Goal: Task Accomplishment & Management: Use online tool/utility

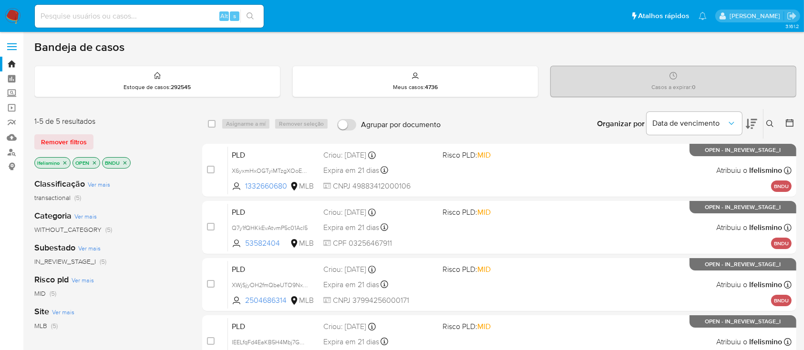
click at [13, 16] on img at bounding box center [13, 16] width 16 height 16
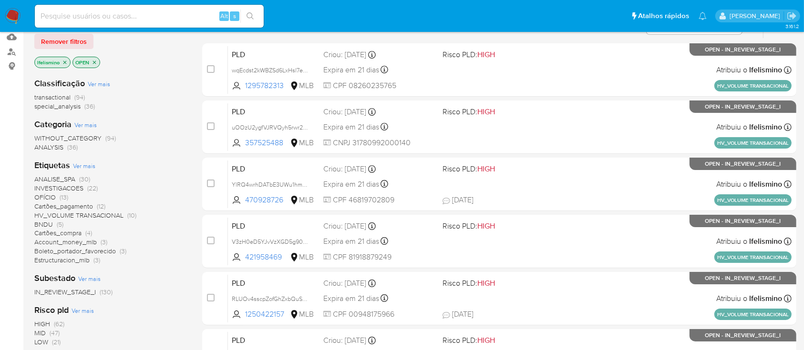
scroll to position [127, 0]
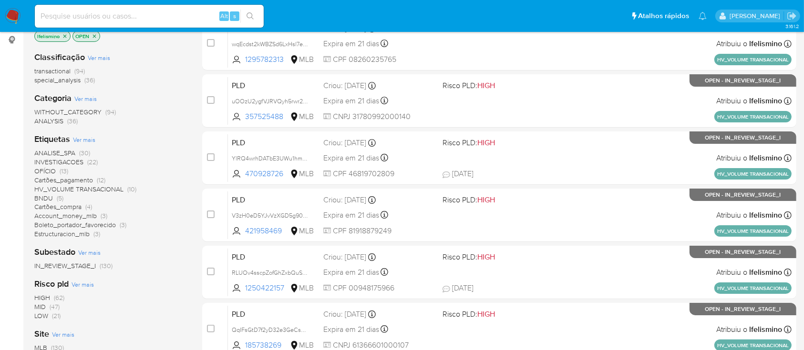
click at [56, 159] on span "INVESTIGACOES" at bounding box center [58, 162] width 49 height 10
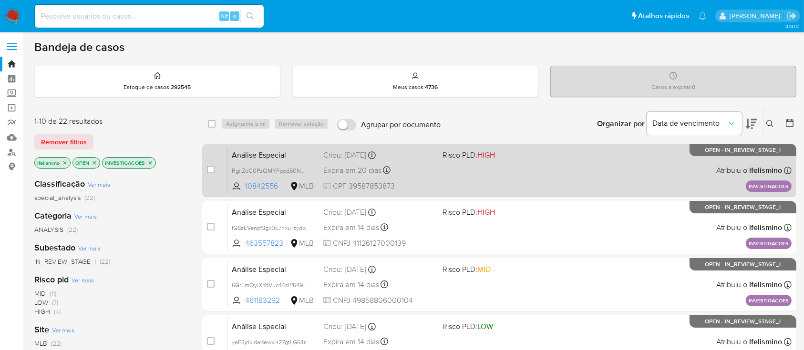
click at [416, 160] on div "Análise Especial RgilZoC0PzQMYFqod50Ncf2s 10842556 MLB Risco PLD: HIGH Criou: 1…" at bounding box center [510, 170] width 564 height 48
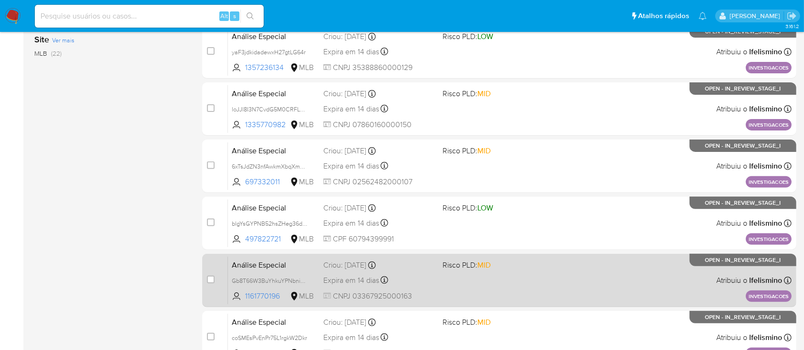
scroll to position [436, 0]
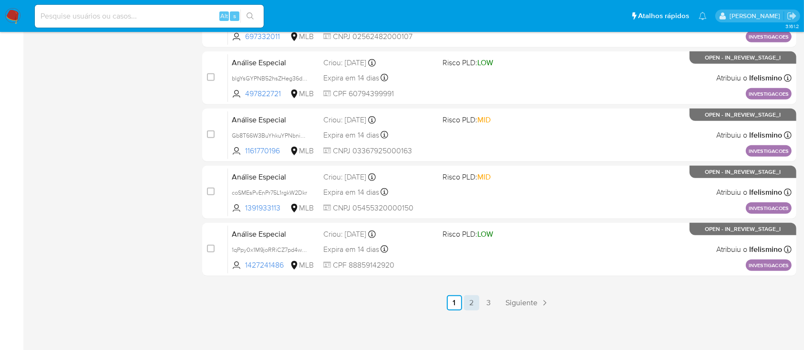
click at [473, 299] on link "2" at bounding box center [471, 303] width 15 height 15
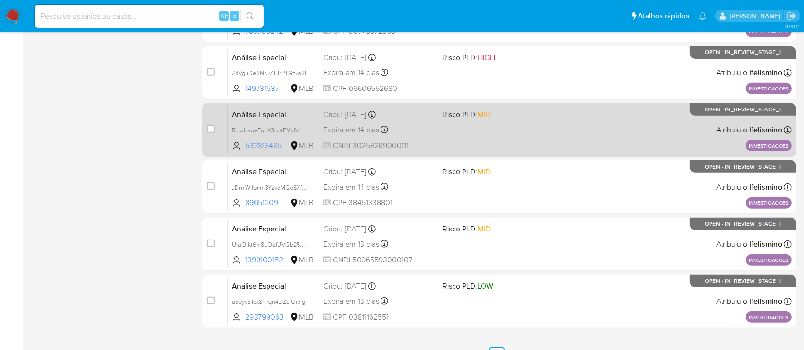
scroll to position [436, 0]
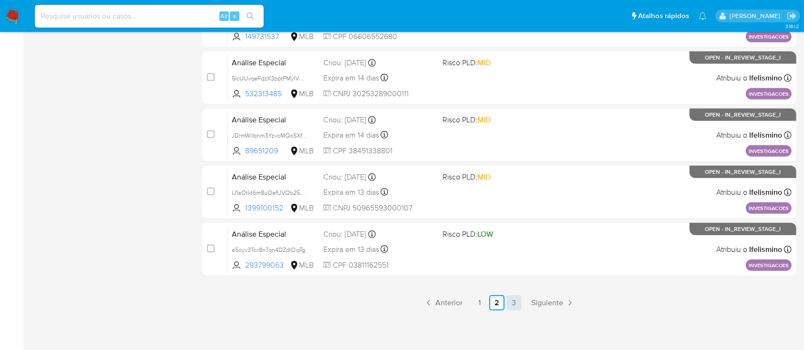
click at [515, 303] on link "3" at bounding box center [513, 303] width 15 height 15
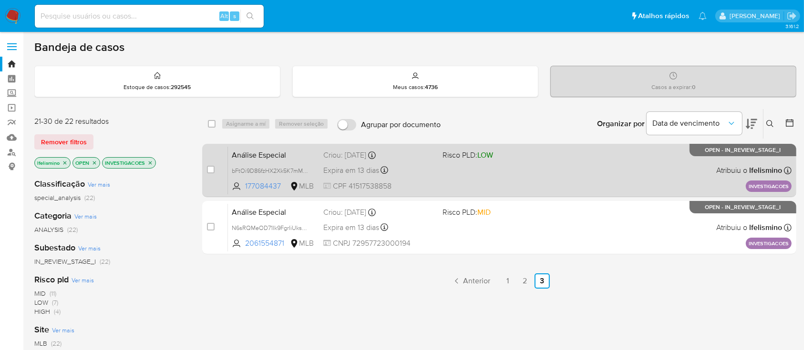
click at [448, 175] on div "Análise Especial bFtOi9D86fzHX2Xk5K7mMR0t 177084437 MLB Risco PLD: LOW Criou: 0…" at bounding box center [510, 170] width 564 height 48
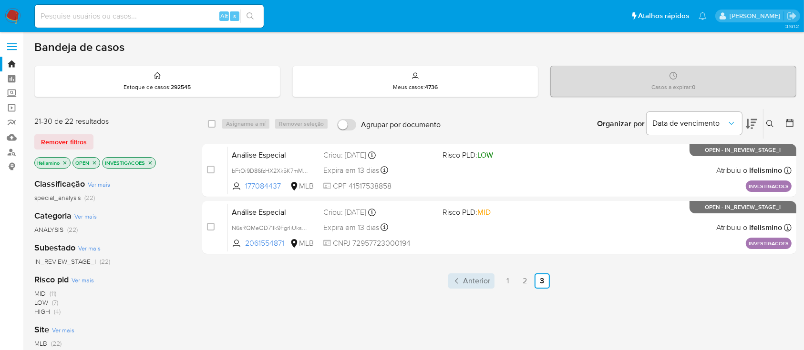
click at [477, 277] on span "Anterior" at bounding box center [476, 281] width 27 height 8
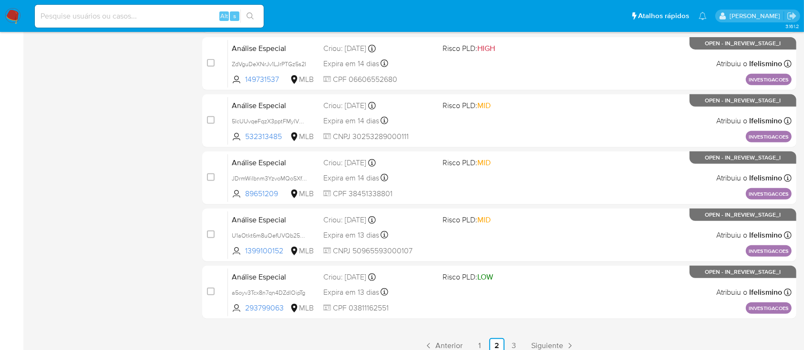
scroll to position [436, 0]
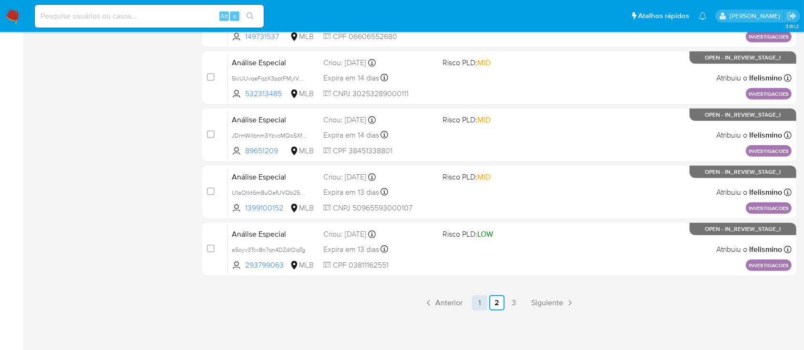
click at [485, 297] on link "1" at bounding box center [479, 303] width 15 height 15
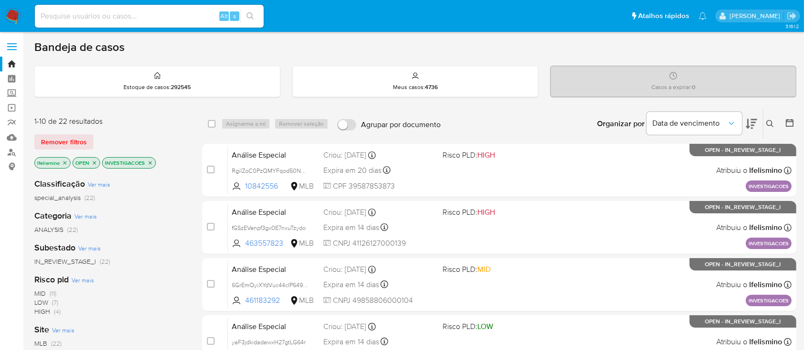
click at [750, 124] on icon at bounding box center [751, 123] width 11 height 11
click at [173, 53] on div "Bandeja de casos" at bounding box center [415, 47] width 762 height 14
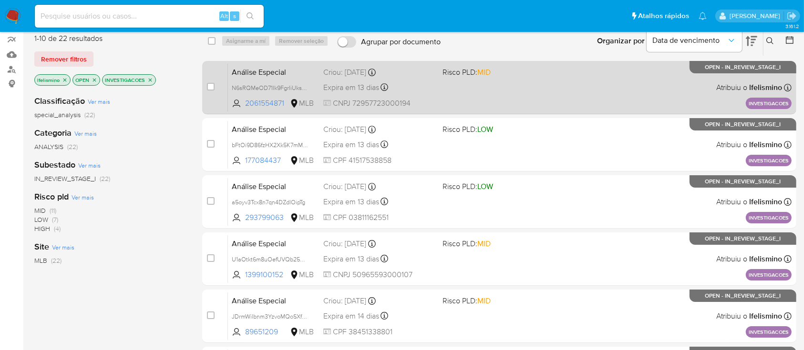
scroll to position [63, 0]
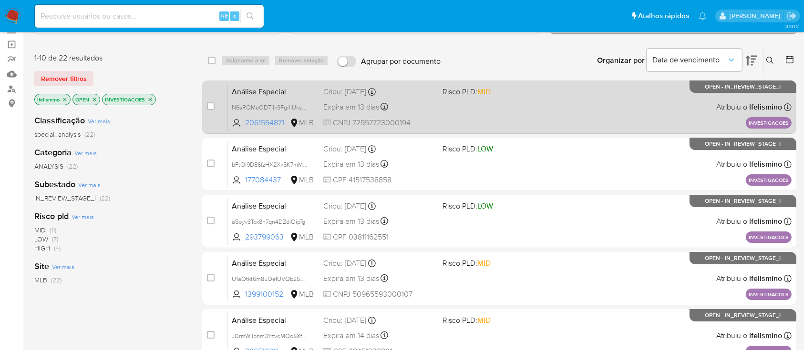
click at [572, 113] on div "Análise Especial N6sRQMeOD71Ik9FgrIiUksHA 2061554871 MLB Risco PLD: MID Criou: …" at bounding box center [510, 107] width 564 height 48
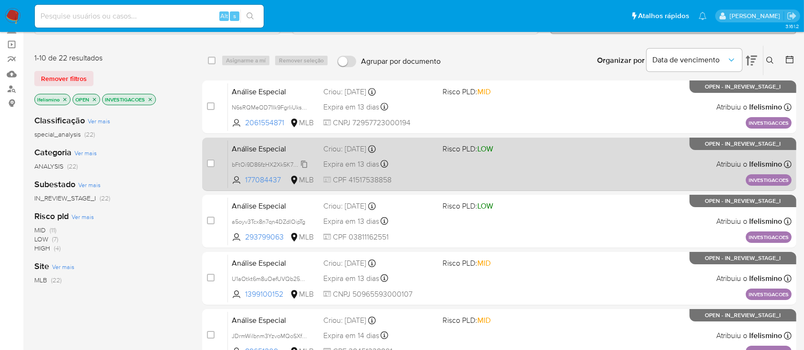
click at [279, 161] on span "bFtOi9D86fzHX2Xk5K7mMR0t" at bounding box center [272, 164] width 81 height 10
click at [534, 170] on div "Análise Especial bFtOi9D86fzHX2Xk5K7mMR0t 177084437 MLB Risco PLD: LOW Criou: 0…" at bounding box center [510, 164] width 564 height 48
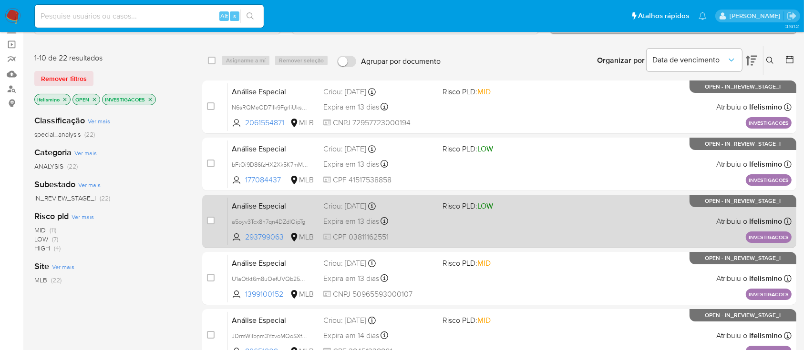
click at [428, 230] on div "Análise Especial a5oyv3Tcx8n7qn4DZdlOipTg 293799063 MLB Risco PLD: LOW Criou: 0…" at bounding box center [510, 221] width 564 height 48
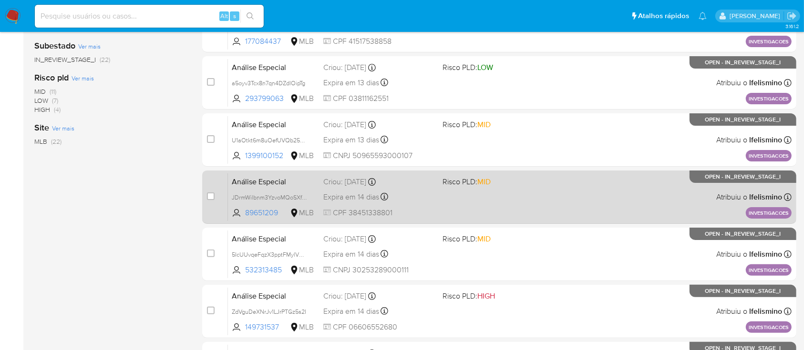
scroll to position [191, 0]
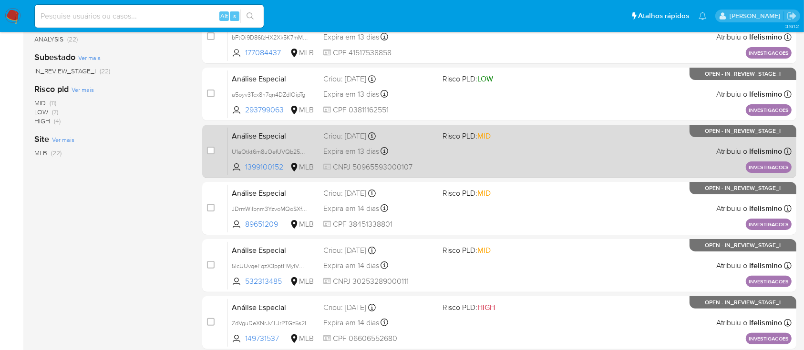
click at [517, 154] on div "Análise Especial U1aOtkt6m8uOefUVQb25K1m7 1399100152 MLB Risco PLD: MID Criou: …" at bounding box center [510, 151] width 564 height 48
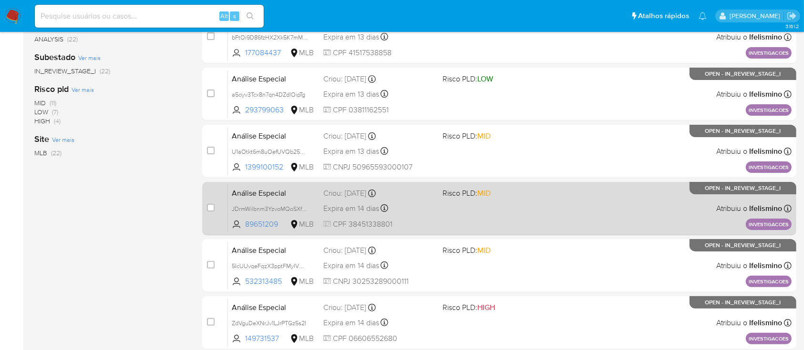
click at [535, 210] on div "Análise Especial JDrmWilbnm3YzvoMQoSXfNY5 89651209 MLB Risco PLD: MID Criou: 05…" at bounding box center [510, 209] width 564 height 48
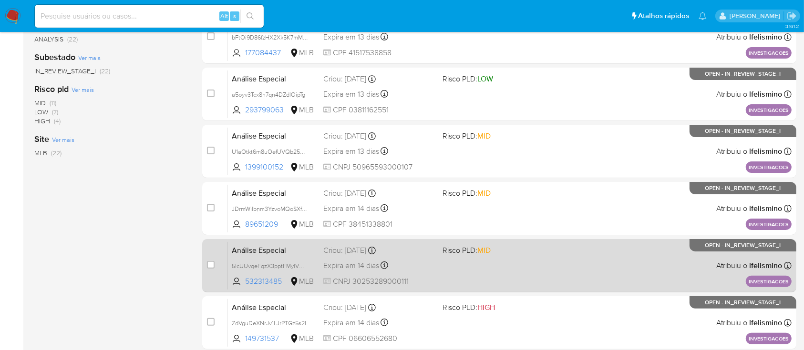
click at [447, 274] on div "Análise Especial 5IcUUvqeFqzX3pptFMylVNVI 532313485 MLB Risco PLD: MID Criou: 0…" at bounding box center [510, 266] width 564 height 48
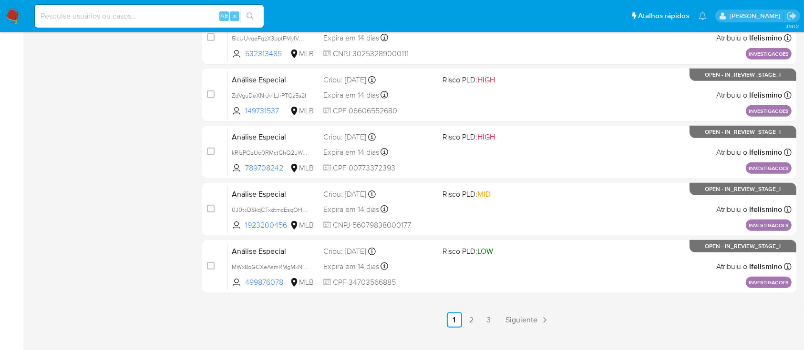
scroll to position [436, 0]
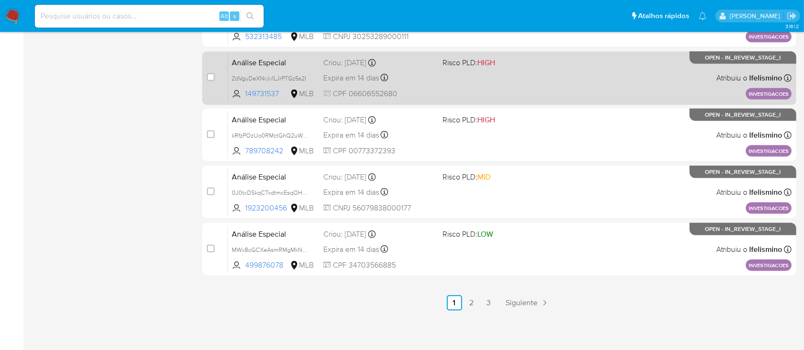
click at [523, 72] on div "Análise Especial ZdVguDeXNrJv1LJrPTGz5s2I 149731537 MLB Risco PLD: HIGH Criou: …" at bounding box center [510, 78] width 564 height 48
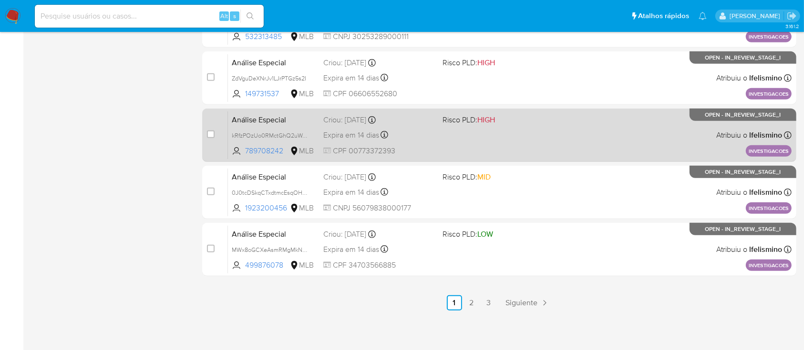
click at [429, 147] on span "CPF 00773372393" at bounding box center [378, 151] width 111 height 10
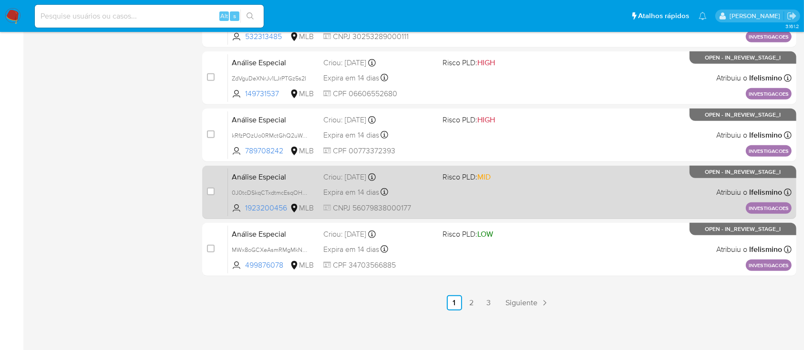
click at [517, 196] on div "Análise Especial 0J0tcDSkqCTxdtmcEsqOHyEG 1923200456 MLB Risco PLD: MID Criou: …" at bounding box center [510, 192] width 564 height 48
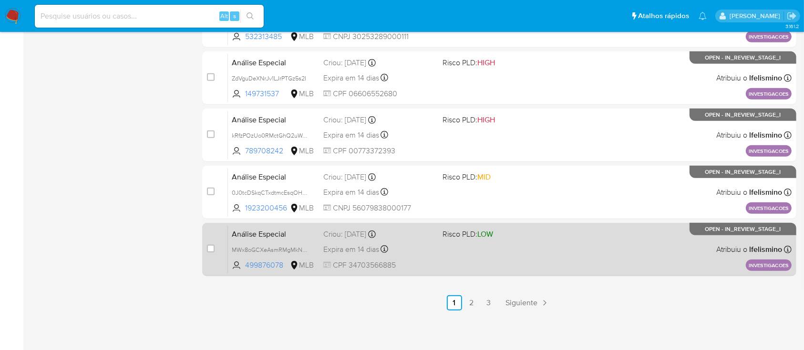
click at [568, 226] on div "Análise Especial MWx8oGCXeAsmRMgMkNHuuXXH 499876078 MLB Risco PLD: LOW Criou: 0…" at bounding box center [510, 250] width 564 height 48
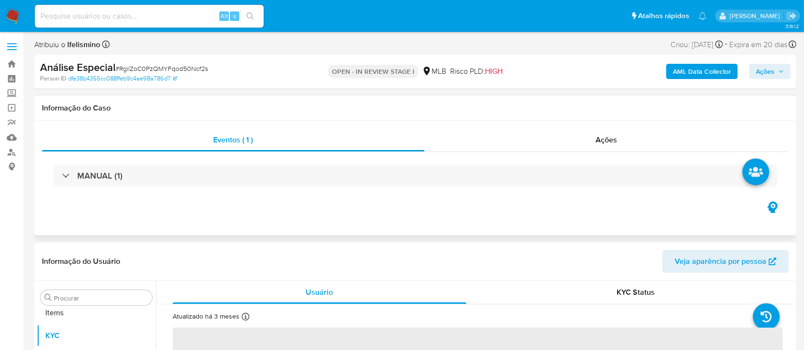
scroll to position [494, 0]
click at [571, 143] on div "Ações" at bounding box center [606, 140] width 364 height 23
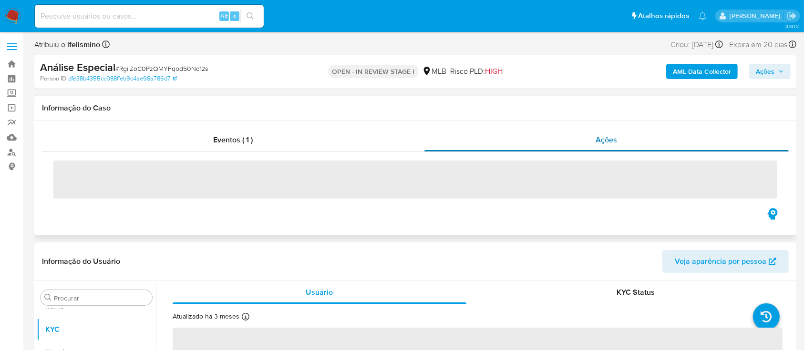
select select "10"
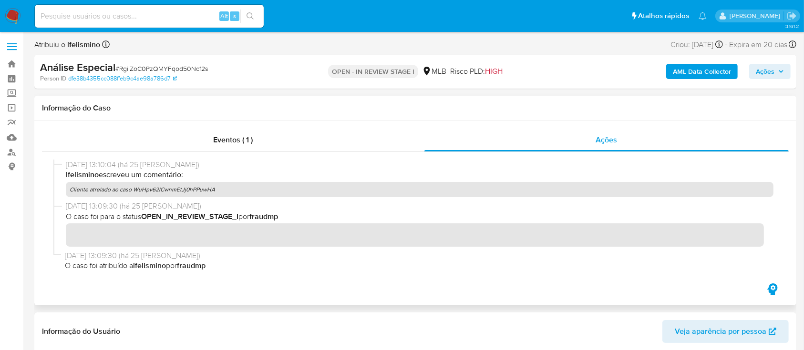
click at [200, 191] on p "Cliente atrelado ao caso WuHpv62ICwnmEtJj0hPPuwHA" at bounding box center [420, 189] width 708 height 15
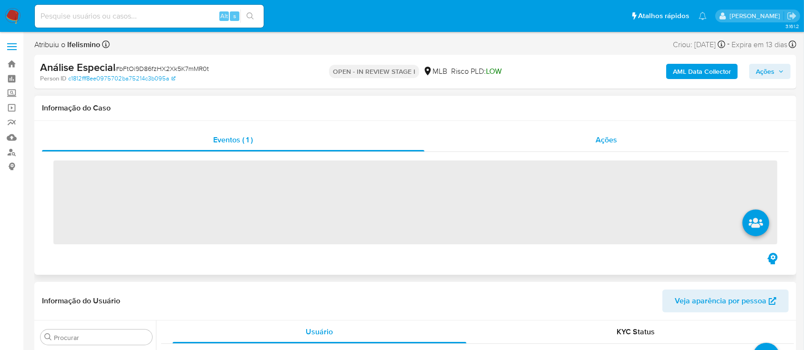
scroll to position [494, 0]
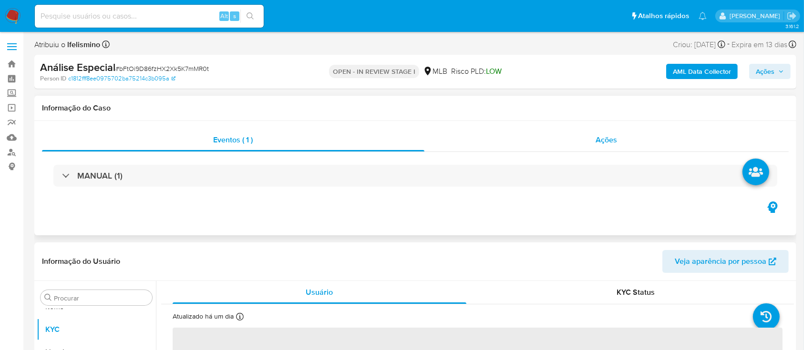
click at [630, 132] on div "Ações" at bounding box center [606, 140] width 364 height 23
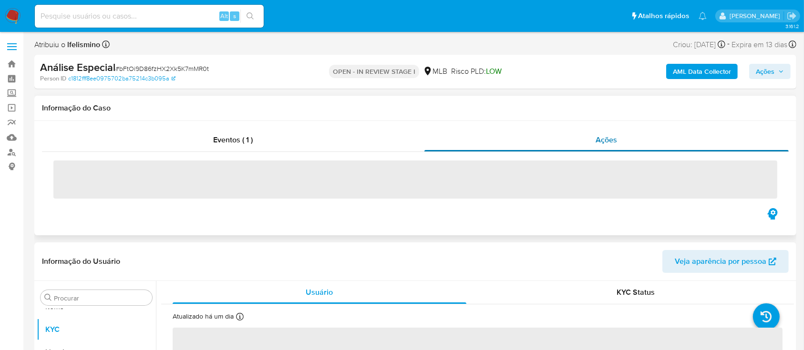
select select "10"
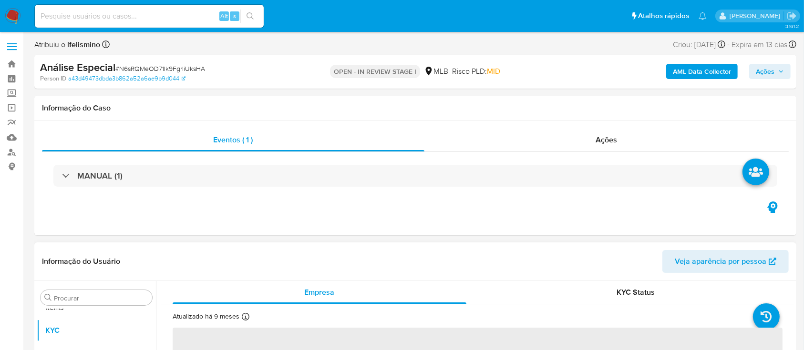
scroll to position [494, 0]
select select "10"
click at [181, 65] on span "# N6sRQMeOD71Ik9FgrIiUksHA" at bounding box center [160, 69] width 90 height 10
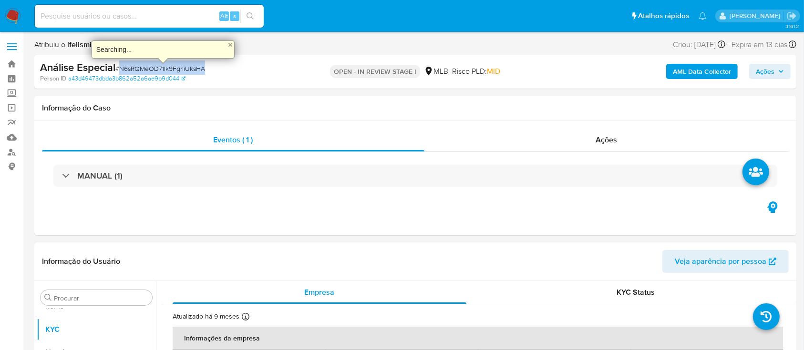
copy span "N6sRQMeOD71Ik9FgrIiUksHA"
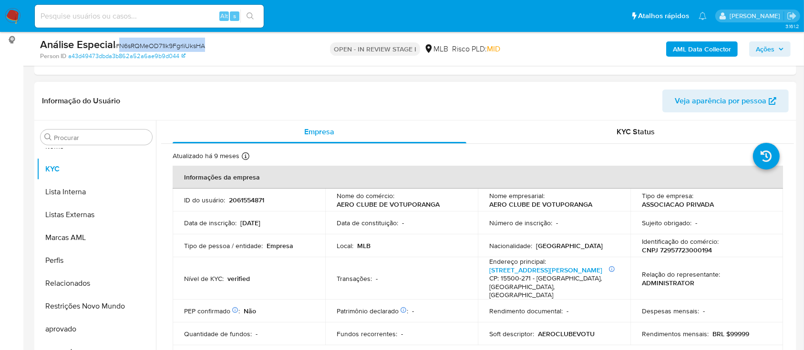
scroll to position [572, 0]
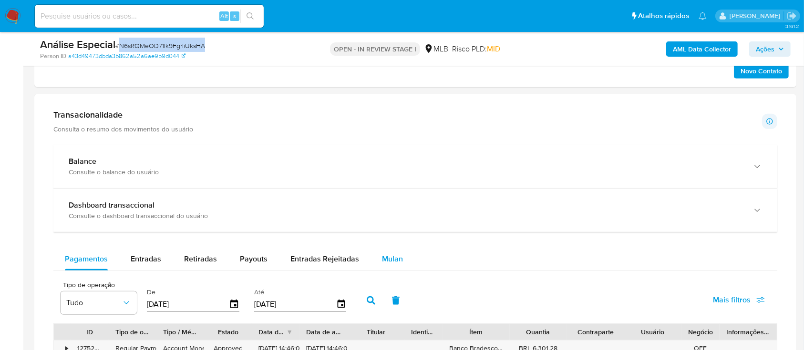
click at [397, 261] on span "Mulan" at bounding box center [392, 259] width 21 height 11
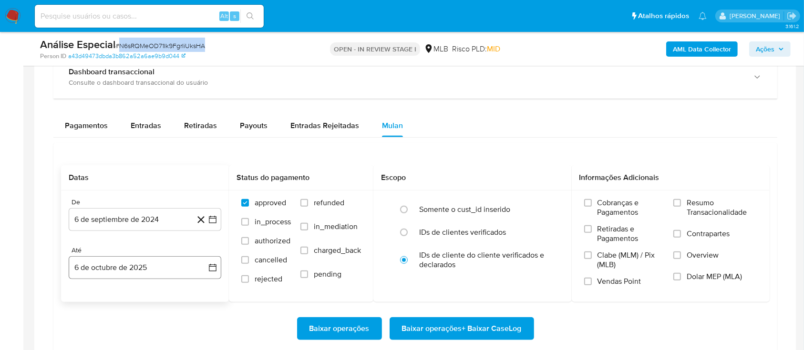
scroll to position [763, 0]
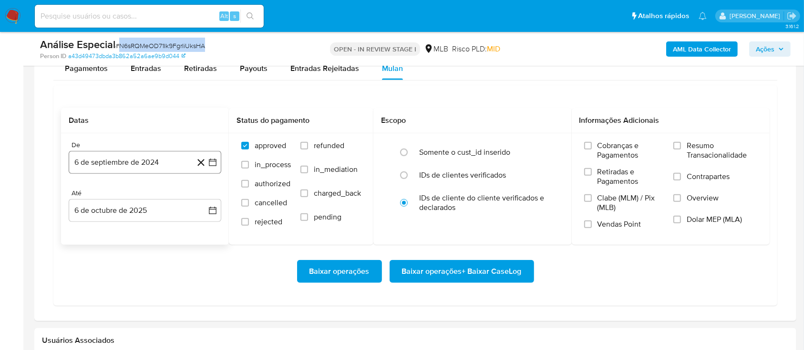
click at [124, 158] on button "6 de septiembre de 2024" at bounding box center [145, 162] width 153 height 23
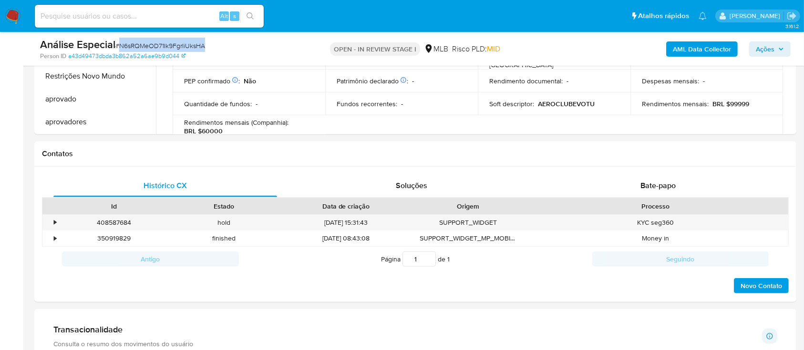
scroll to position [572, 0]
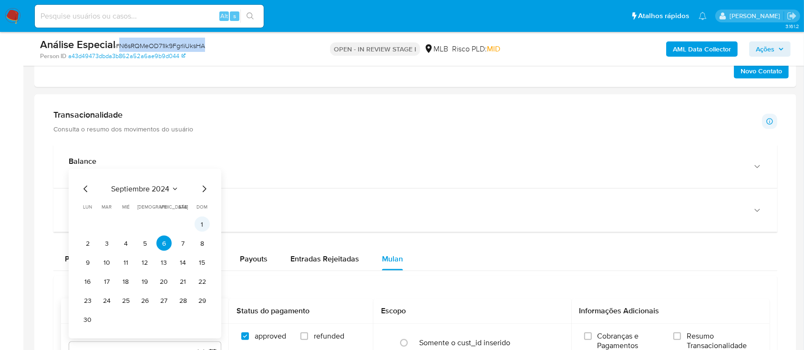
click at [204, 231] on button "1" at bounding box center [202, 224] width 15 height 15
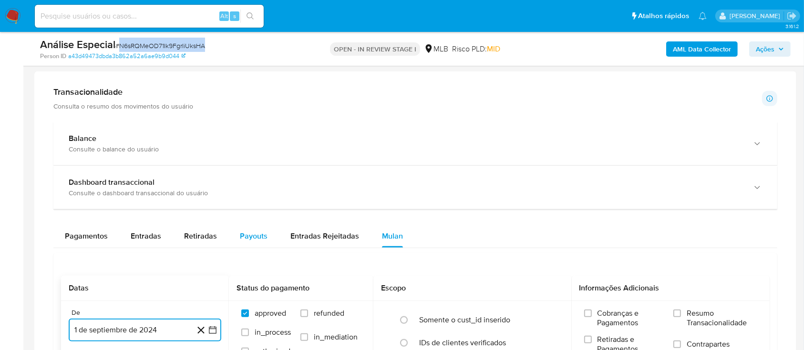
scroll to position [840, 0]
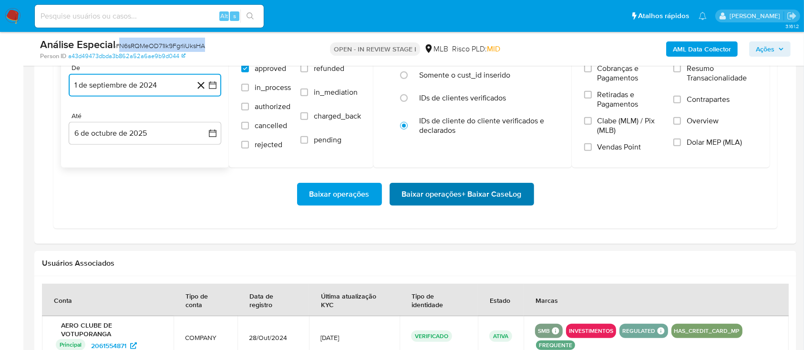
click at [441, 196] on span "Baixar operações + Baixar CaseLog" at bounding box center [462, 194] width 120 height 21
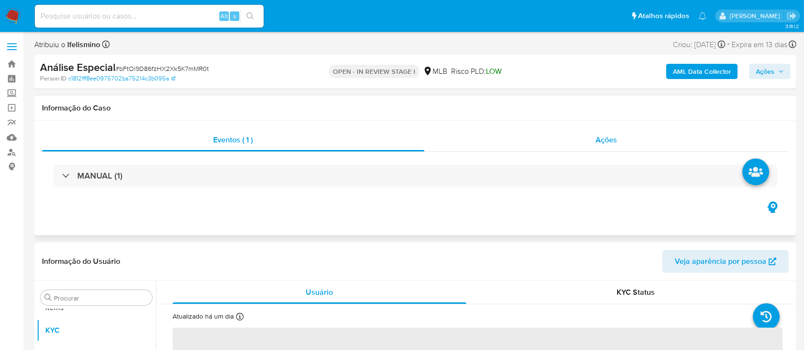
scroll to position [494, 0]
select select "10"
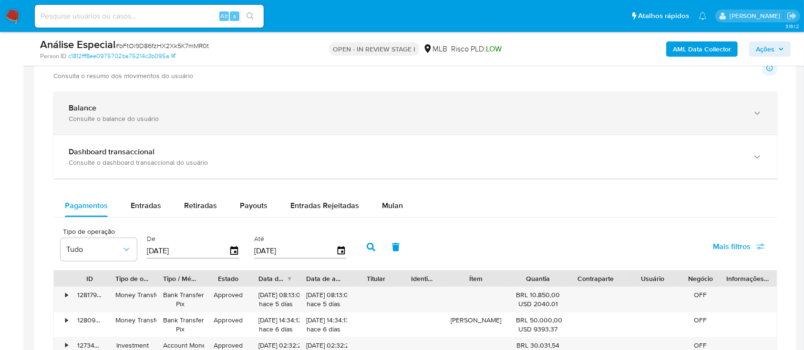
scroll to position [636, 0]
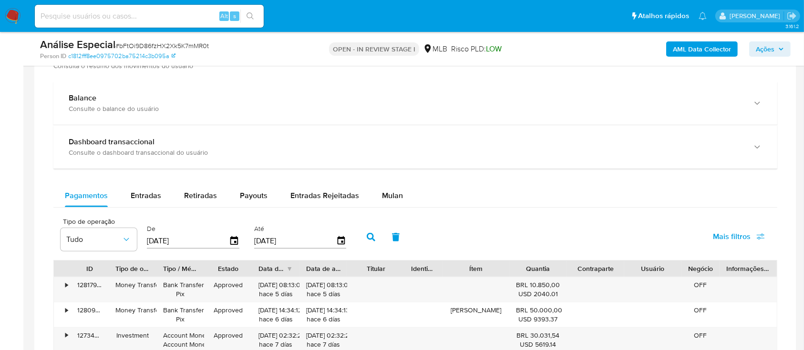
click at [392, 194] on span "Mulan" at bounding box center [392, 195] width 21 height 11
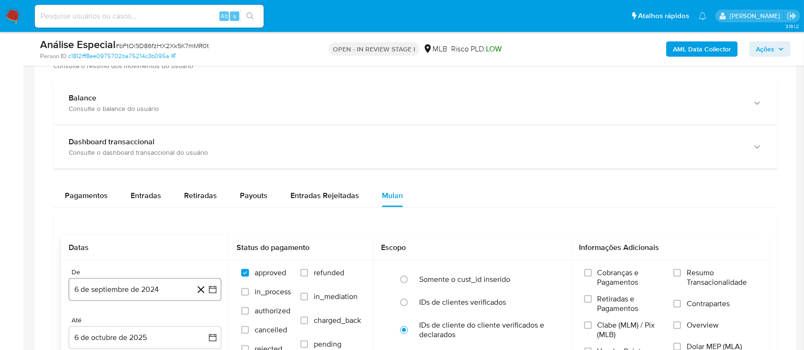
click at [148, 292] on button "6 de septiembre de 2024" at bounding box center [145, 289] width 153 height 23
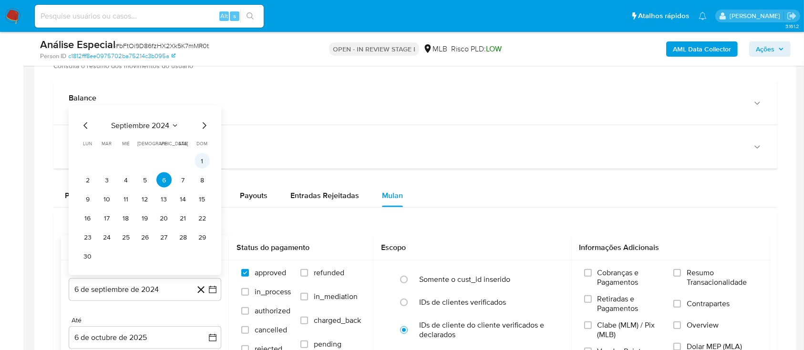
click at [200, 162] on button "1" at bounding box center [202, 161] width 15 height 15
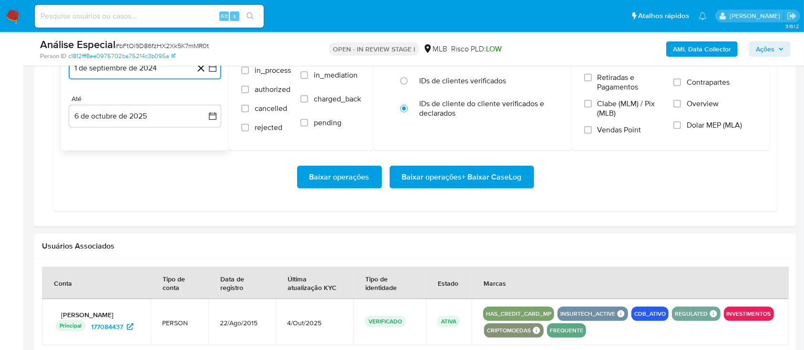
scroll to position [954, 0]
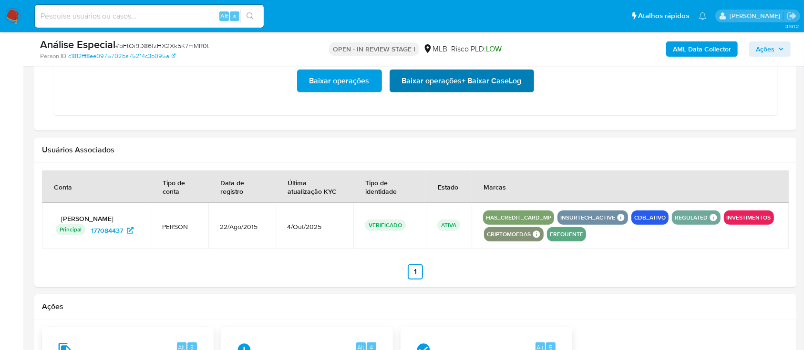
click at [454, 81] on span "Baixar operações + Baixar CaseLog" at bounding box center [462, 81] width 120 height 21
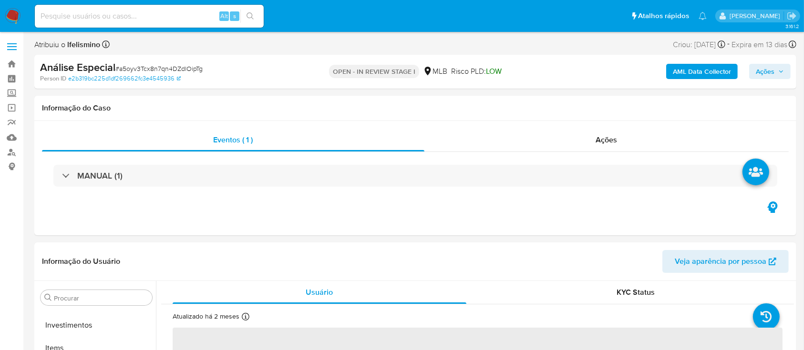
scroll to position [494, 0]
select select "10"
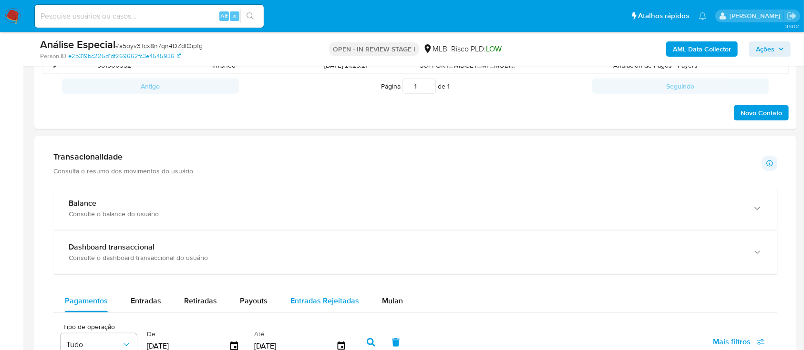
scroll to position [699, 0]
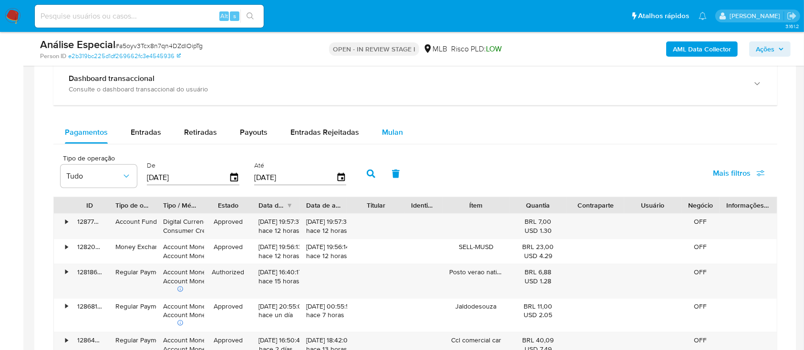
click at [384, 138] on div "Mulan" at bounding box center [392, 132] width 21 height 23
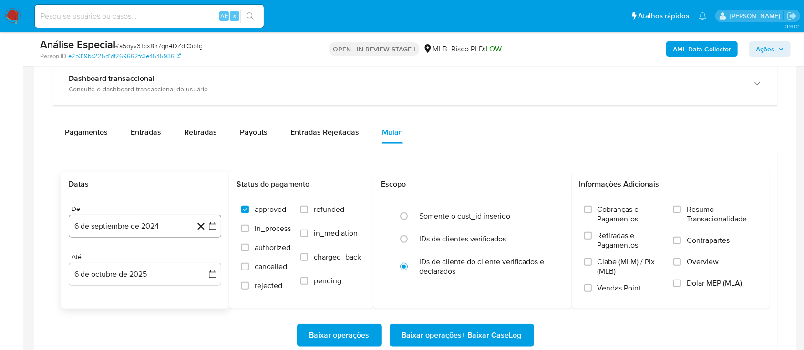
drag, startPoint x: 121, startPoint y: 229, endPoint x: 126, endPoint y: 231, distance: 5.4
click at [124, 231] on button "6 de septiembre de 2024" at bounding box center [145, 226] width 153 height 23
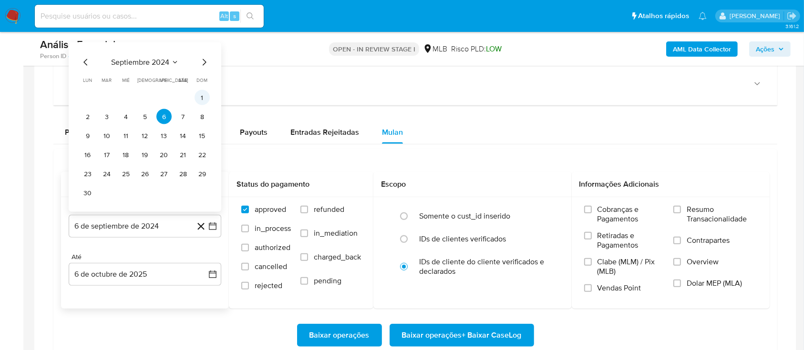
click at [198, 96] on button "1" at bounding box center [202, 97] width 15 height 15
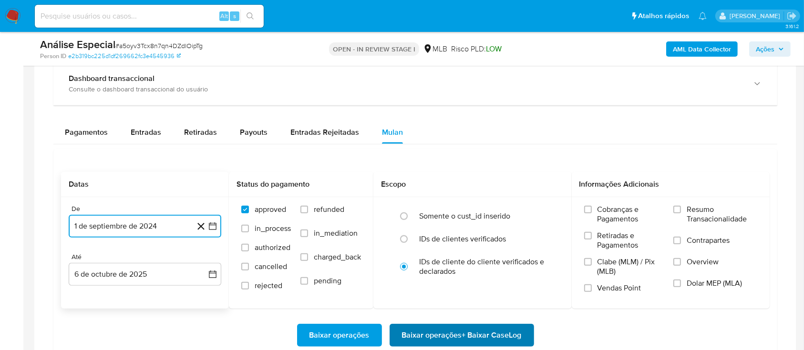
click at [496, 332] on span "Baixar operações + Baixar CaseLog" at bounding box center [462, 335] width 120 height 21
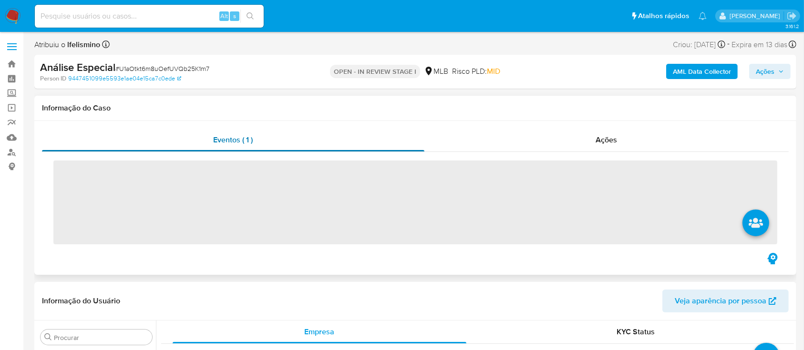
scroll to position [494, 0]
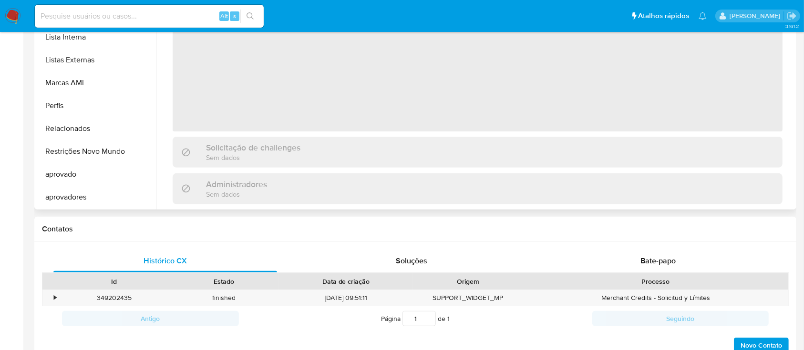
select select "10"
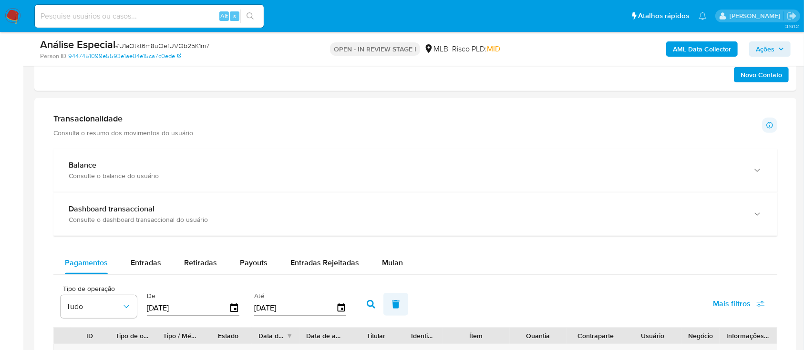
scroll to position [572, 0]
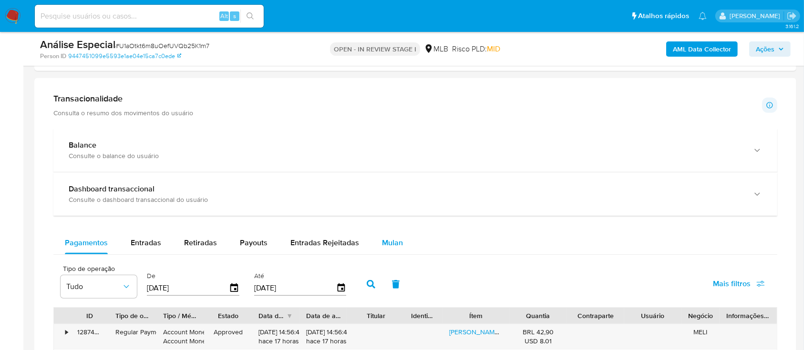
click at [395, 248] on span "Mulan" at bounding box center [392, 242] width 21 height 11
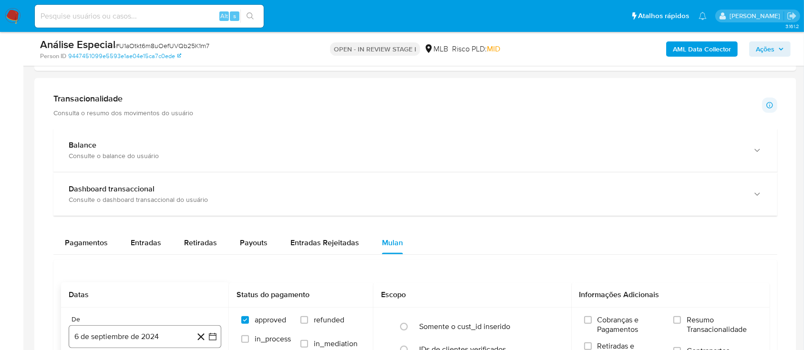
click at [143, 336] on button "6 de septiembre de 2024" at bounding box center [145, 337] width 153 height 23
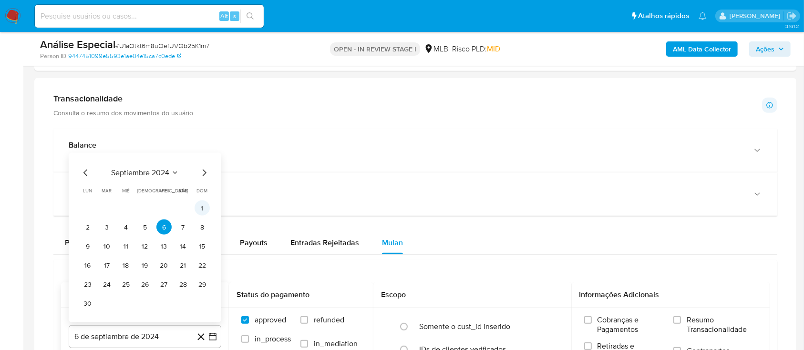
click at [201, 205] on button "1" at bounding box center [202, 208] width 15 height 15
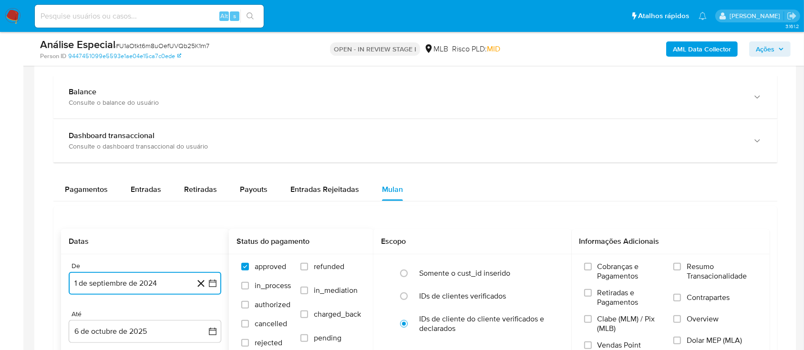
scroll to position [699, 0]
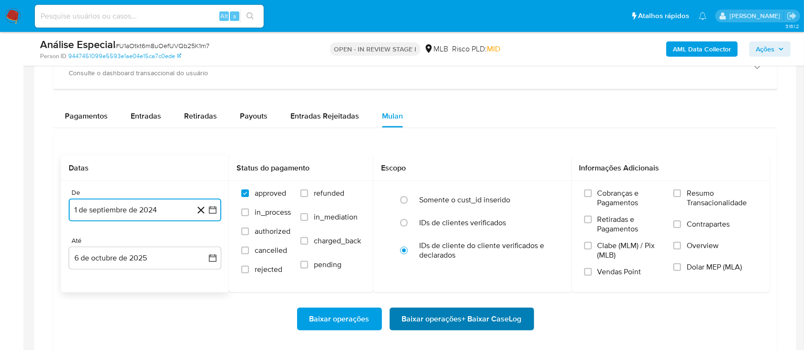
click at [408, 318] on span "Baixar operações + Baixar CaseLog" at bounding box center [462, 319] width 120 height 21
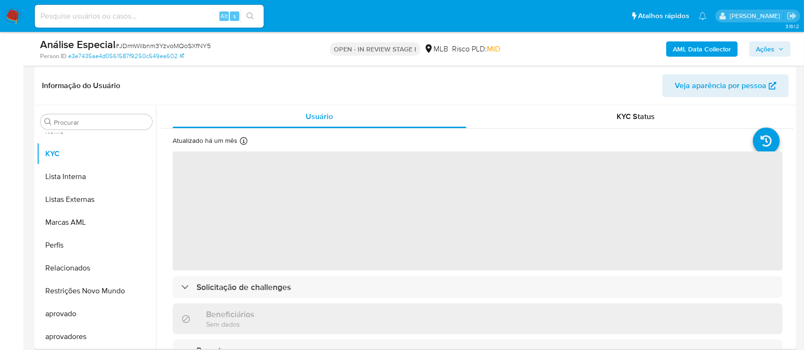
scroll to position [254, 0]
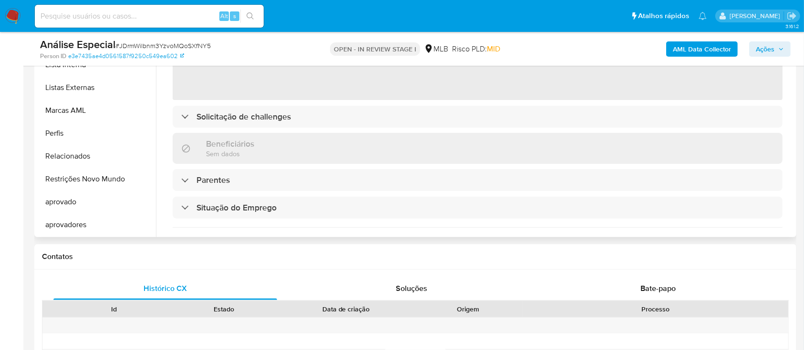
select select "10"
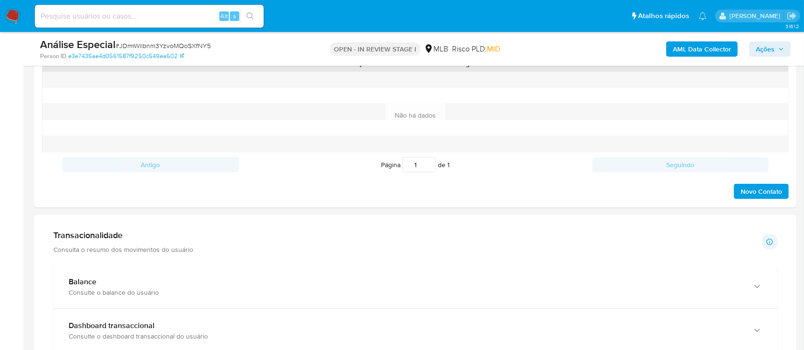
scroll to position [763, 0]
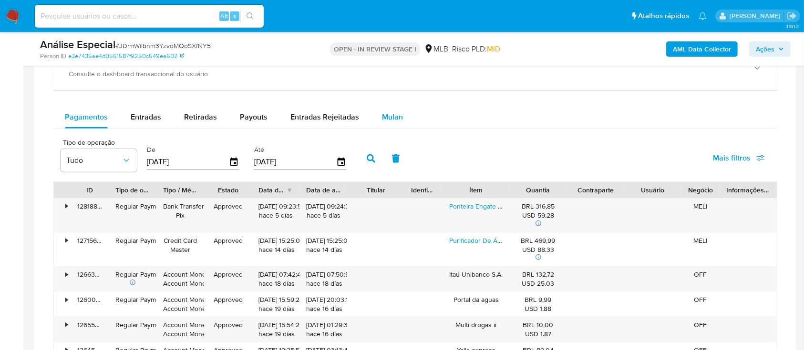
click at [388, 123] on div "Mulan" at bounding box center [392, 117] width 21 height 23
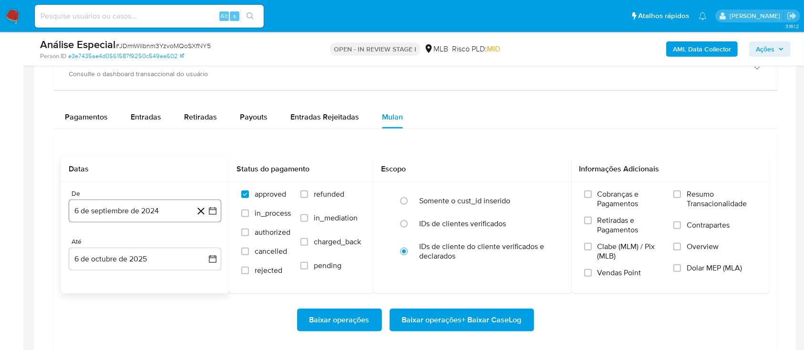
click at [162, 212] on button "6 de septiembre de 2024" at bounding box center [145, 211] width 153 height 23
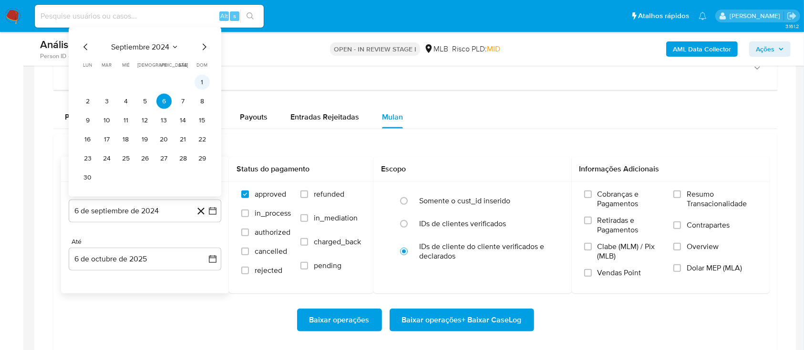
click at [202, 84] on button "1" at bounding box center [202, 82] width 15 height 15
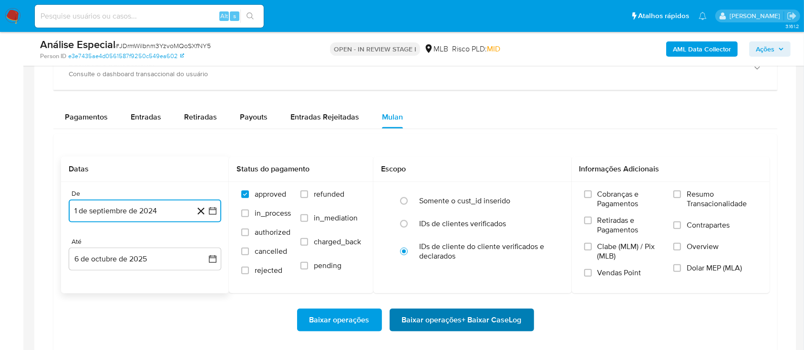
click at [507, 320] on span "Baixar operações + Baixar CaseLog" at bounding box center [462, 320] width 120 height 21
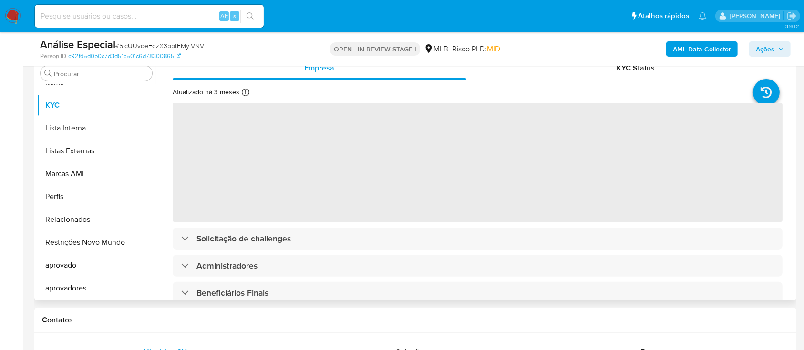
scroll to position [254, 0]
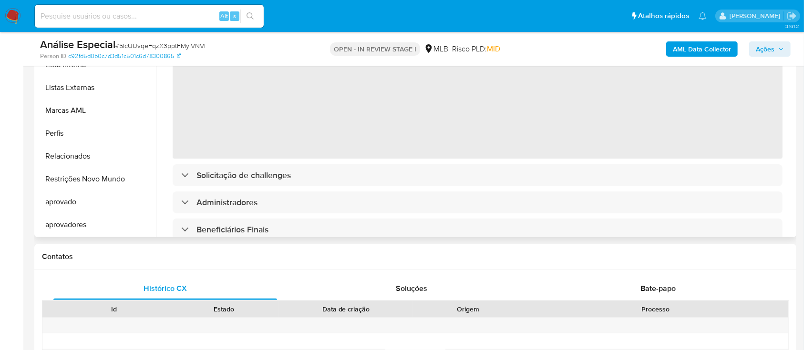
select select "10"
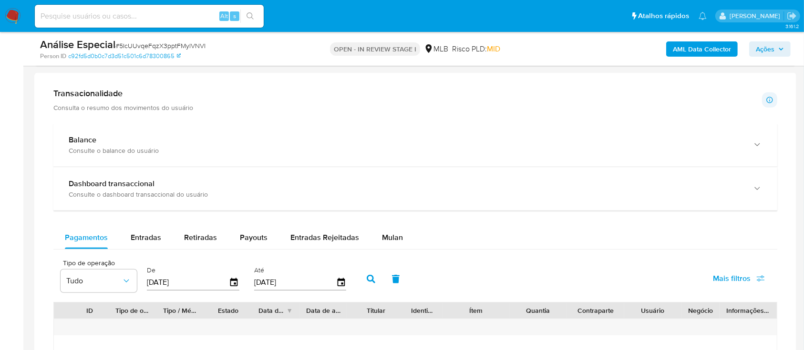
scroll to position [763, 0]
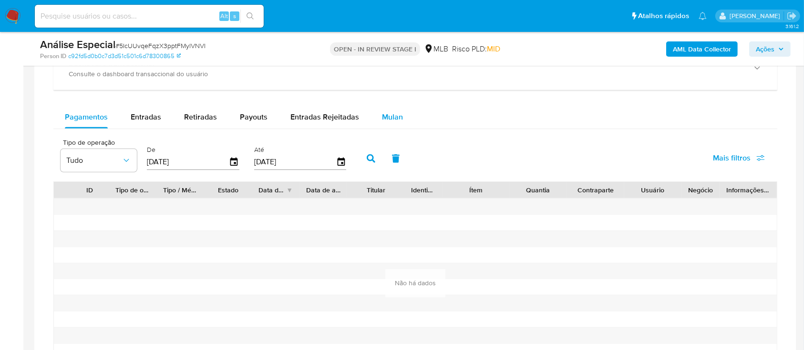
click at [389, 122] on span "Mulan" at bounding box center [392, 117] width 21 height 11
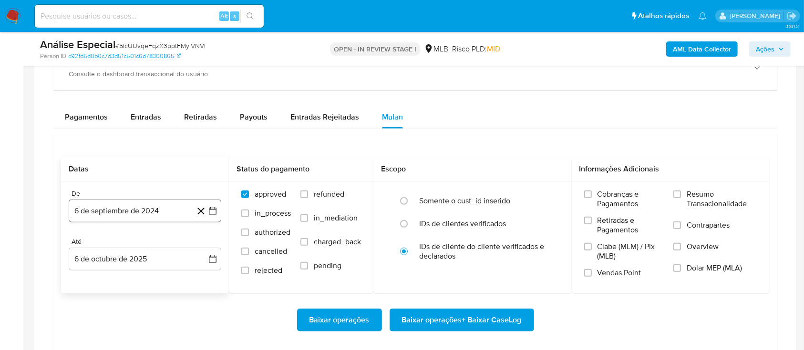
click at [160, 212] on button "6 de septiembre de 2024" at bounding box center [145, 211] width 153 height 23
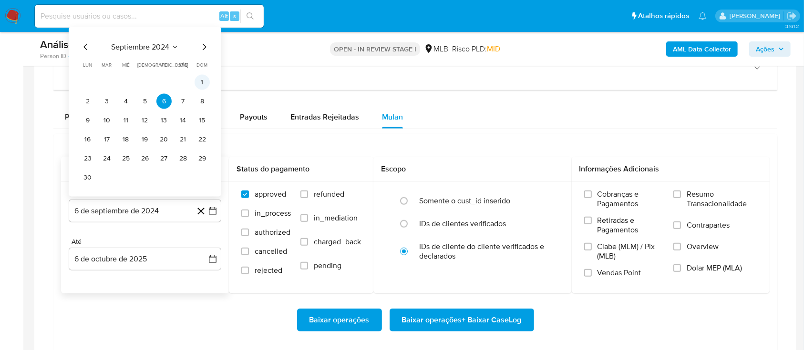
click at [201, 86] on button "1" at bounding box center [202, 82] width 15 height 15
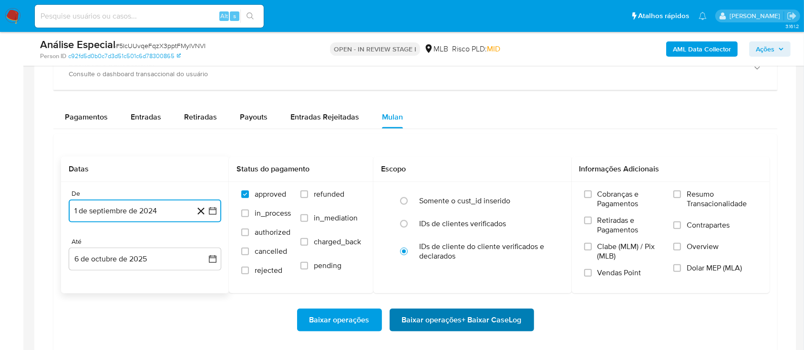
click at [467, 323] on span "Baixar operações + Baixar CaseLog" at bounding box center [462, 320] width 120 height 21
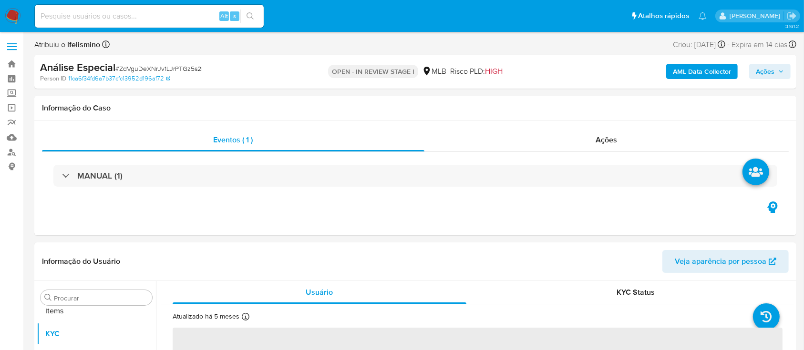
scroll to position [494, 0]
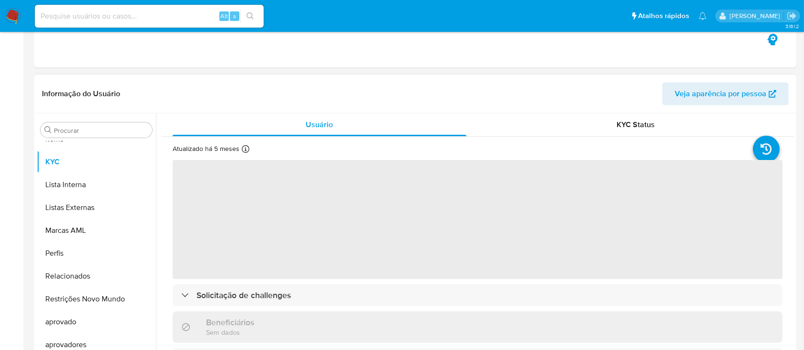
select select "10"
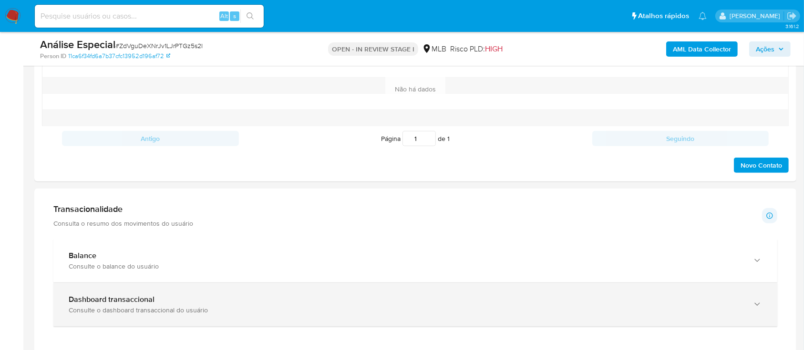
scroll to position [572, 0]
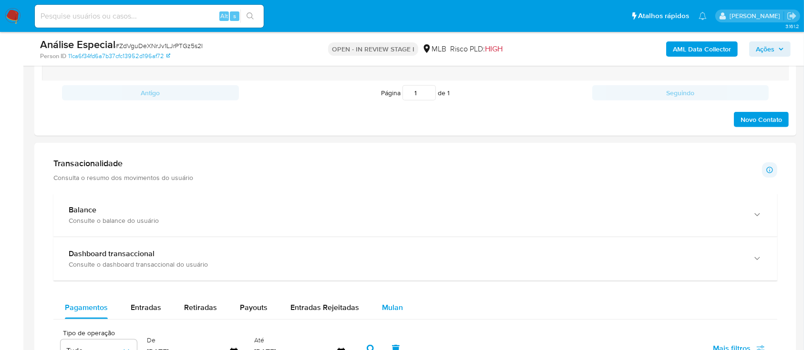
click at [383, 304] on span "Mulan" at bounding box center [392, 307] width 21 height 11
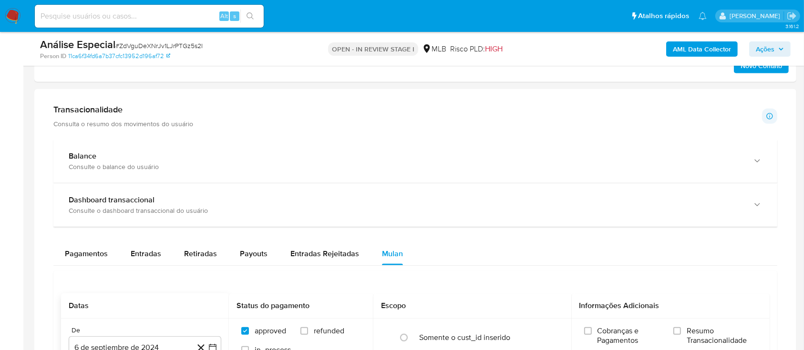
scroll to position [699, 0]
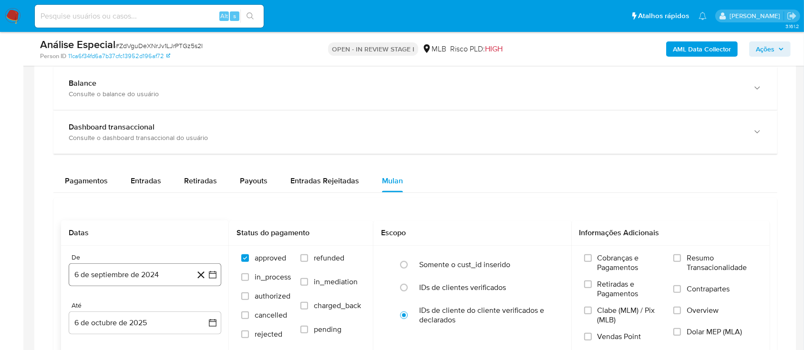
click at [148, 283] on button "6 de septiembre de 2024" at bounding box center [145, 275] width 153 height 23
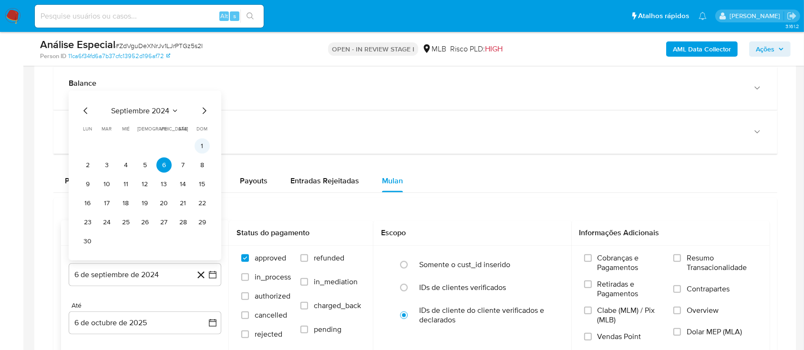
click at [197, 149] on button "1" at bounding box center [202, 146] width 15 height 15
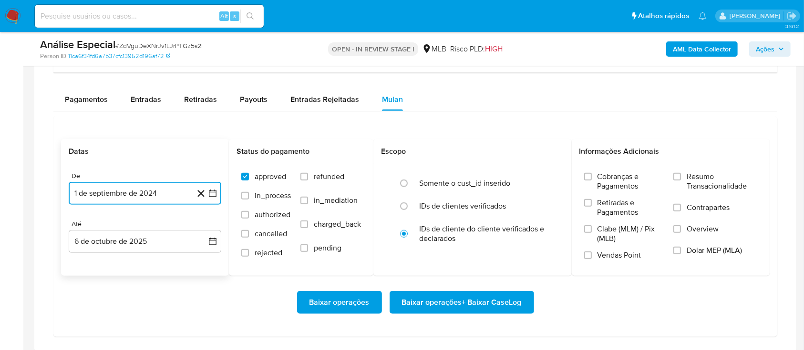
scroll to position [826, 0]
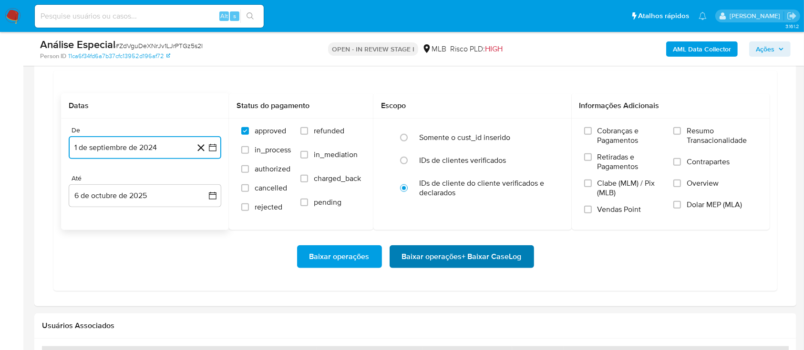
click at [493, 259] on span "Baixar operações + Baixar CaseLog" at bounding box center [462, 257] width 120 height 21
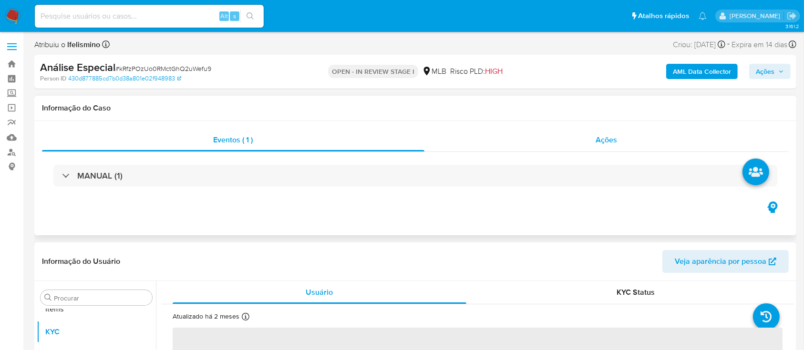
scroll to position [494, 0]
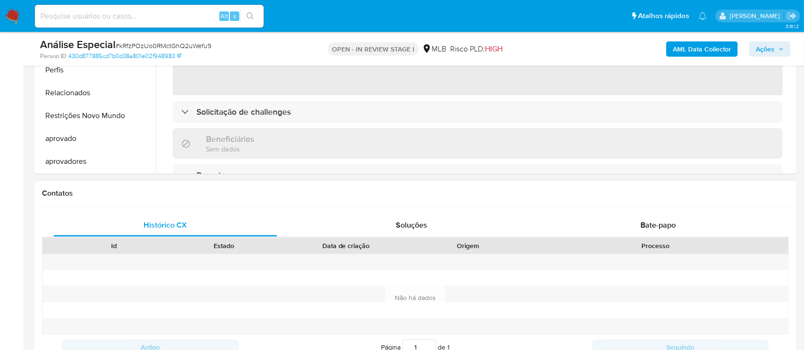
select select "10"
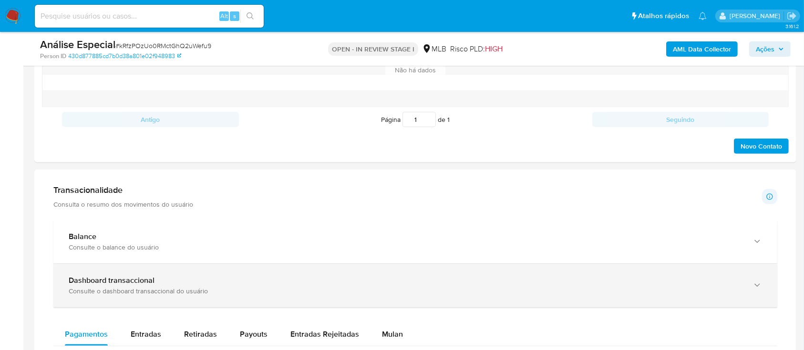
scroll to position [636, 0]
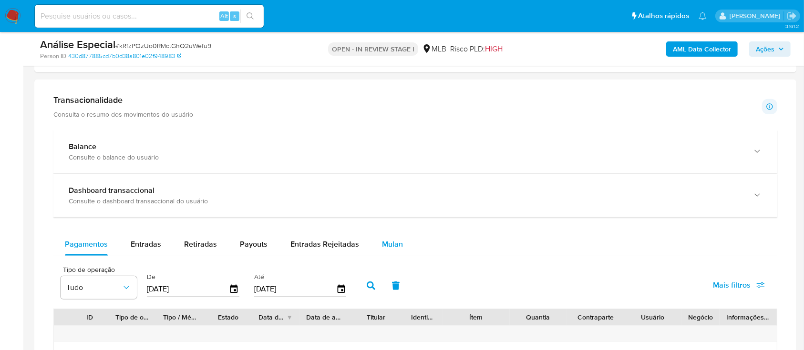
click at [393, 251] on div "Mulan" at bounding box center [392, 244] width 21 height 23
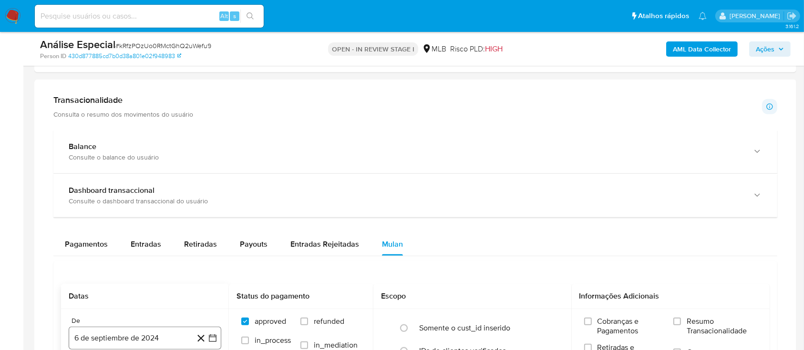
click at [117, 338] on button "6 de septiembre de 2024" at bounding box center [145, 338] width 153 height 23
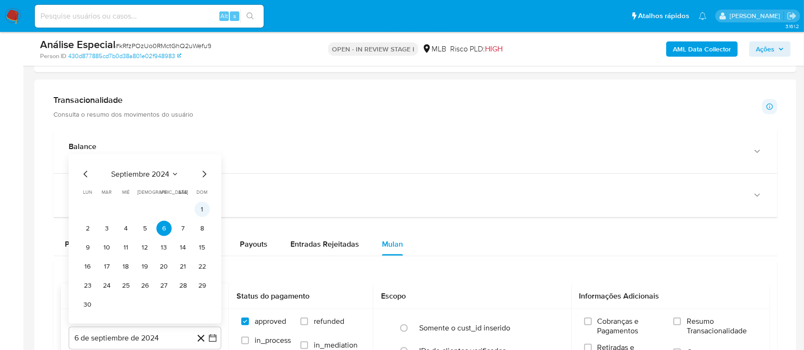
click at [197, 213] on button "1" at bounding box center [202, 209] width 15 height 15
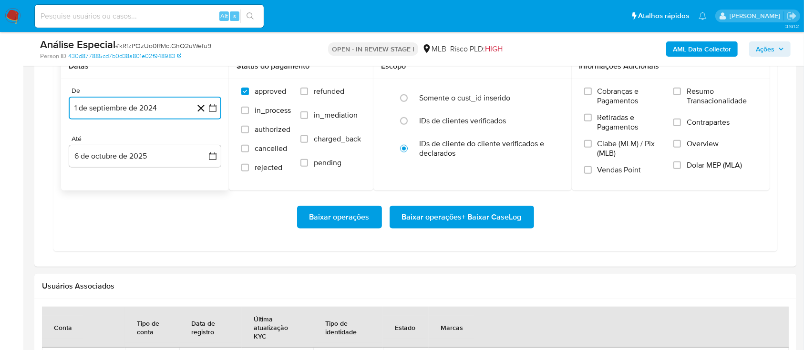
scroll to position [890, 0]
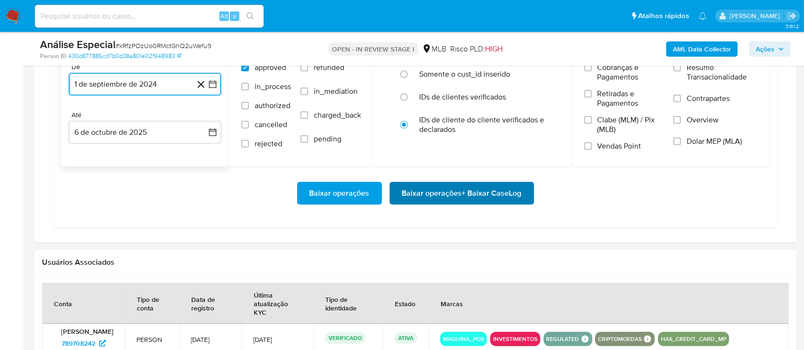
click at [463, 187] on span "Baixar operações + Baixar CaseLog" at bounding box center [462, 193] width 120 height 21
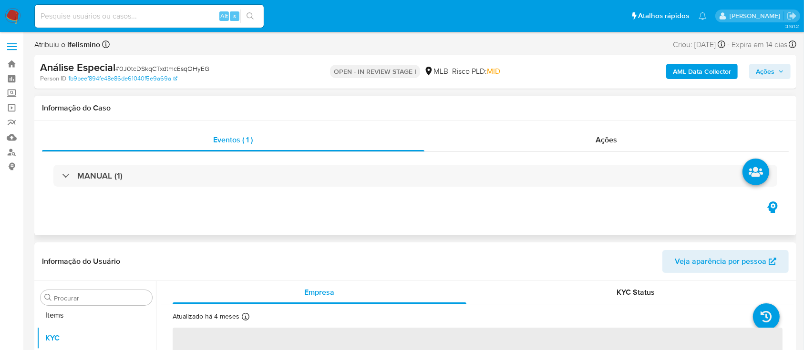
scroll to position [494, 0]
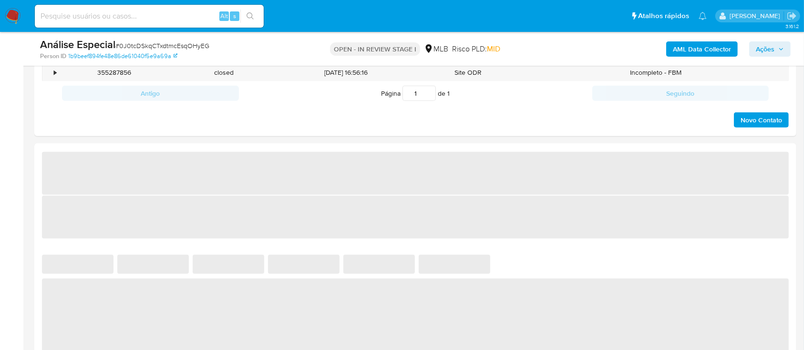
select select "10"
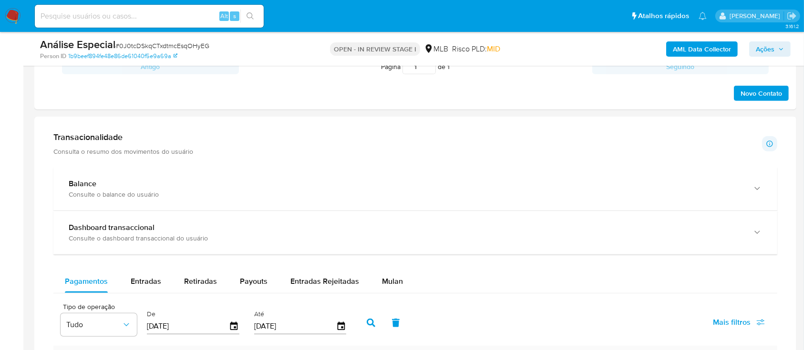
scroll to position [699, 0]
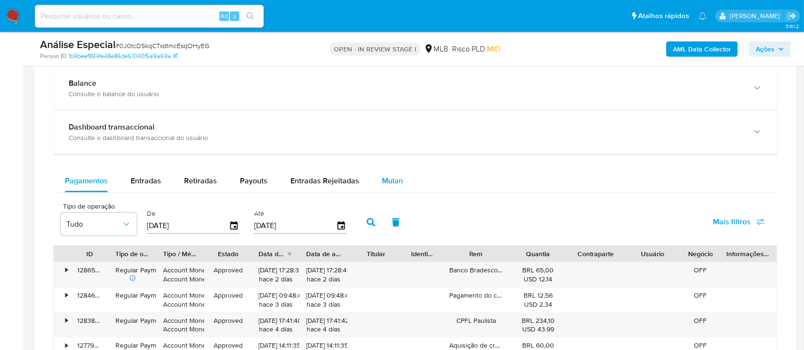
click at [394, 185] on span "Mulan" at bounding box center [392, 180] width 21 height 11
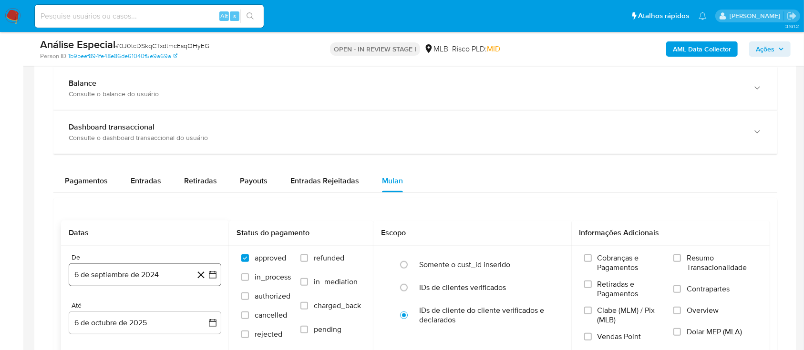
click at [104, 274] on button "6 de septiembre de 2024" at bounding box center [145, 275] width 153 height 23
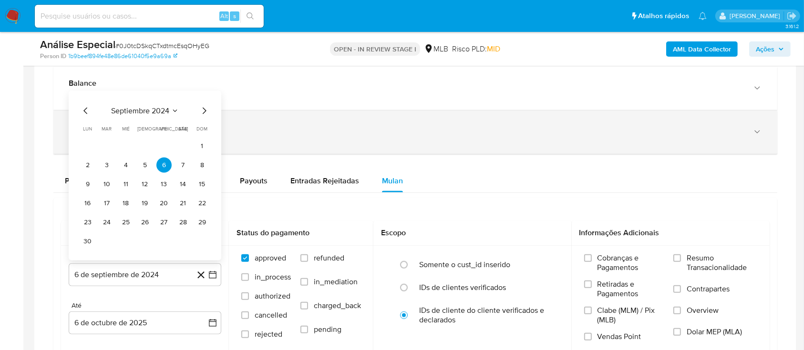
click at [204, 147] on button "1" at bounding box center [202, 146] width 15 height 15
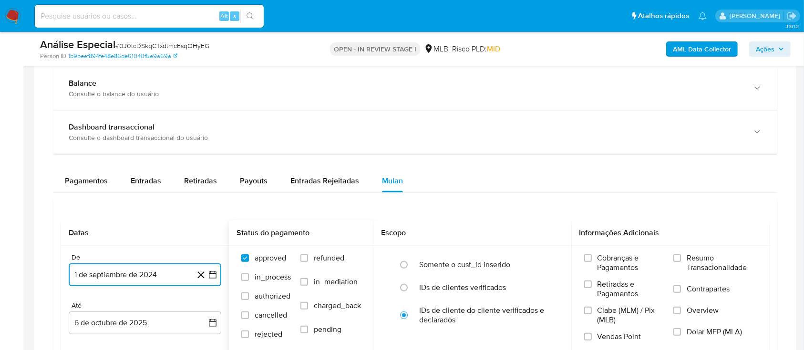
scroll to position [826, 0]
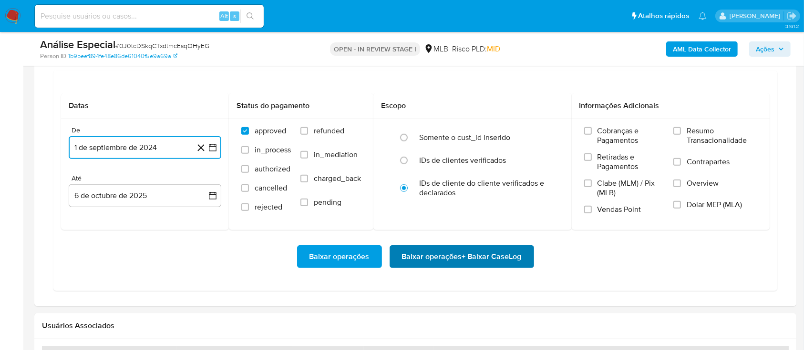
click at [427, 254] on span "Baixar operações + Baixar CaseLog" at bounding box center [462, 257] width 120 height 21
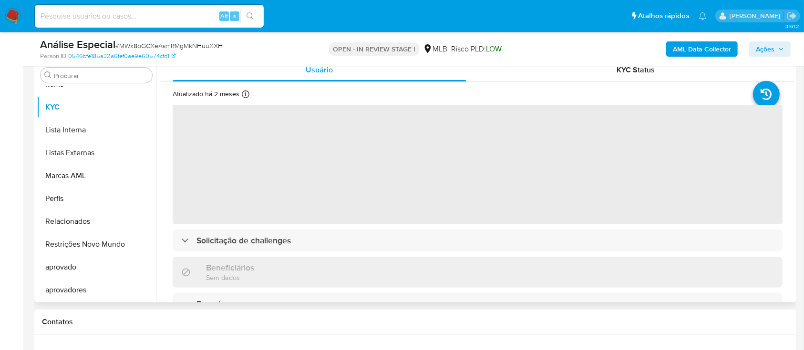
scroll to position [254, 0]
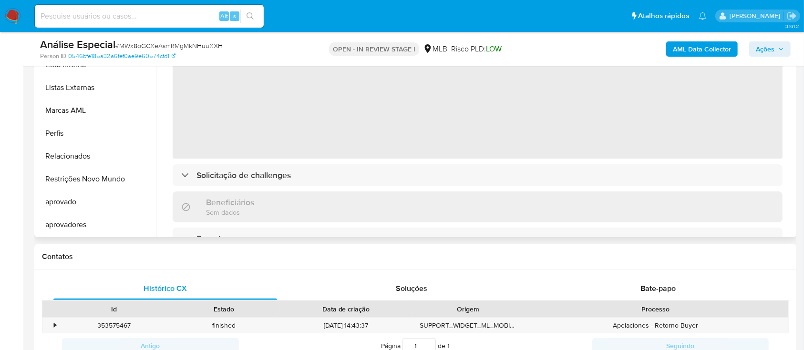
select select "10"
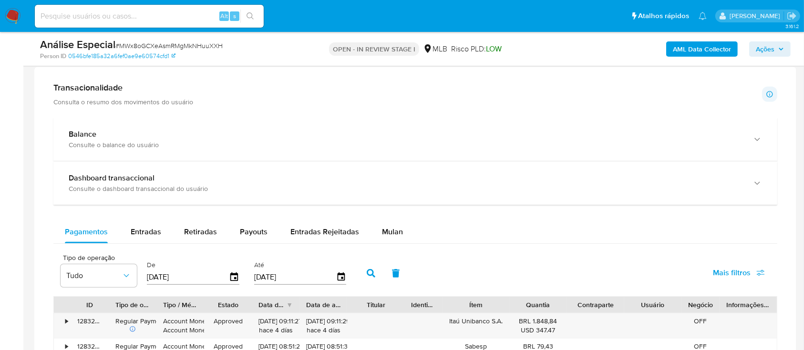
scroll to position [699, 0]
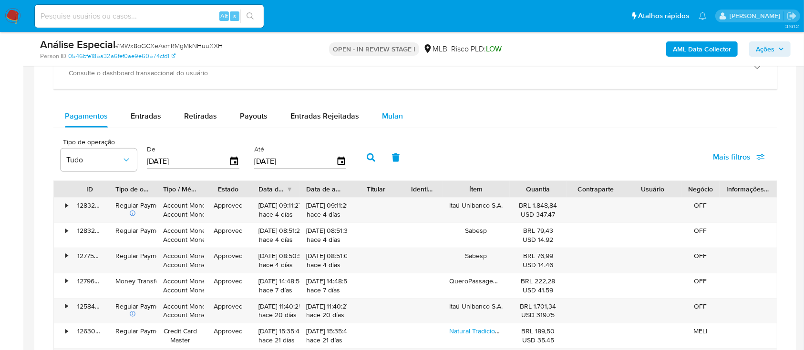
click at [382, 119] on span "Mulan" at bounding box center [392, 116] width 21 height 11
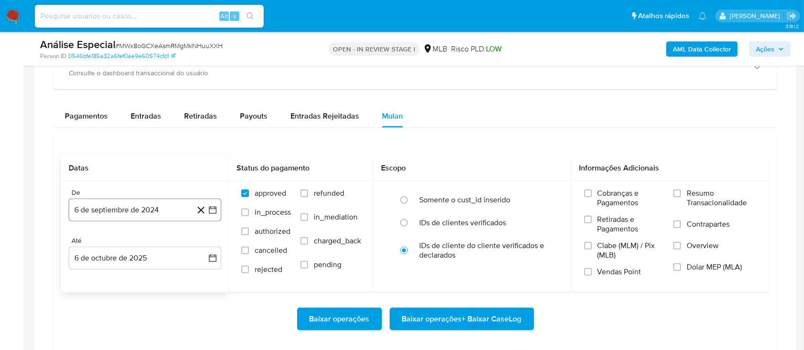
click at [166, 216] on button "6 de septiembre de 2024" at bounding box center [145, 210] width 153 height 23
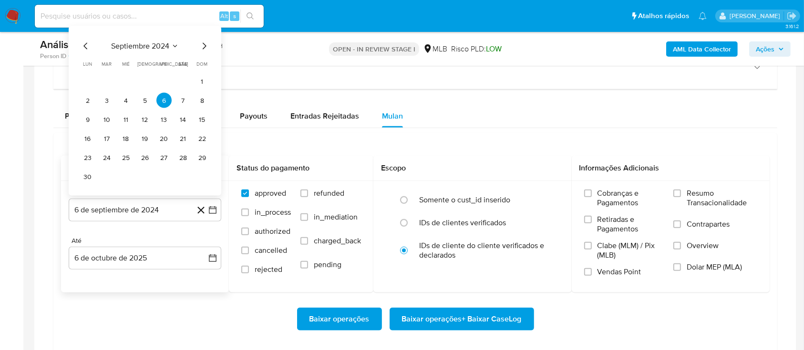
click at [212, 82] on div "septiembre 2024 septiembre 2024 lun lunes mar martes mié miércoles jue jueves v…" at bounding box center [145, 111] width 153 height 170
click at [202, 82] on button "1" at bounding box center [202, 81] width 15 height 15
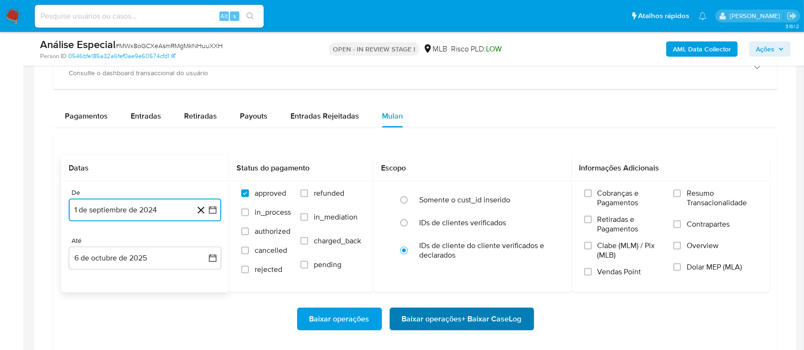
click at [410, 326] on span "Baixar operações + Baixar CaseLog" at bounding box center [462, 319] width 120 height 21
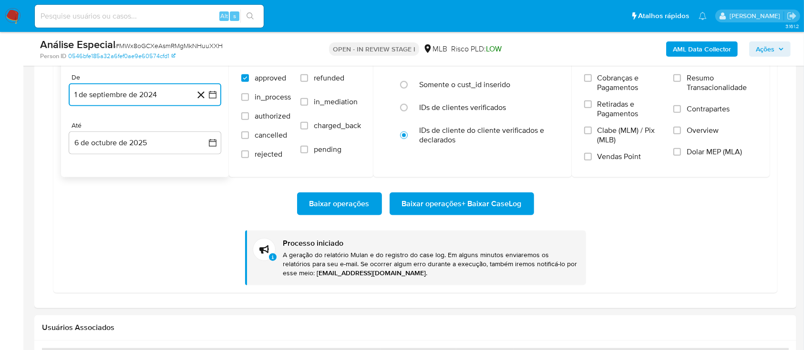
scroll to position [826, 0]
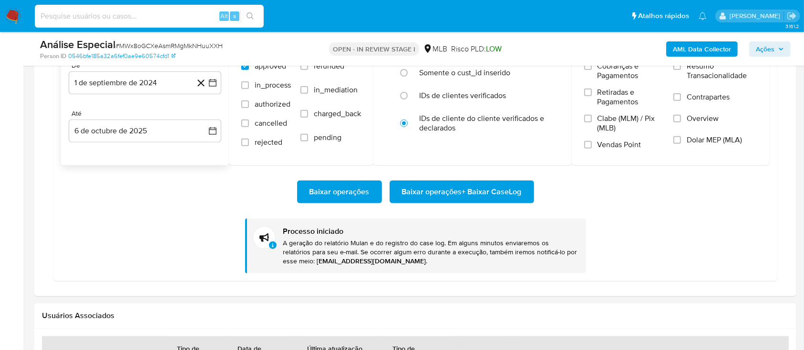
click at [191, 14] on input at bounding box center [149, 16] width 229 height 12
paste input "WuHpv62ICwnmEtJj0hPPuwHA"
type input "WuHpv62ICwnmEtJj0hPPuwHA"
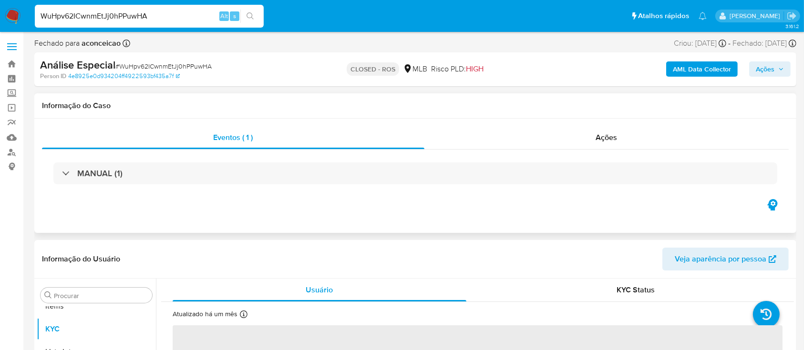
scroll to position [494, 0]
drag, startPoint x: 623, startPoint y: 145, endPoint x: 579, endPoint y: 130, distance: 46.9
click at [624, 144] on div "Ações" at bounding box center [606, 137] width 364 height 23
select select "10"
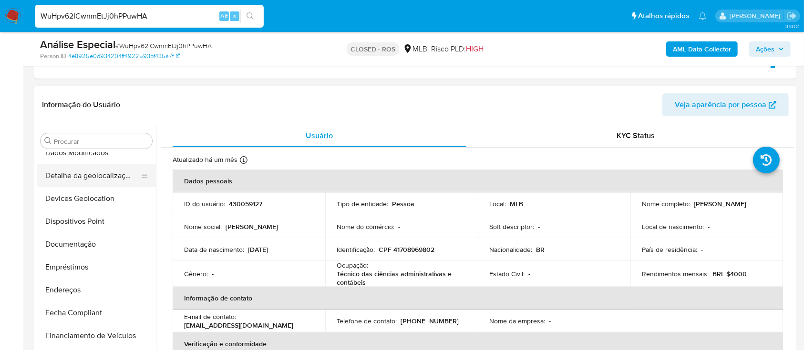
scroll to position [113, 0]
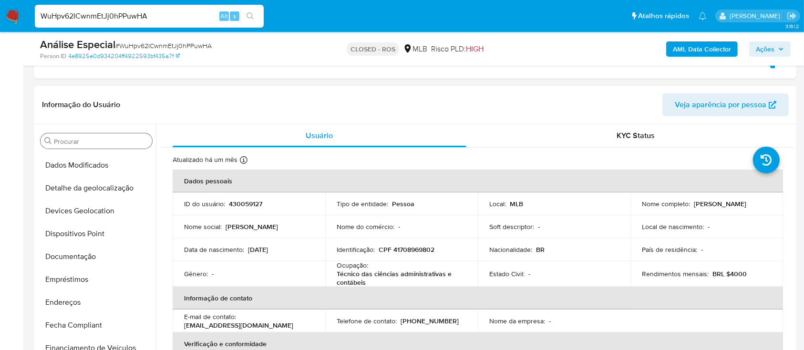
click at [107, 137] on input "Procurar" at bounding box center [101, 141] width 94 height 9
drag, startPoint x: 63, startPoint y: 143, endPoint x: 35, endPoint y: 139, distance: 28.9
click at [35, 139] on div "Procurar a Adiantamentos de Dinheiro Anexos Cartões Contas Bancárias Dados Modi…" at bounding box center [415, 246] width 762 height 244
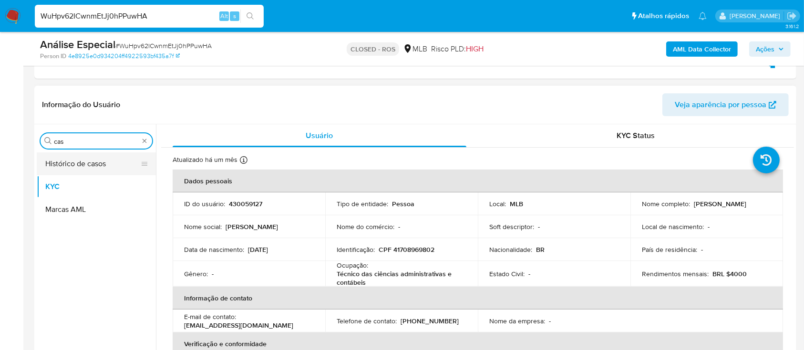
type input "cas"
click at [84, 158] on button "Histórico de casos" at bounding box center [93, 164] width 112 height 23
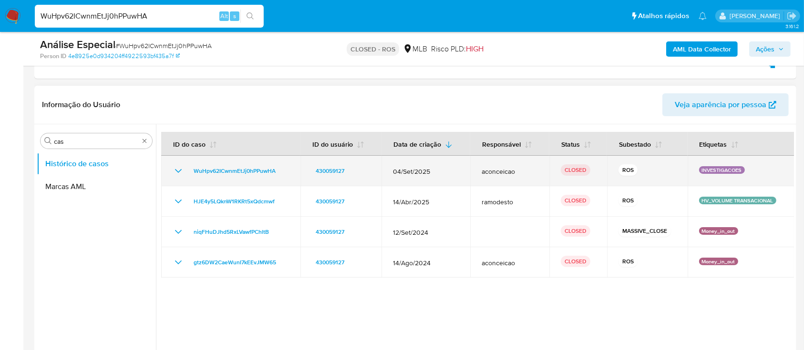
click at [177, 168] on icon "Mostrar/Ocultar" at bounding box center [178, 170] width 11 height 11
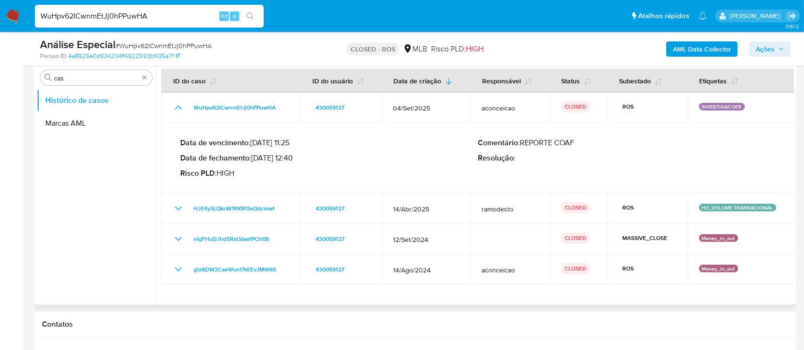
scroll to position [191, 0]
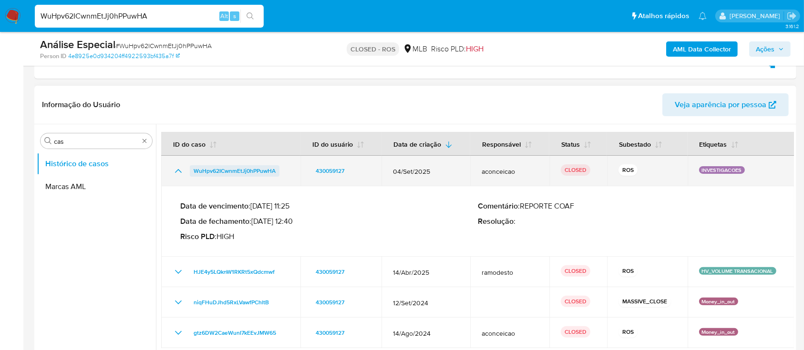
click at [226, 173] on span "WuHpv62ICwnmEtJj0hPPuwHA" at bounding box center [235, 170] width 82 height 11
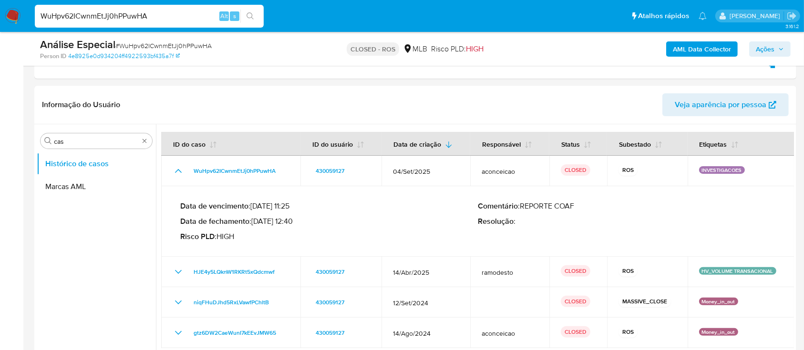
drag, startPoint x: 283, startPoint y: 167, endPoint x: 323, endPoint y: 8, distance: 164.2
click at [191, 168] on div "WuHpv62ICwnmEtJj0hPPuwHA" at bounding box center [231, 170] width 116 height 11
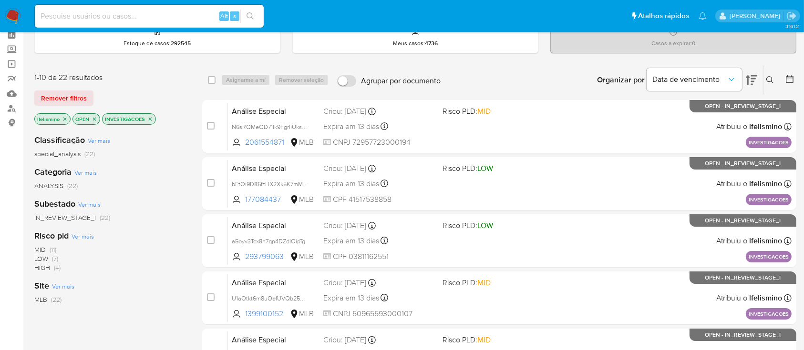
scroll to position [63, 0]
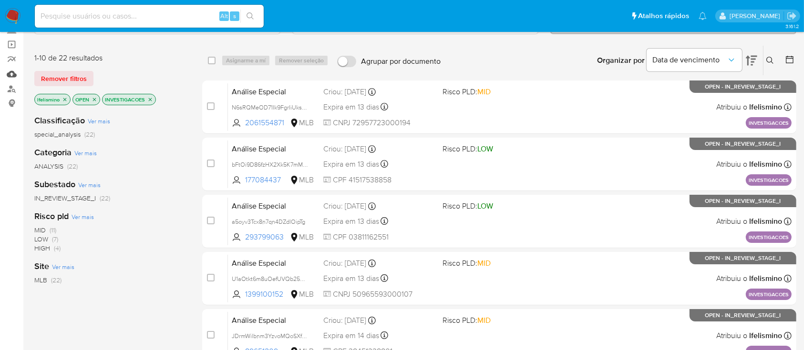
click at [23, 78] on link "Mulan" at bounding box center [56, 74] width 113 height 15
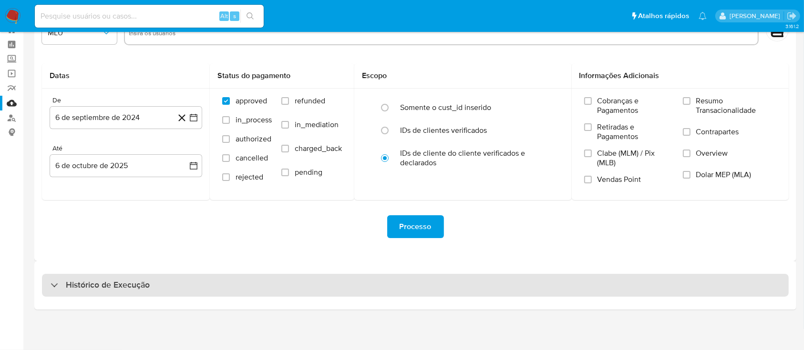
click at [318, 287] on div "Histórico de Execução" at bounding box center [415, 285] width 747 height 23
select select "10"
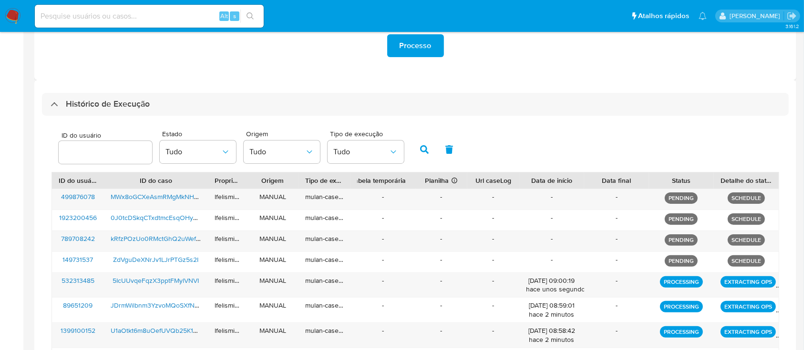
scroll to position [352, 0]
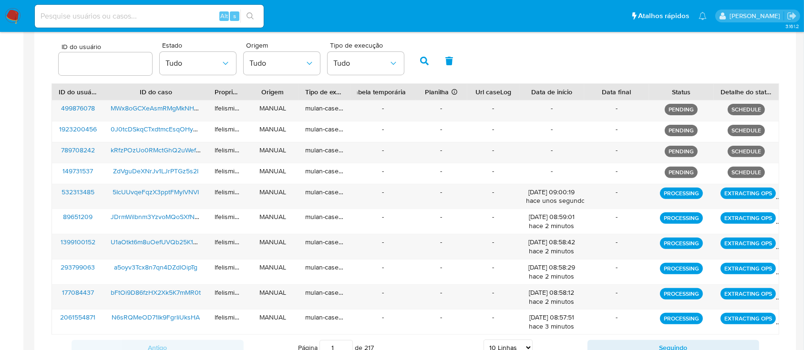
select select "10"
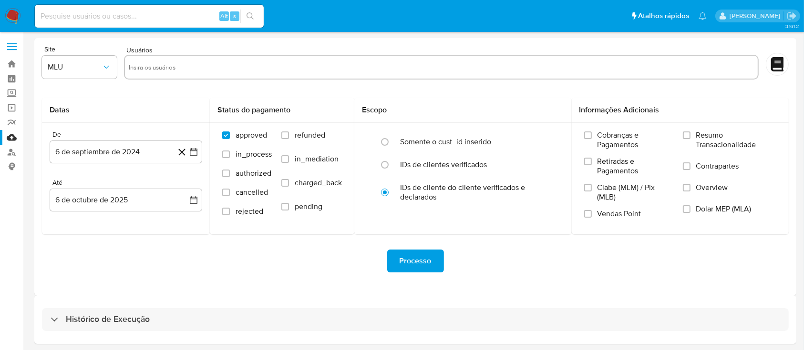
click at [247, 332] on div "Histórico de Execução" at bounding box center [415, 320] width 762 height 49
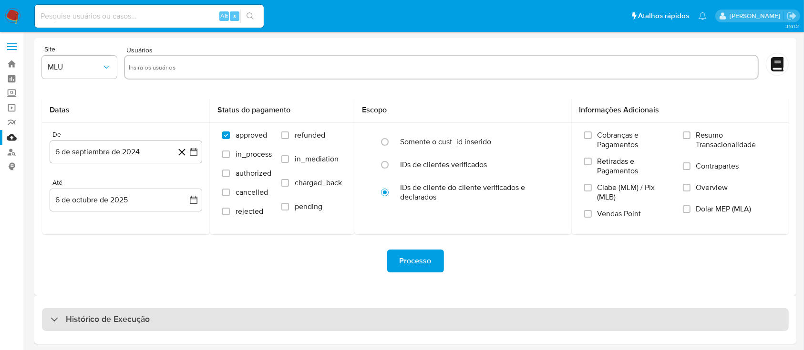
click at [251, 324] on div "Histórico de Execução" at bounding box center [415, 319] width 747 height 23
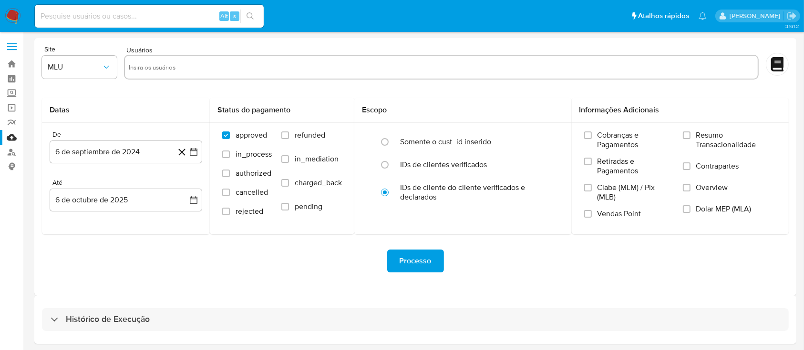
select select "10"
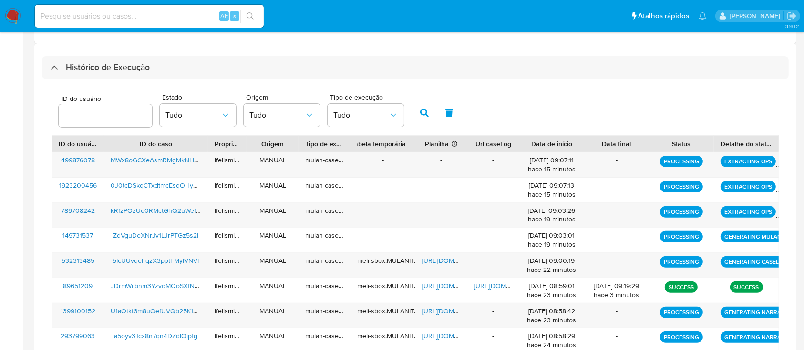
scroll to position [191, 0]
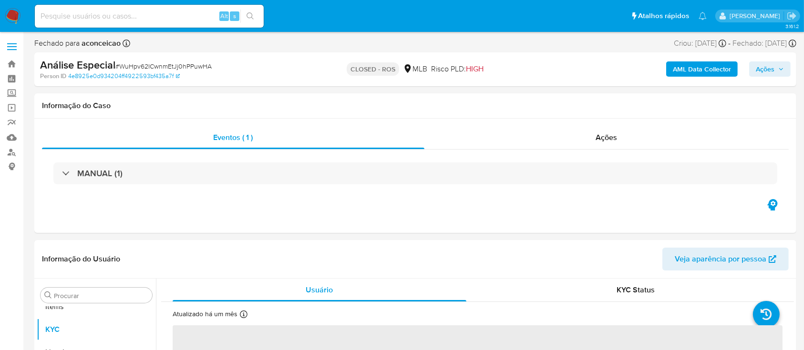
scroll to position [494, 0]
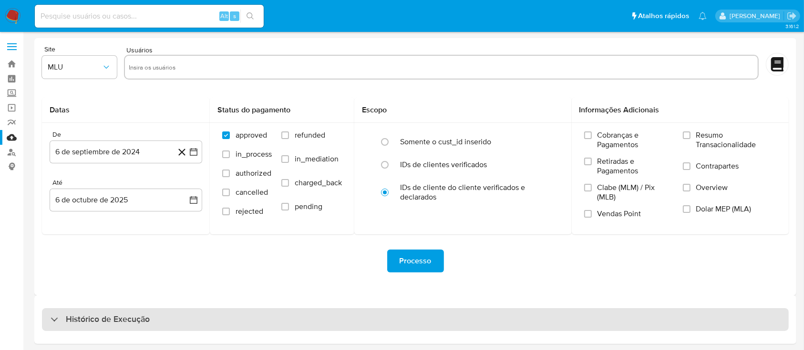
click at [350, 319] on div "Histórico de Execução" at bounding box center [415, 319] width 747 height 23
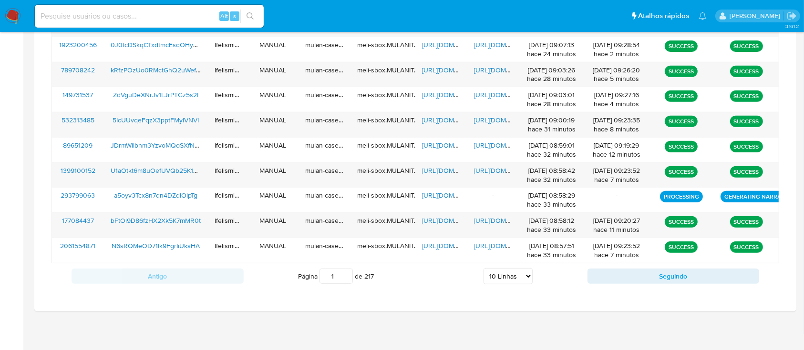
scroll to position [394, 0]
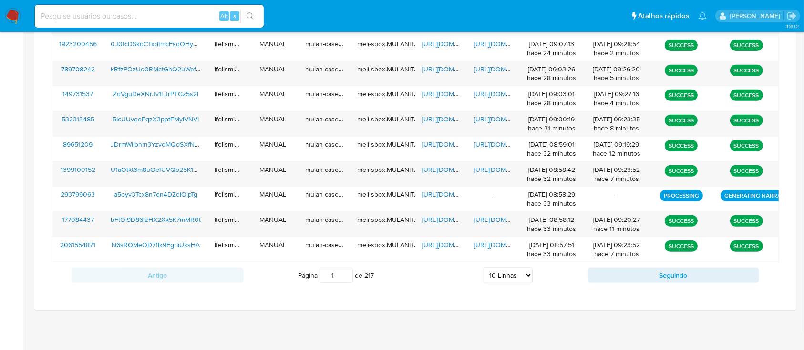
click at [522, 270] on select "5 Linhas 10 Linhas 20 Linhas 25 Linhas 50 Linhas 100 Linhas" at bounding box center [507, 275] width 49 height 16
select select "25"
click at [483, 267] on select "5 Linhas 10 Linhas 20 Linhas 25 Linhas 50 Linhas 100 Linhas" at bounding box center [507, 275] width 49 height 16
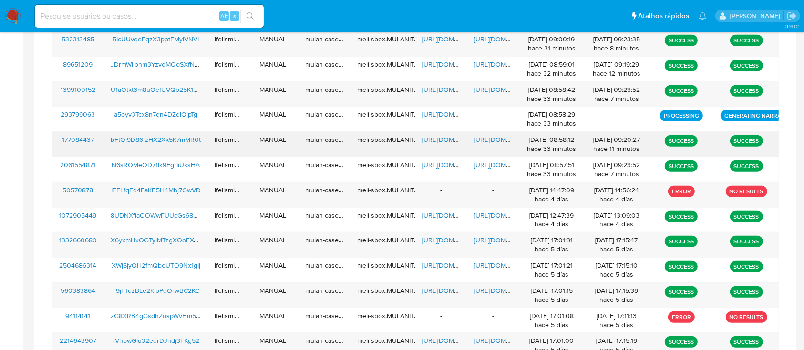
scroll to position [458, 0]
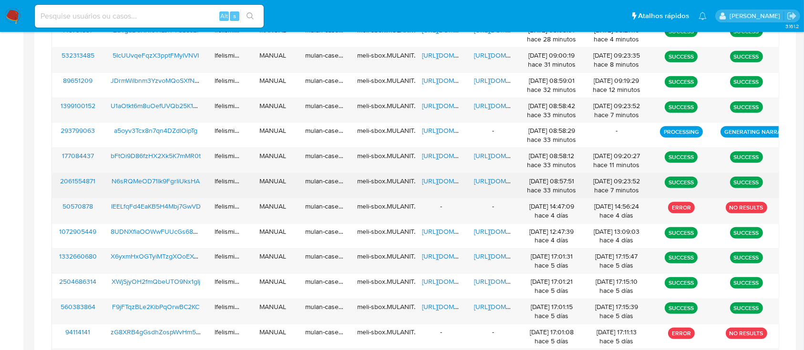
click at [488, 179] on span "https://docs.google.com/document/d/1uZKSsK7p3XHM1Q-sHuvHxKglqNXp3WBUYJW82eJgmCY…" at bounding box center [507, 181] width 66 height 10
click at [435, 181] on span "https://docs.google.com/spreadsheets/d/1G7LtRw1yvqMKtzy4xvb6kJ8bErcLOldSM5nKo8m…" at bounding box center [455, 181] width 66 height 10
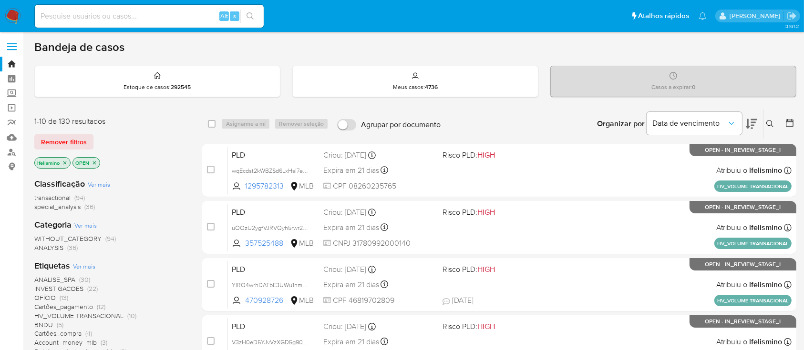
click at [153, 16] on input at bounding box center [149, 16] width 229 height 12
paste input "N6sRQMeOD71Ik9FgrIiUksHA"
type input "N6sRQMeOD71Ik9FgrIiUksHA"
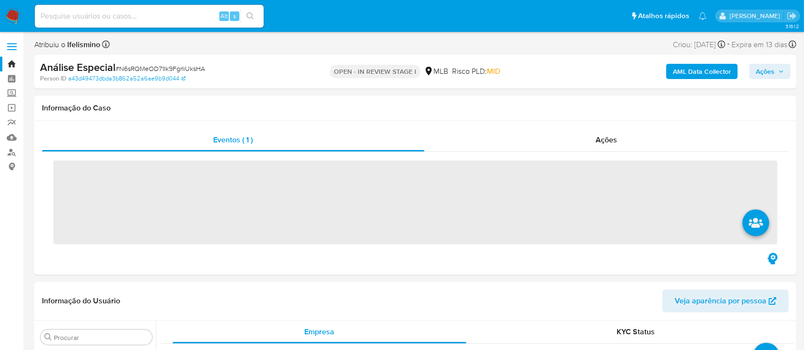
scroll to position [494, 0]
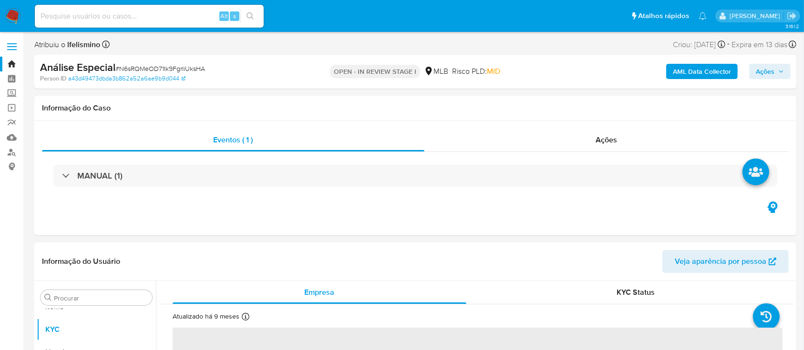
select select "10"
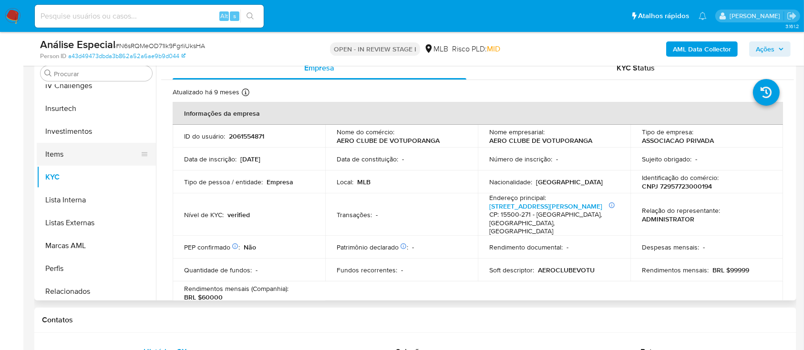
scroll to position [367, 0]
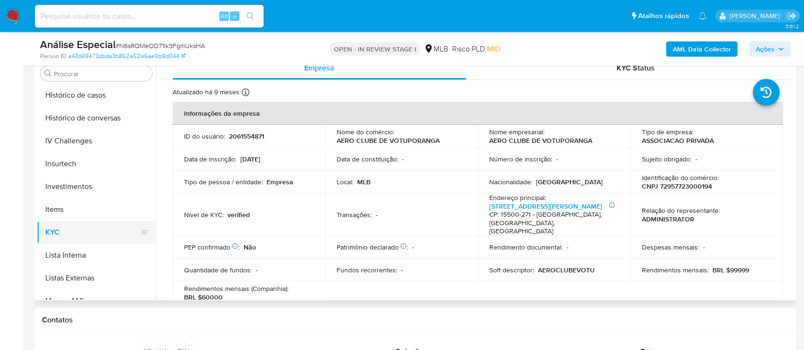
click at [75, 236] on button "KYC" at bounding box center [93, 232] width 112 height 23
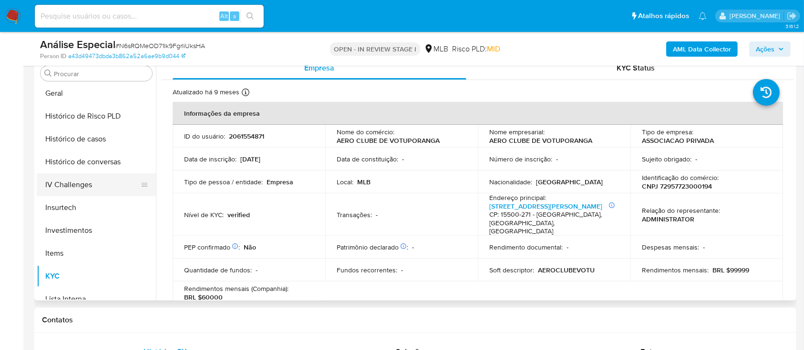
scroll to position [304, 0]
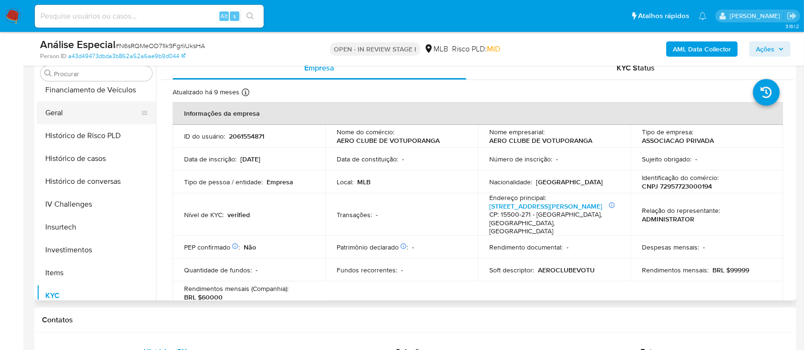
click at [106, 112] on button "Geral" at bounding box center [93, 113] width 112 height 23
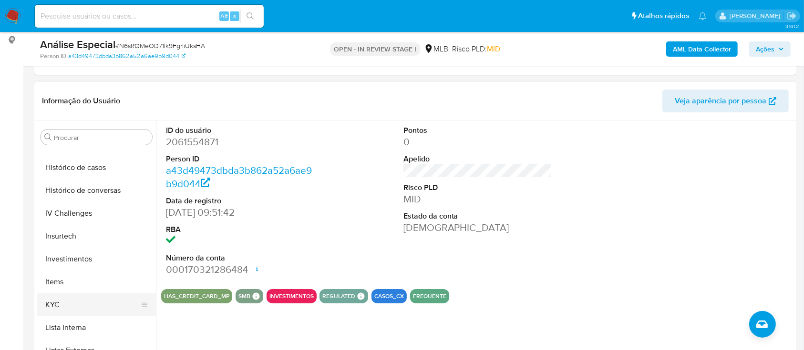
scroll to position [431, 0]
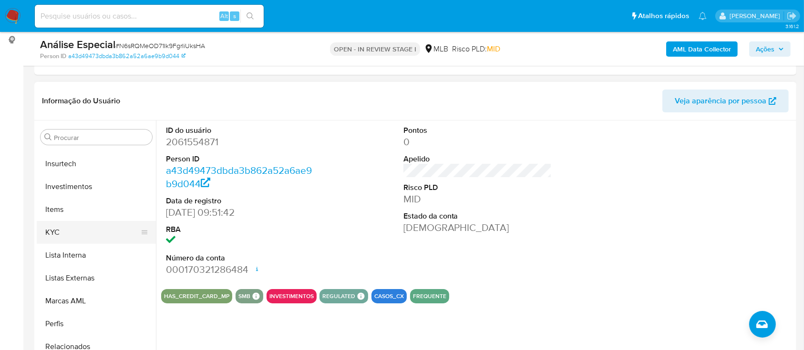
click at [77, 239] on button "KYC" at bounding box center [93, 232] width 112 height 23
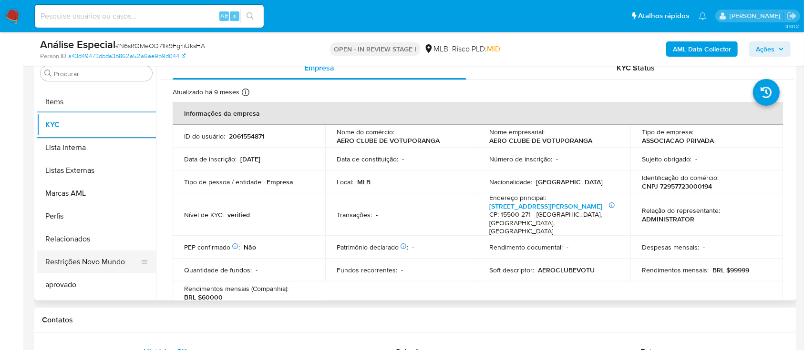
scroll to position [494, 0]
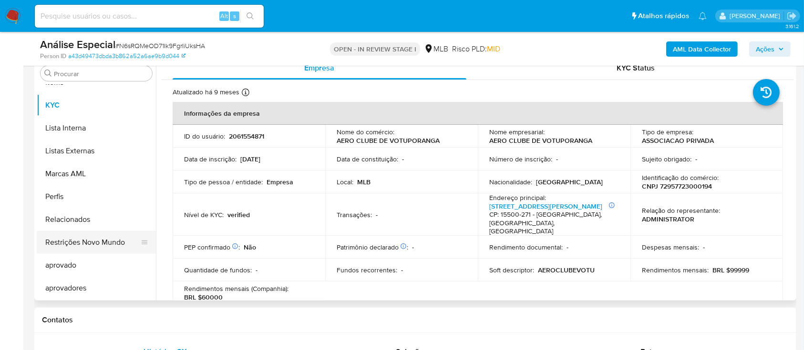
click at [88, 248] on button "Restrições Novo Mundo" at bounding box center [93, 242] width 112 height 23
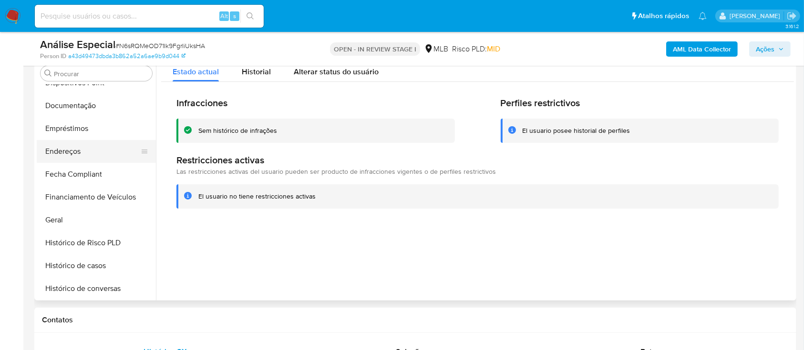
scroll to position [176, 0]
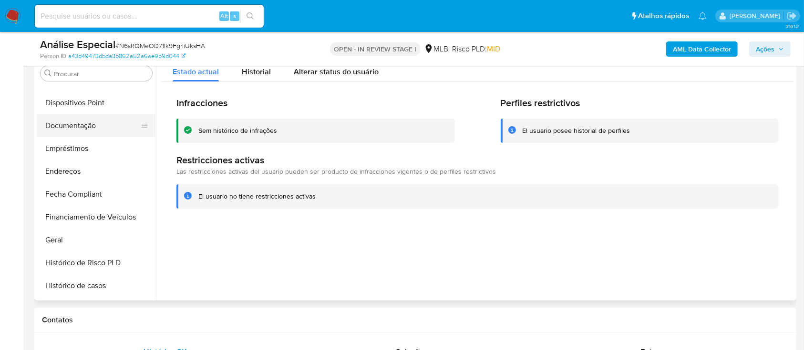
click at [78, 118] on button "Documentação" at bounding box center [93, 125] width 112 height 23
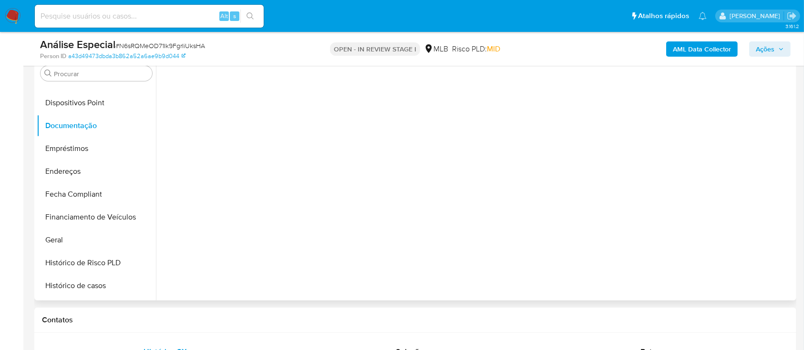
click at [205, 90] on div at bounding box center [475, 179] width 638 height 244
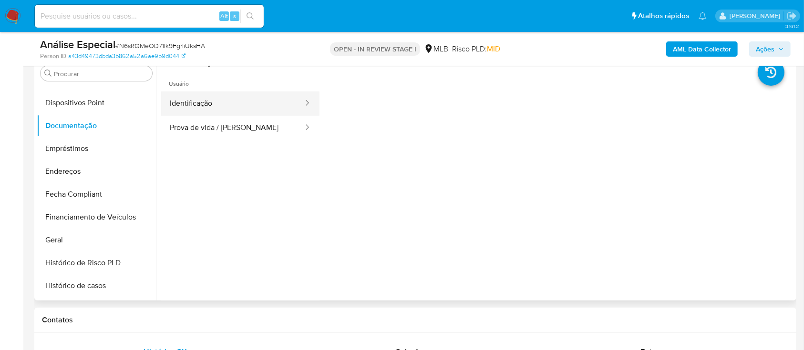
click at [297, 98] on div at bounding box center [304, 103] width 15 height 11
click at [247, 103] on button "Identificação" at bounding box center [232, 104] width 143 height 24
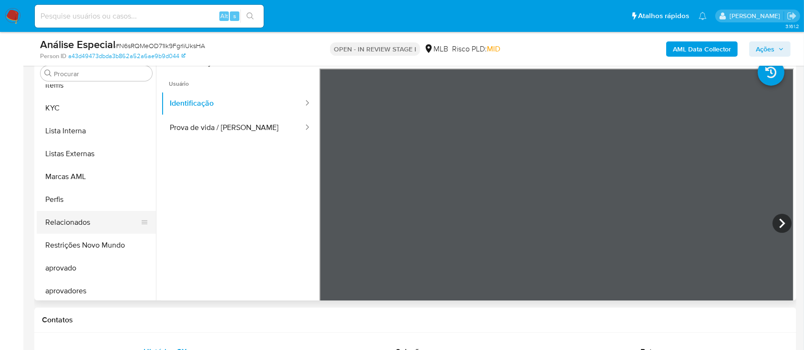
scroll to position [494, 0]
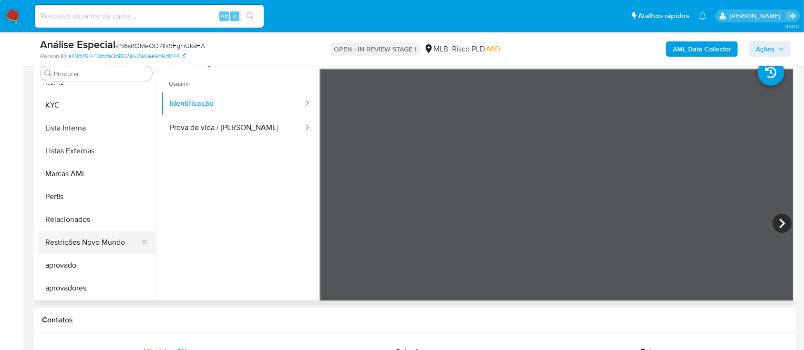
click at [104, 234] on button "Restrições Novo Mundo" at bounding box center [93, 242] width 112 height 23
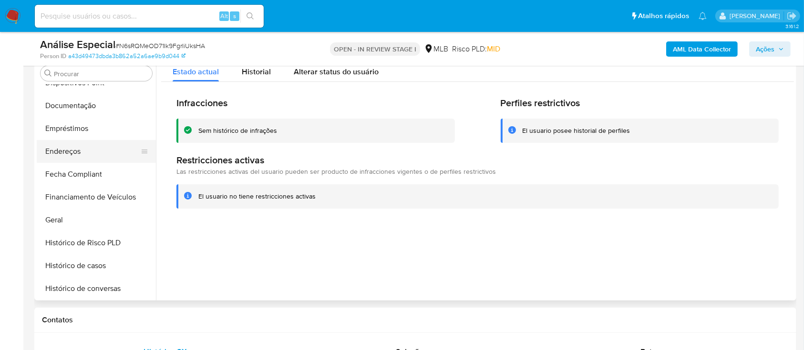
scroll to position [176, 0]
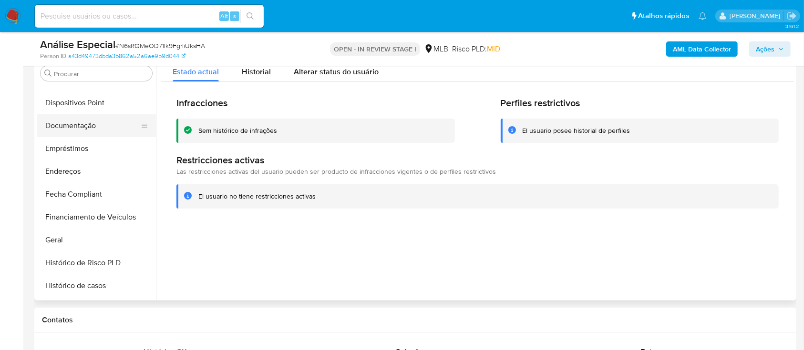
click at [105, 135] on button "Documentação" at bounding box center [93, 125] width 112 height 23
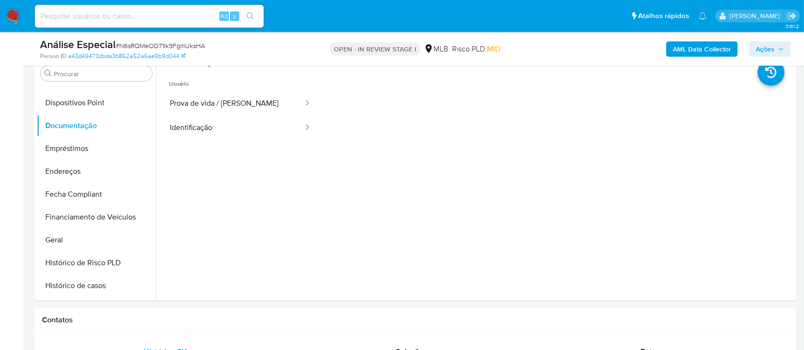
click at [297, 114] on div at bounding box center [304, 104] width 15 height 24
click at [235, 125] on button "Identificação" at bounding box center [232, 128] width 143 height 24
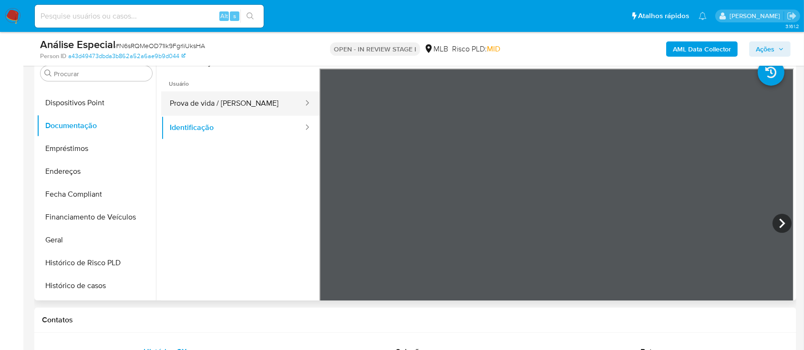
drag, startPoint x: 266, startPoint y: 99, endPoint x: 286, endPoint y: 110, distance: 22.4
click at [265, 98] on button "Prova de vida / Selfie" at bounding box center [232, 104] width 143 height 24
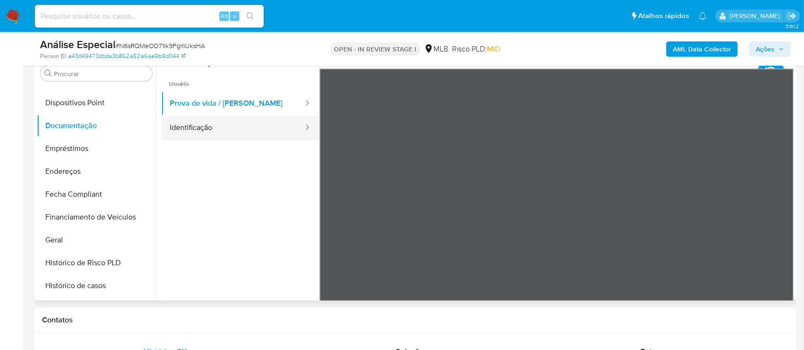
drag, startPoint x: 187, startPoint y: 123, endPoint x: 257, endPoint y: 128, distance: 70.3
click at [188, 123] on button "Identificação" at bounding box center [232, 128] width 143 height 24
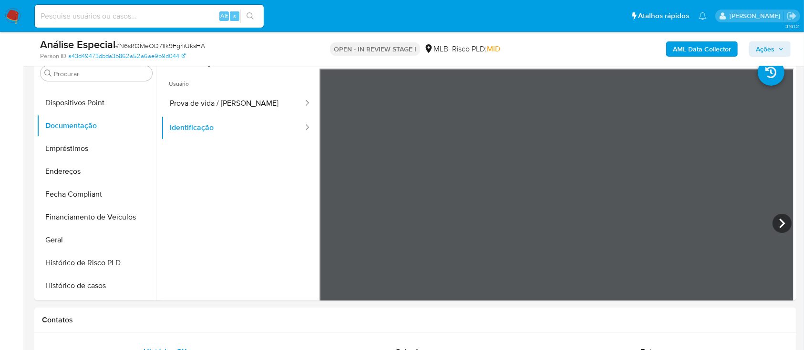
click at [120, 70] on input "Procurar" at bounding box center [101, 74] width 94 height 9
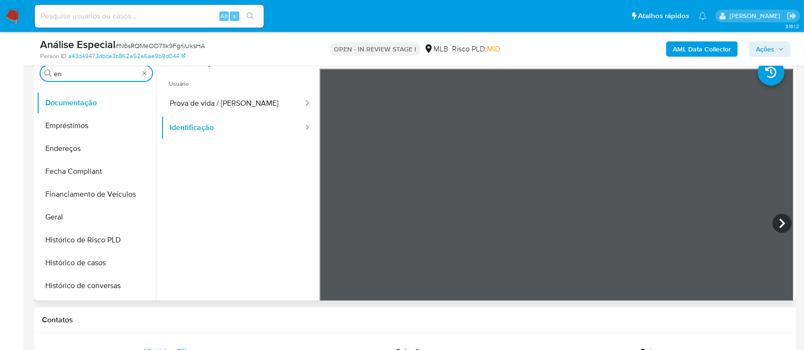
scroll to position [0, 0]
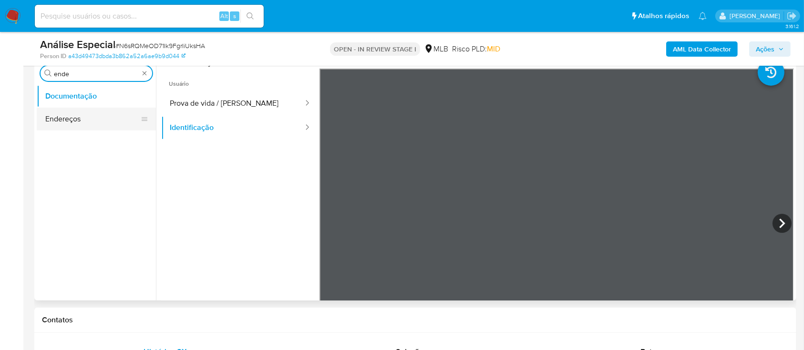
type input "ende"
click at [61, 116] on button "Endereços" at bounding box center [96, 119] width 119 height 23
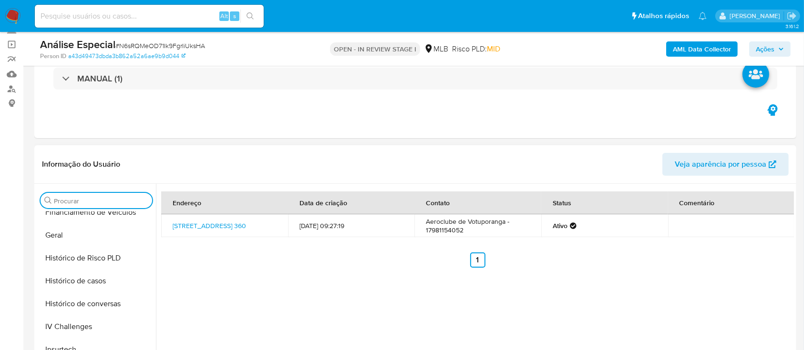
scroll to position [318, 0]
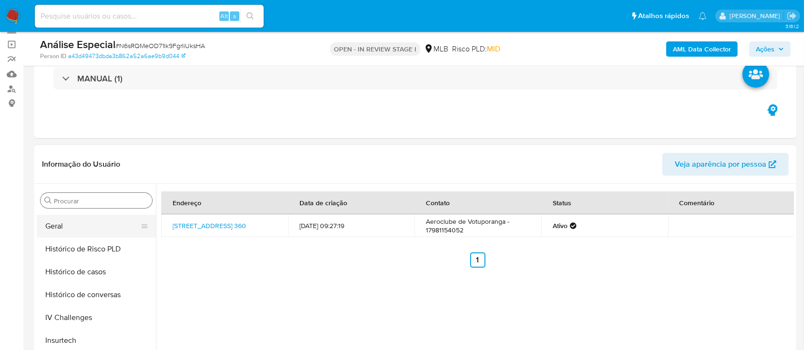
click at [103, 235] on button "Geral" at bounding box center [93, 226] width 112 height 23
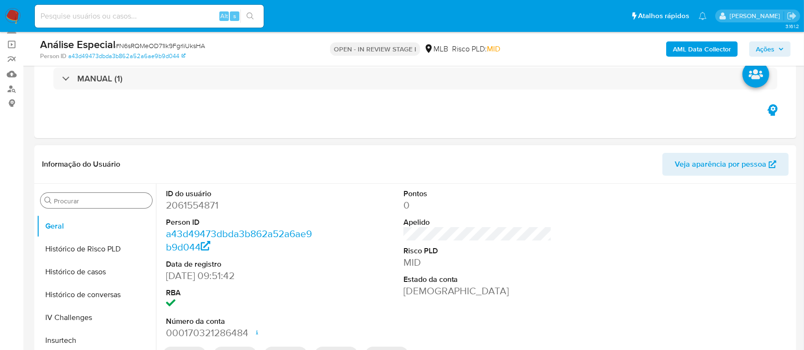
click at [201, 213] on dl "ID do usuário 2061554871 Person ID a43d49473dbda3b862a52a6ae9b9d044 Data de reg…" at bounding box center [240, 265] width 149 height 152
click at [206, 211] on dd "2061554871" at bounding box center [240, 205] width 149 height 13
copy dd "2061554871"
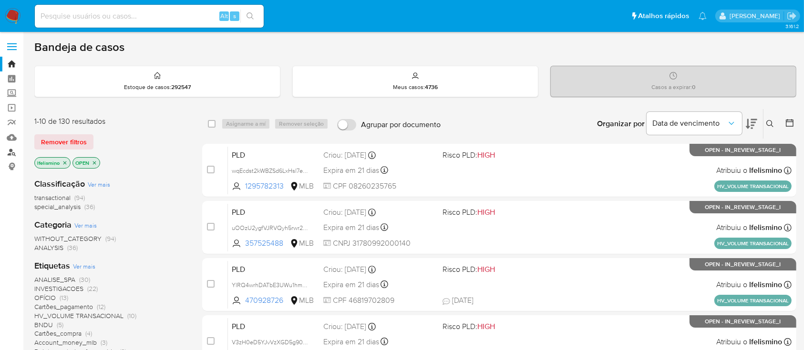
click at [16, 154] on link "Localizador de pessoas" at bounding box center [56, 152] width 113 height 15
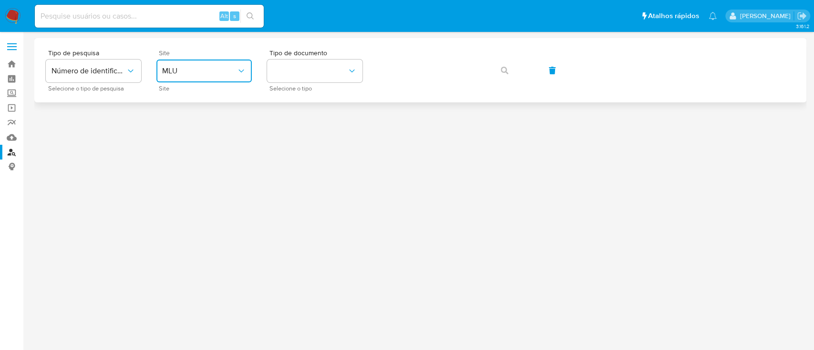
drag, startPoint x: 193, startPoint y: 69, endPoint x: 200, endPoint y: 76, distance: 9.8
click at [194, 69] on span "MLU" at bounding box center [199, 71] width 74 height 10
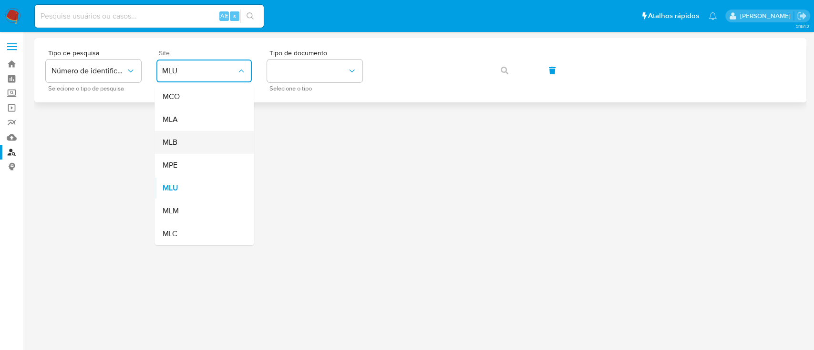
click at [228, 149] on div "MLB" at bounding box center [201, 142] width 78 height 23
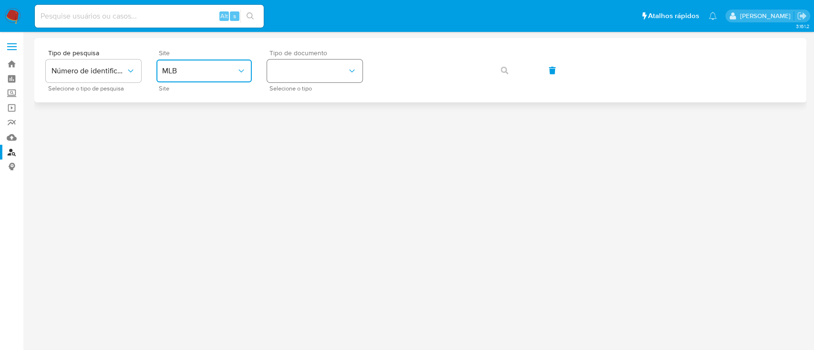
click at [319, 71] on button "identificationType" at bounding box center [314, 71] width 95 height 23
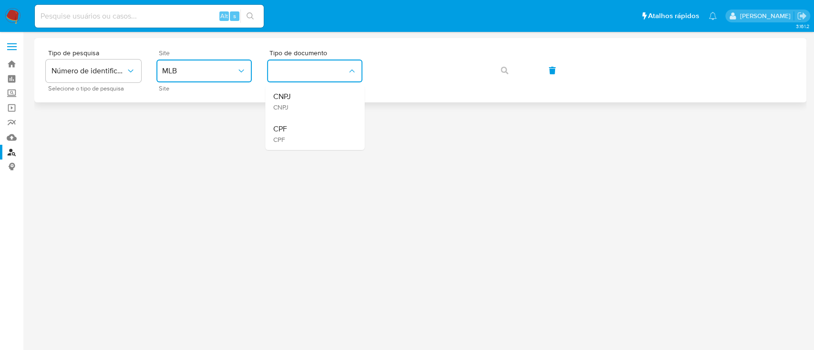
drag, startPoint x: 319, startPoint y: 94, endPoint x: 326, endPoint y: 94, distance: 7.6
click at [320, 94] on div "CNPJ CNPJ" at bounding box center [312, 101] width 78 height 32
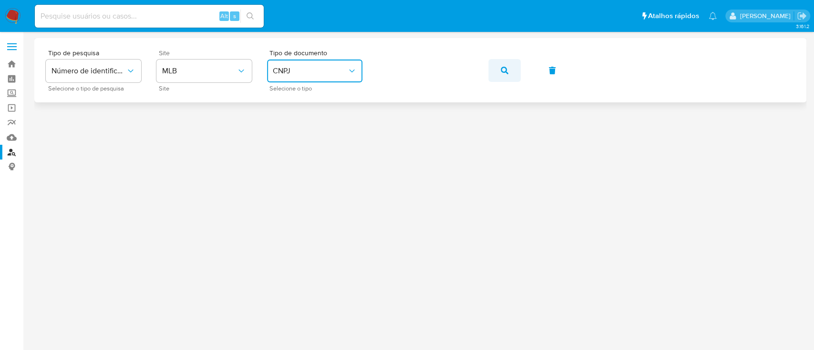
click at [497, 70] on button "button" at bounding box center [504, 70] width 32 height 23
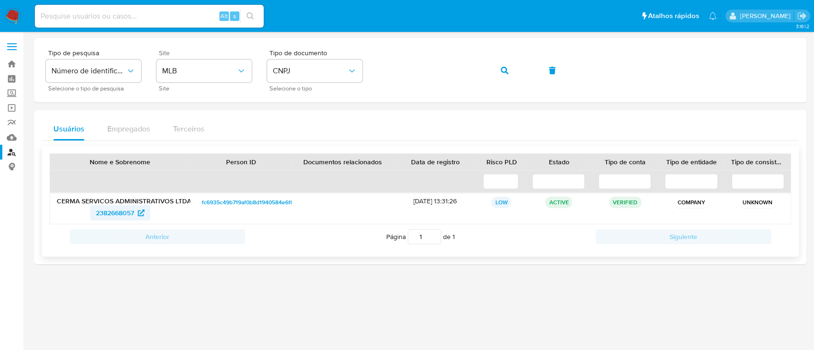
click at [131, 212] on span "2382668057" at bounding box center [115, 212] width 38 height 15
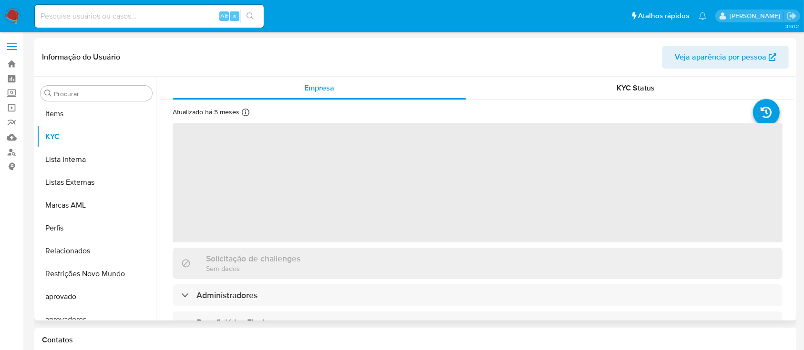
scroll to position [494, 0]
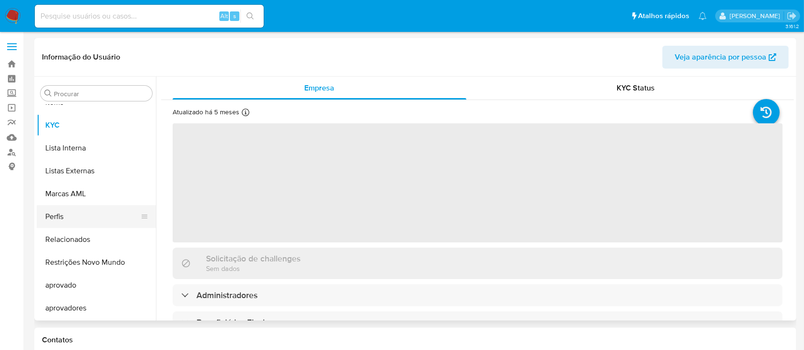
select select "10"
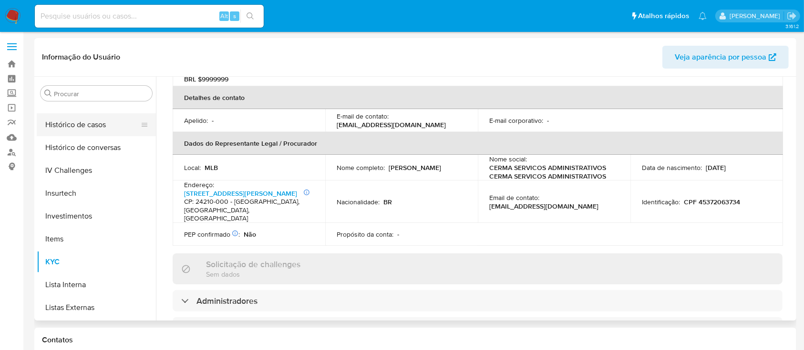
scroll to position [304, 0]
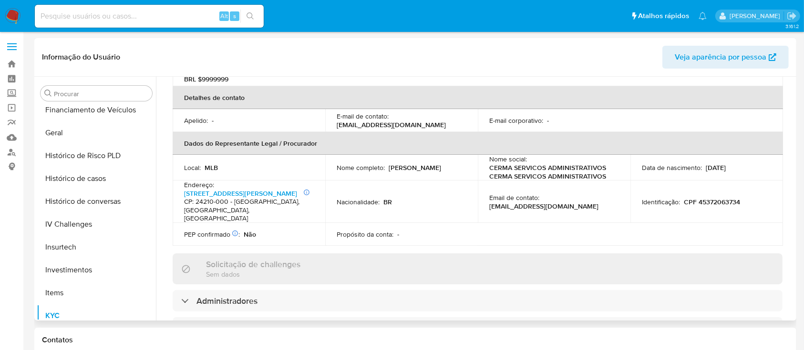
click at [165, 140] on div "Atualizado há 5 meses Criado: [DATE] 20:02:45 Atualizado: [DATE] 12:58:16 Infor…" at bounding box center [477, 248] width 633 height 779
click at [141, 141] on div at bounding box center [145, 133] width 8 height 21
click at [94, 126] on button "Geral" at bounding box center [93, 133] width 112 height 23
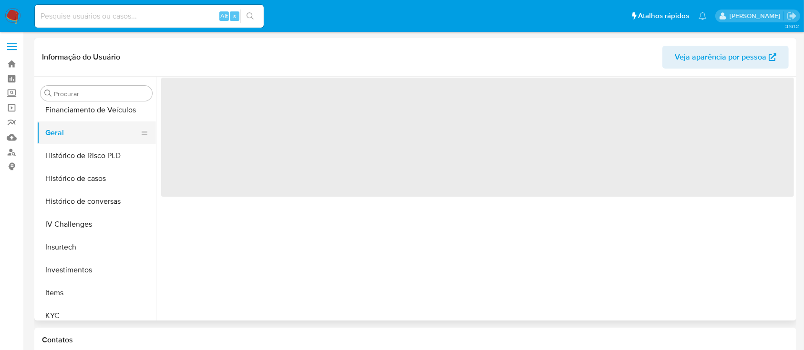
scroll to position [0, 0]
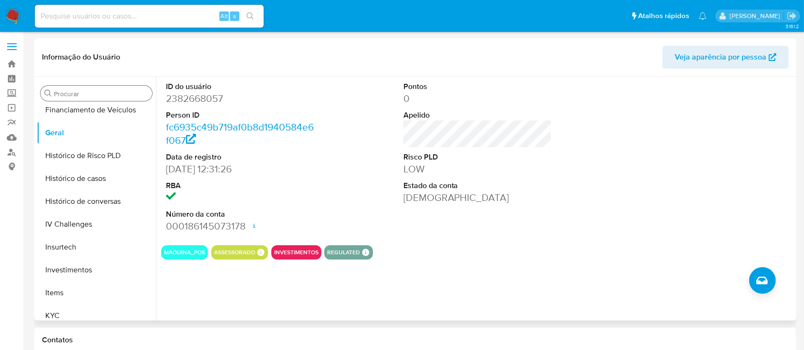
click at [118, 96] on input "Procurar" at bounding box center [101, 94] width 94 height 9
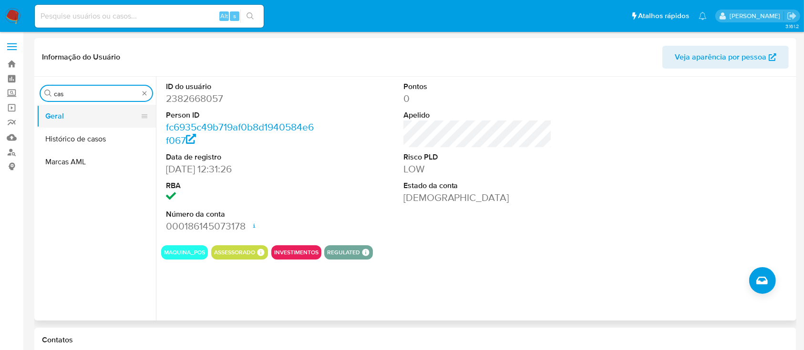
type input "cas"
click at [107, 115] on button "Geral" at bounding box center [93, 116] width 112 height 23
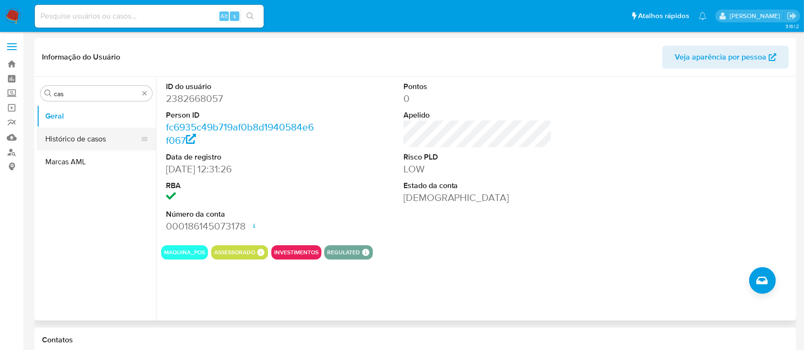
click at [95, 145] on button "Histórico de casos" at bounding box center [93, 139] width 112 height 23
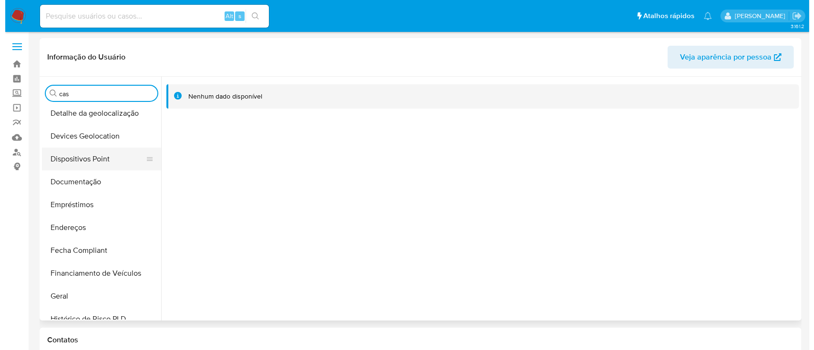
scroll to position [254, 0]
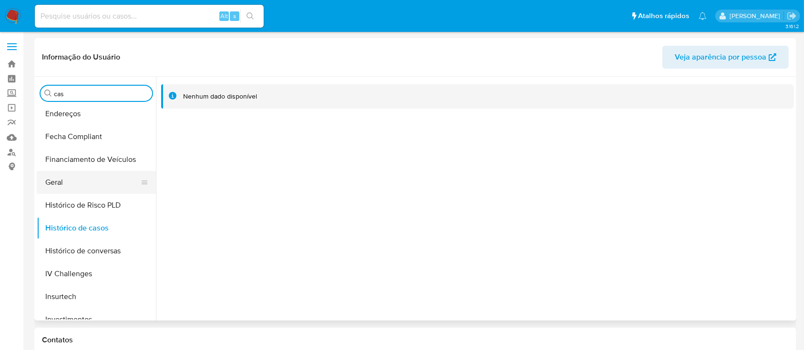
click at [97, 182] on button "Geral" at bounding box center [93, 182] width 112 height 23
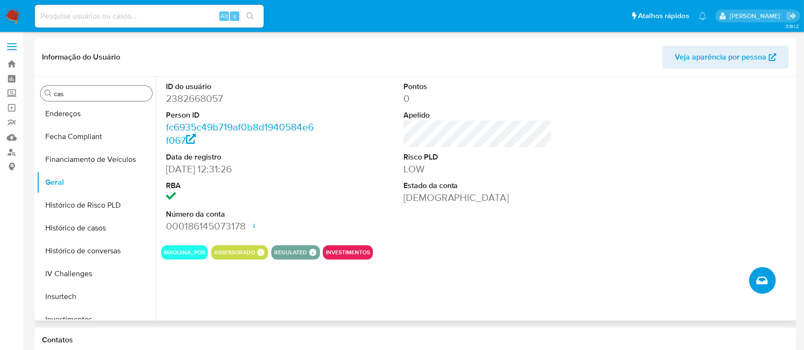
click at [774, 279] on button "Criar caso manual" at bounding box center [762, 280] width 27 height 27
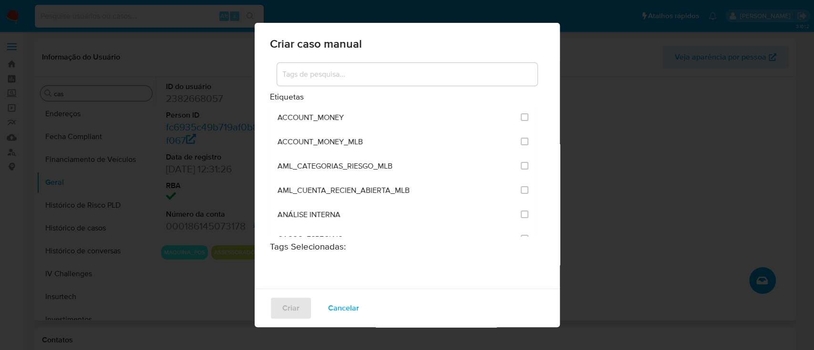
click at [359, 77] on input at bounding box center [407, 74] width 260 height 12
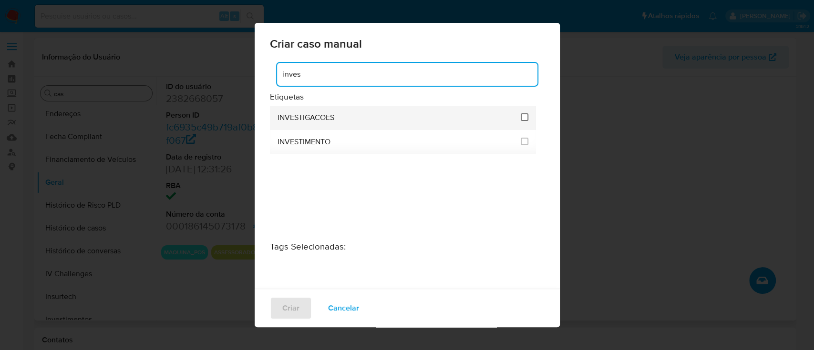
type input "inves"
click at [521, 115] on input "2067" at bounding box center [525, 117] width 8 height 8
checkbox input "true"
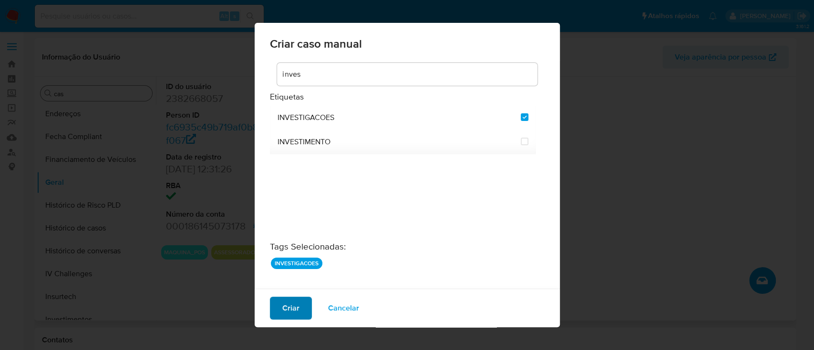
click at [283, 306] on span "Criar" at bounding box center [290, 308] width 17 height 21
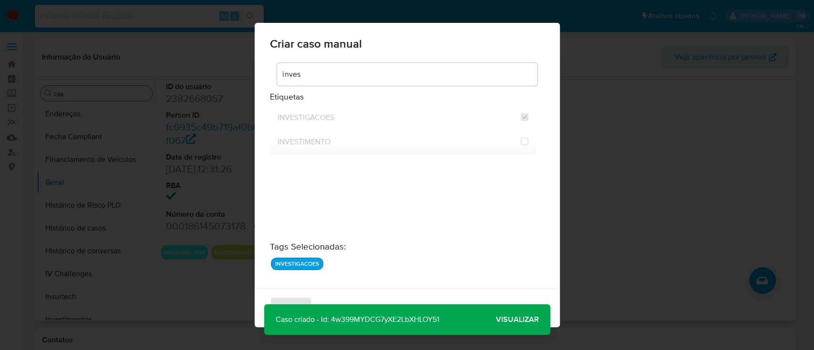
click at [527, 320] on span "Visualizar" at bounding box center [517, 320] width 43 height 0
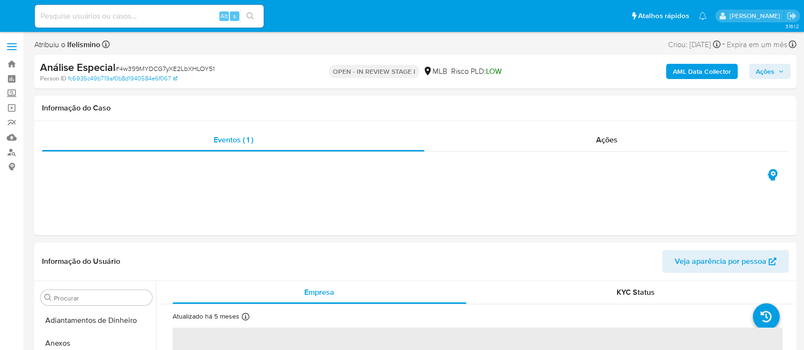
select select "10"
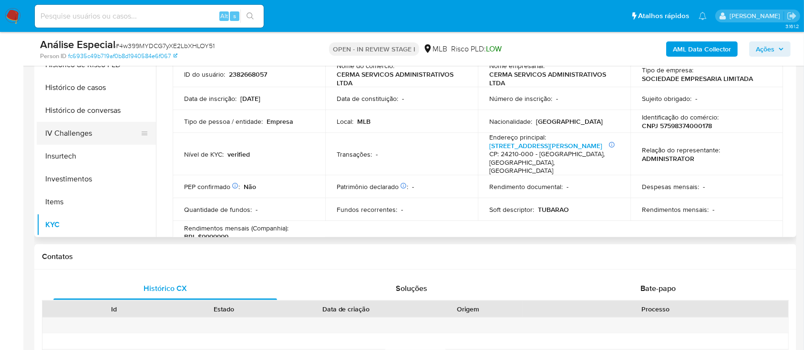
scroll to position [240, 0]
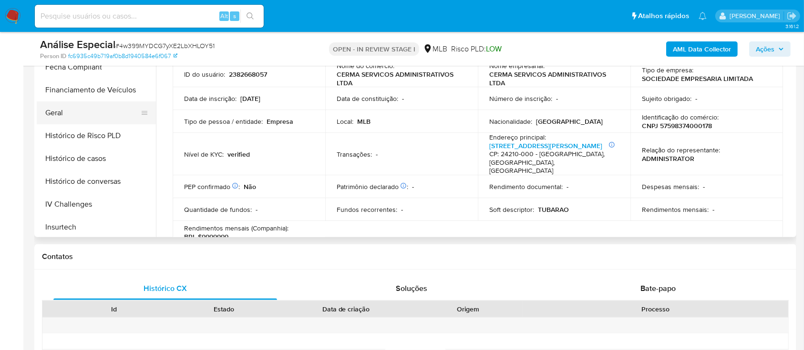
click at [86, 107] on button "Geral" at bounding box center [93, 113] width 112 height 23
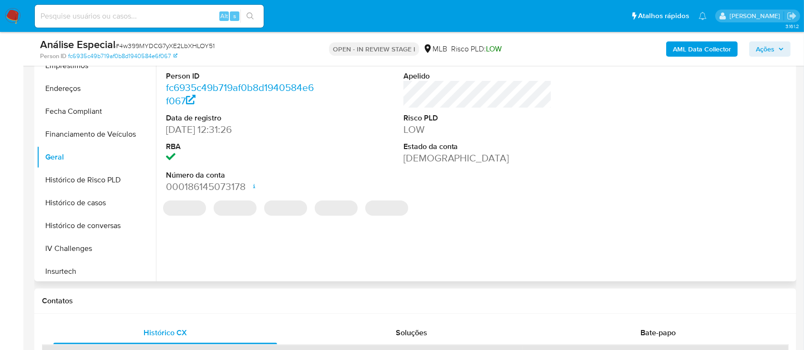
scroll to position [191, 0]
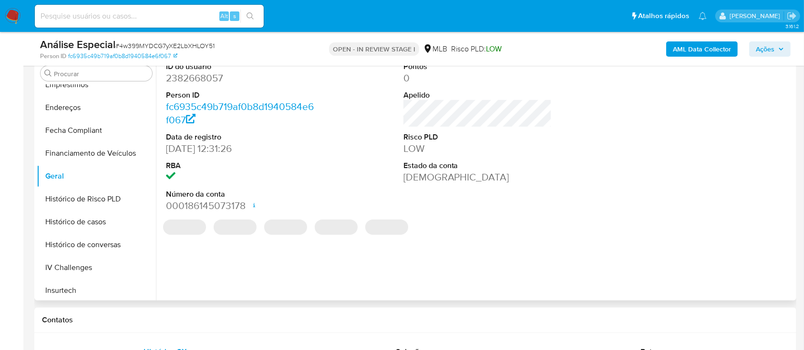
click at [212, 80] on dd "2382668057" at bounding box center [240, 78] width 149 height 13
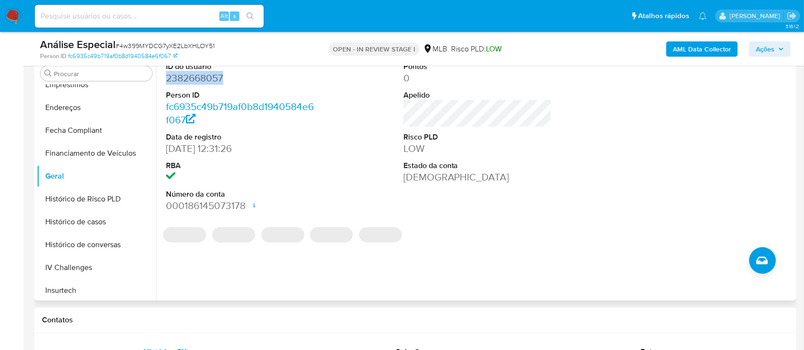
click at [212, 80] on dd "2382668057" at bounding box center [240, 78] width 149 height 13
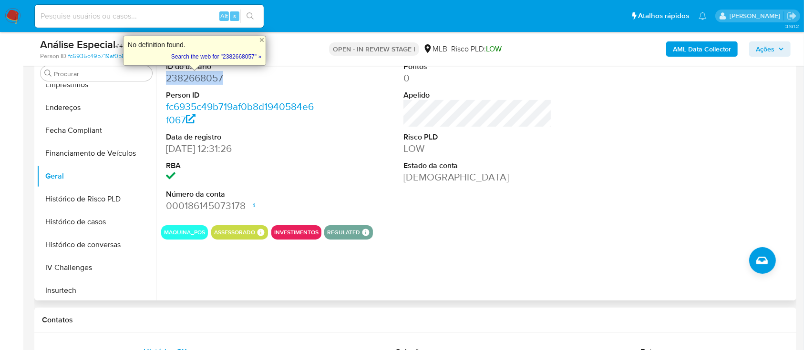
copy dd "2382668057"
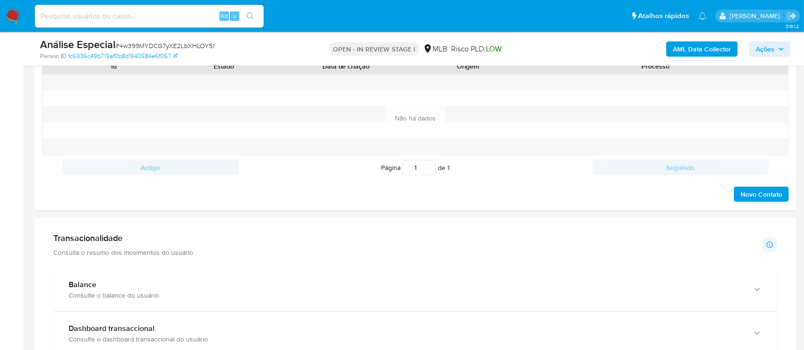
scroll to position [116, 0]
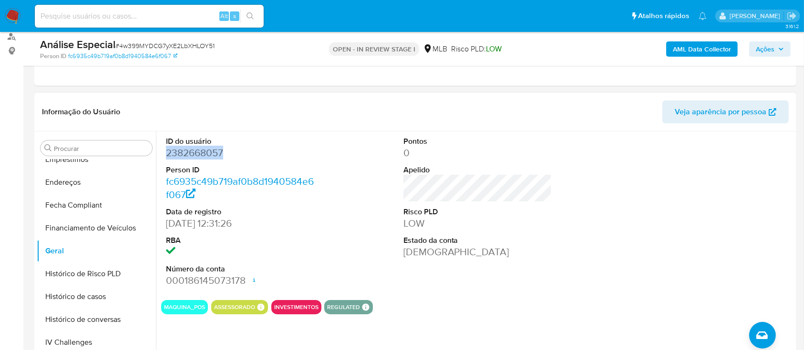
copy dd "2382668057"
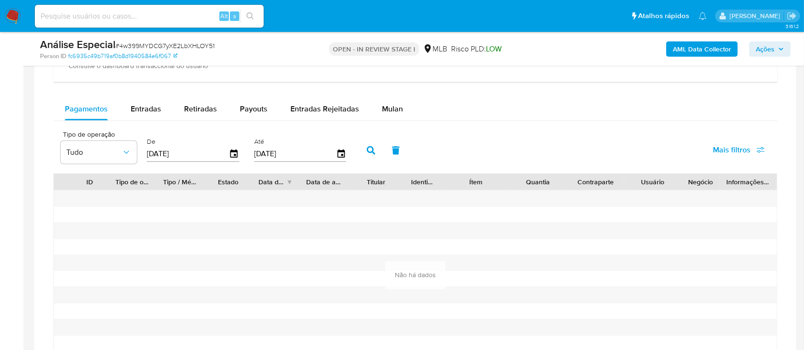
scroll to position [751, 0]
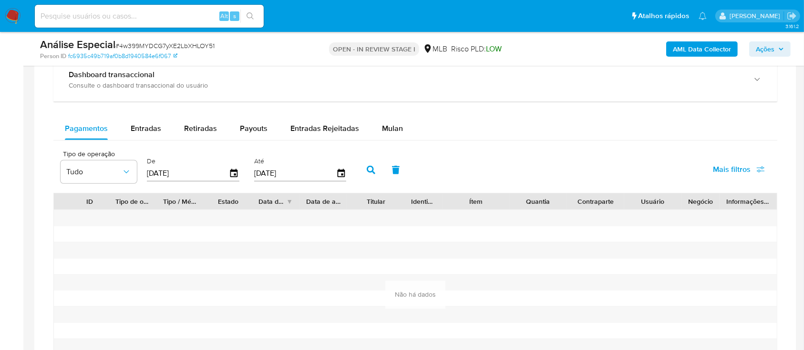
click at [145, 143] on div "Pagamentos Entradas Retiradas Payouts Entradas Rejeitadas Mulan Tipo de operaçã…" at bounding box center [415, 257] width 724 height 280
click at [156, 135] on div "Entradas" at bounding box center [146, 128] width 31 height 23
select select "10"
click at [185, 132] on span "Retiradas" at bounding box center [200, 128] width 33 height 11
select select "10"
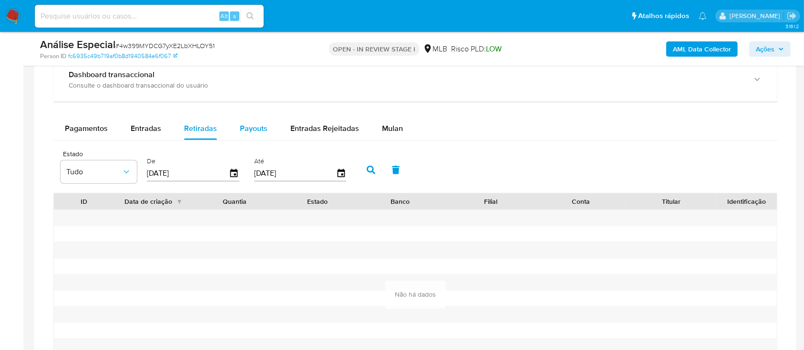
click at [250, 123] on span "Payouts" at bounding box center [254, 128] width 28 height 11
select select "10"
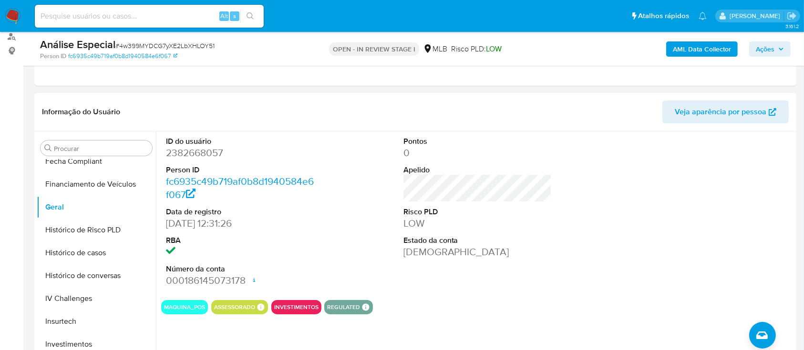
scroll to position [494, 0]
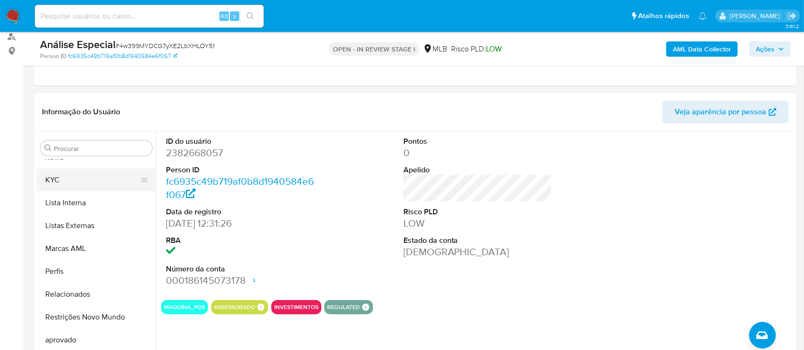
click at [77, 178] on button "KYC" at bounding box center [93, 180] width 112 height 23
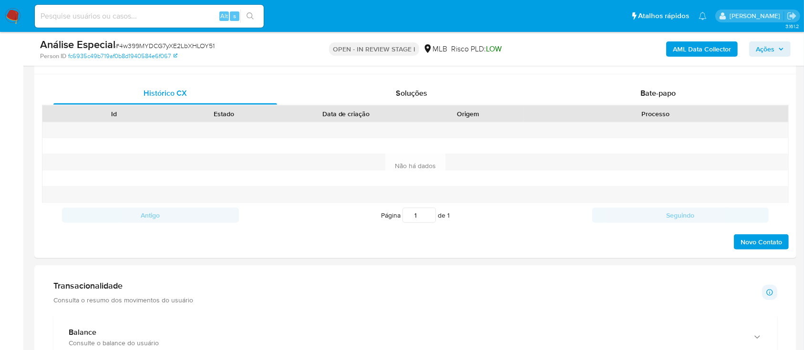
scroll to position [688, 0]
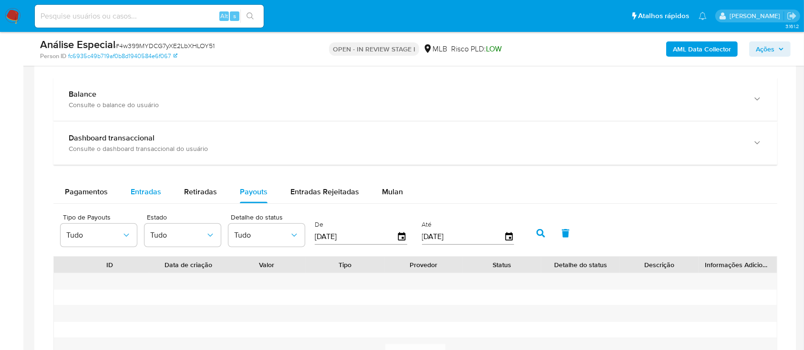
click at [158, 182] on div "Entradas" at bounding box center [146, 192] width 31 height 23
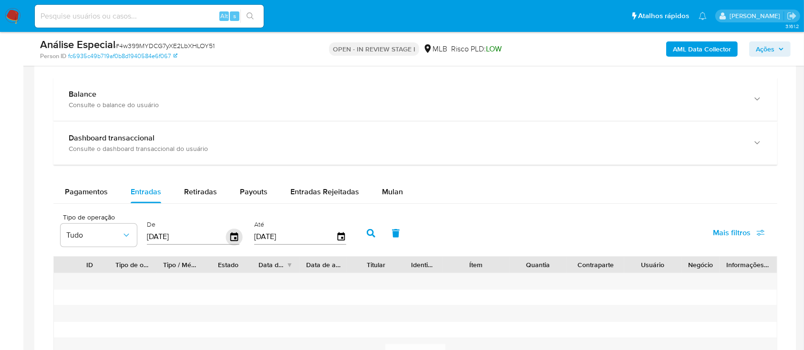
click at [228, 240] on icon "button" at bounding box center [234, 237] width 17 height 17
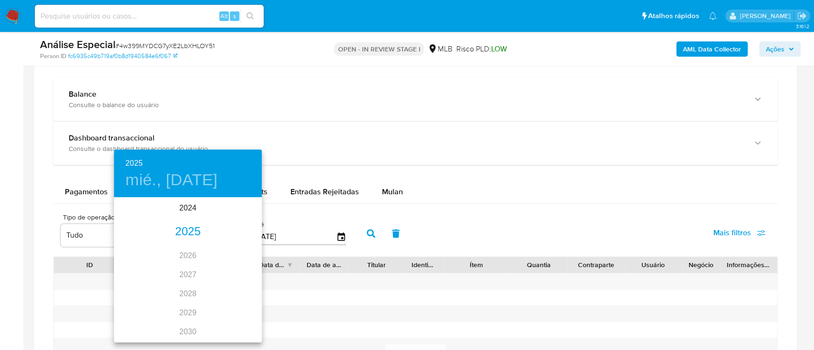
click at [185, 236] on div "2025" at bounding box center [188, 232] width 148 height 19
click at [242, 217] on div "mar." at bounding box center [237, 217] width 49 height 36
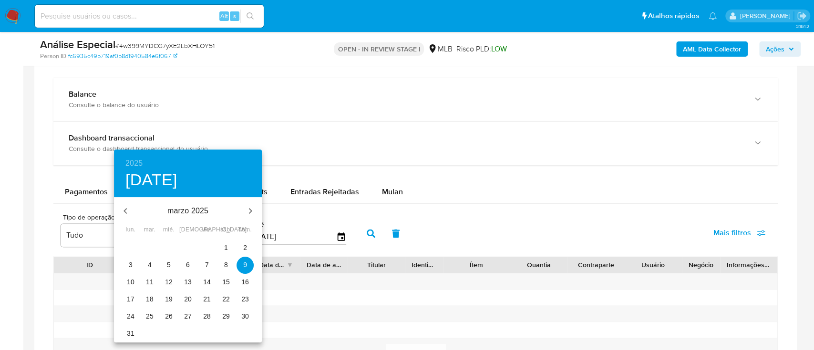
click at [232, 246] on span "1" at bounding box center [225, 248] width 17 height 10
type input "01/03/2025"
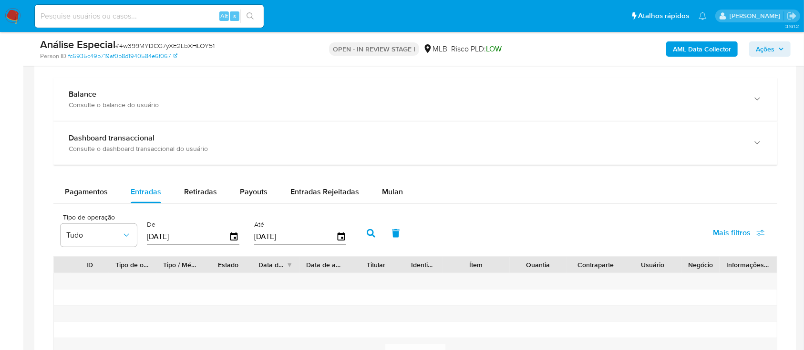
click at [373, 234] on icon "button" at bounding box center [371, 233] width 9 height 9
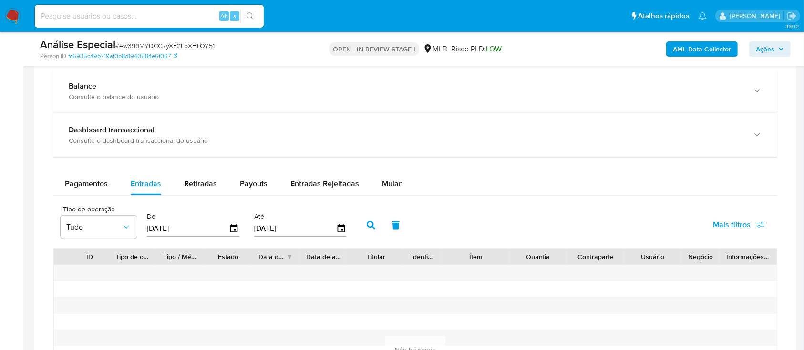
scroll to position [751, 0]
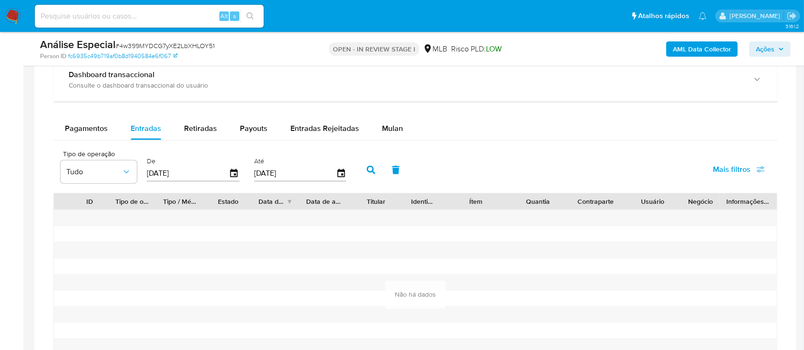
click at [194, 116] on div "Balance Consulte o balance do usuário Dashboard transaccional Consulte o dashbo…" at bounding box center [415, 205] width 724 height 383
drag, startPoint x: 197, startPoint y: 125, endPoint x: 231, endPoint y: 128, distance: 34.4
click at [199, 126] on span "Retiradas" at bounding box center [200, 128] width 33 height 11
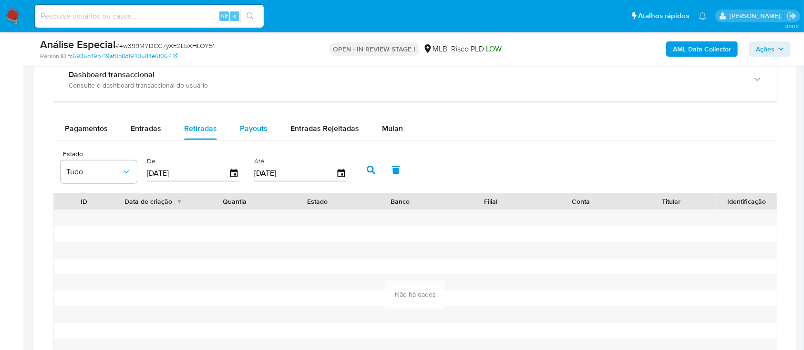
click at [246, 128] on span "Payouts" at bounding box center [254, 128] width 28 height 11
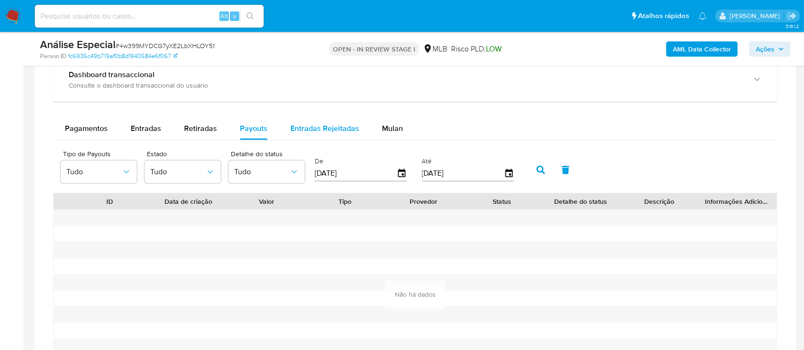
click at [303, 130] on span "Entradas Rejeitadas" at bounding box center [324, 128] width 69 height 11
select select "10"
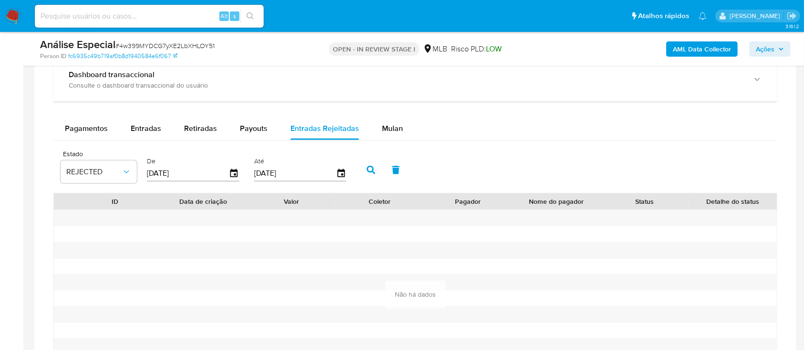
click at [202, 45] on span "# 4w399MYDCG7yXE2LbXHLOY51" at bounding box center [164, 46] width 99 height 10
copy span "4w399MYDCG7yXE2LbXHLOY51"
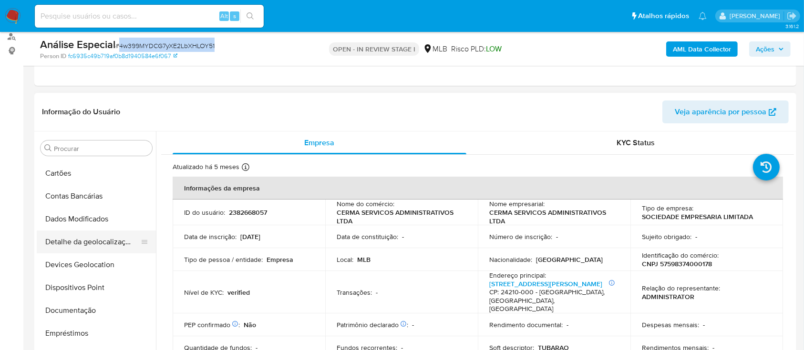
scroll to position [50, 0]
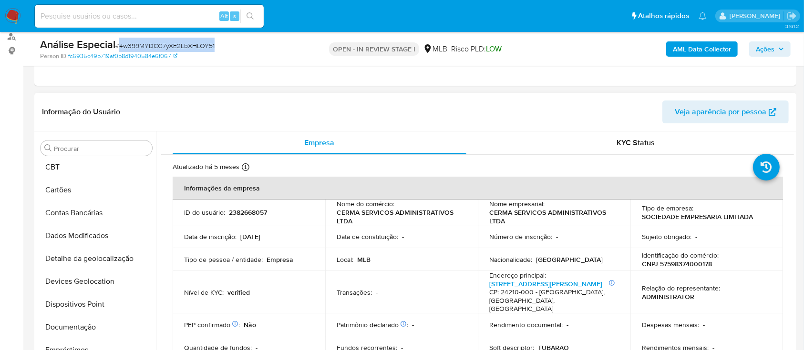
drag, startPoint x: 103, startPoint y: 327, endPoint x: 200, endPoint y: 235, distance: 134.2
click at [103, 328] on button "Documentação" at bounding box center [96, 327] width 119 height 23
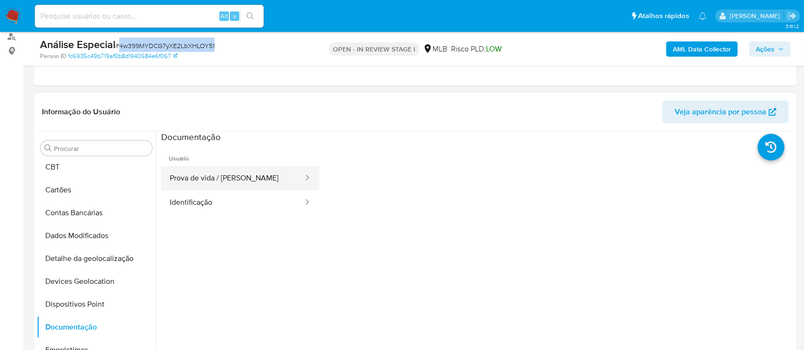
click at [253, 170] on button "Prova de vida / Selfie" at bounding box center [232, 178] width 143 height 24
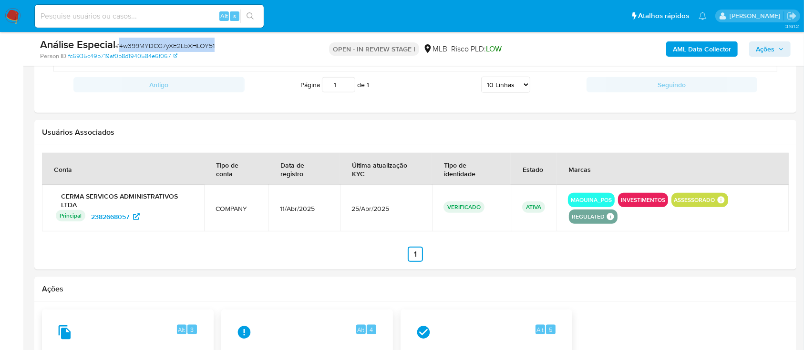
scroll to position [1006, 0]
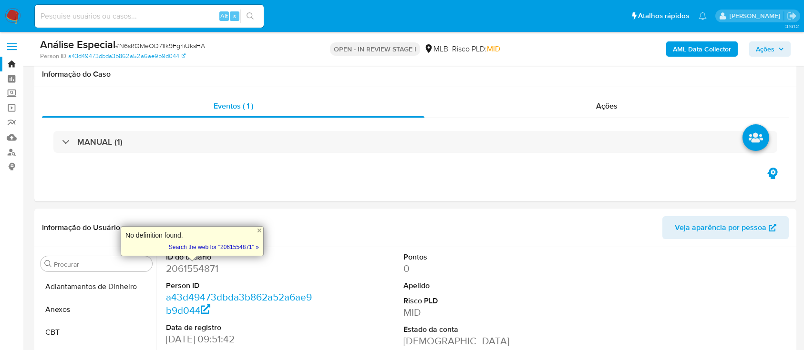
select select "10"
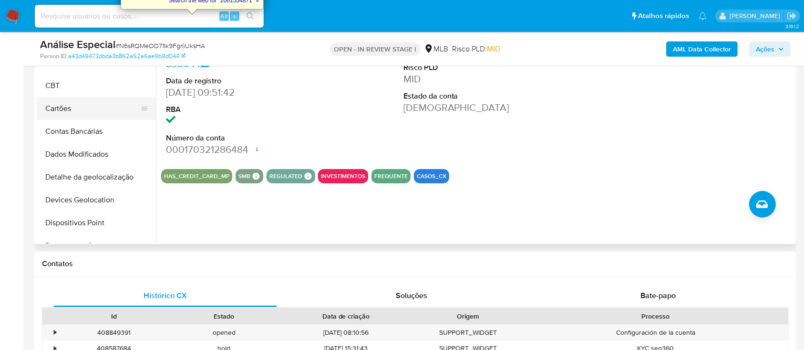
scroll to position [191, 0]
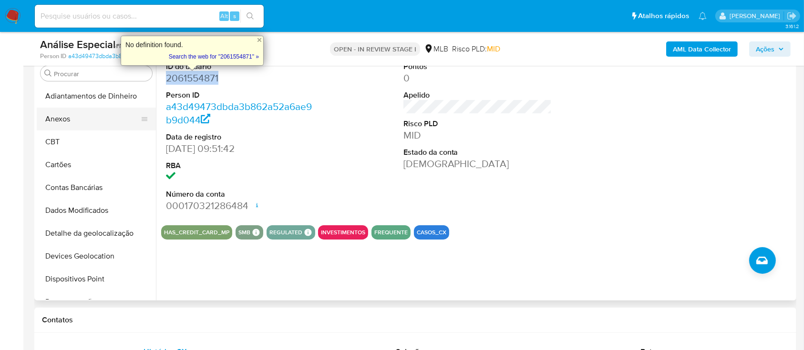
click at [105, 128] on button "Anexos" at bounding box center [93, 119] width 112 height 23
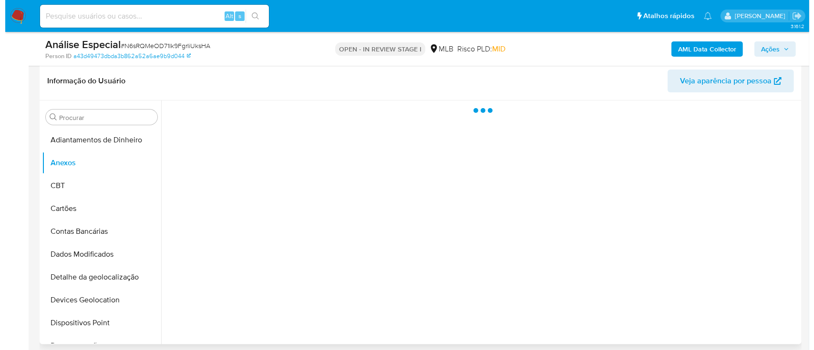
scroll to position [127, 0]
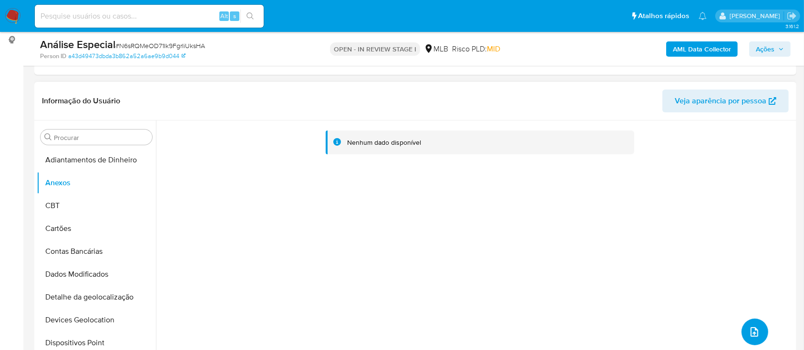
click at [751, 328] on icon "upload-file" at bounding box center [754, 333] width 8 height 10
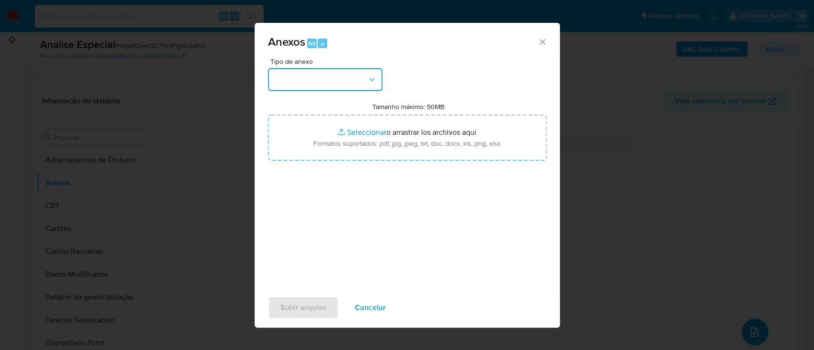
click at [320, 87] on button "button" at bounding box center [325, 79] width 114 height 23
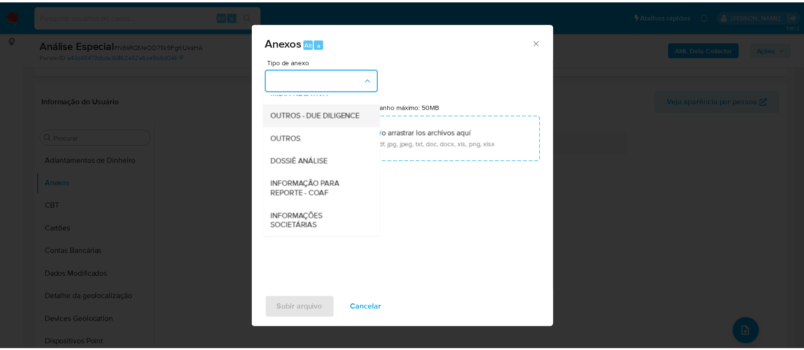
scroll to position [146, 0]
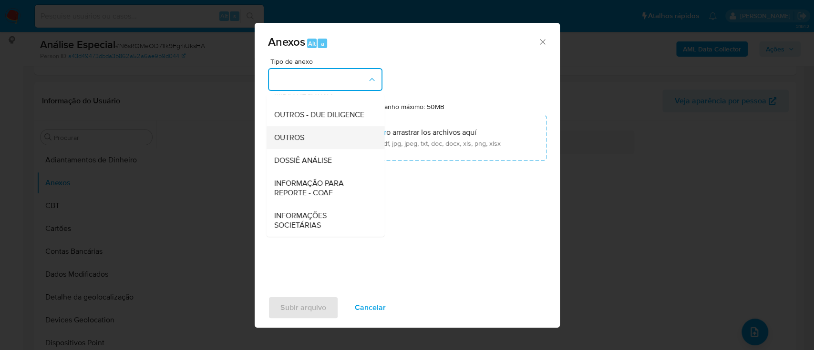
click at [308, 134] on div "OUTROS" at bounding box center [322, 137] width 97 height 23
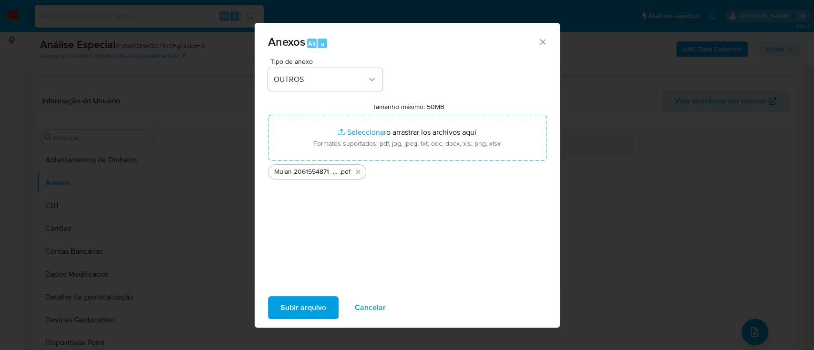
click at [281, 301] on span "Subir arquivo" at bounding box center [303, 308] width 46 height 21
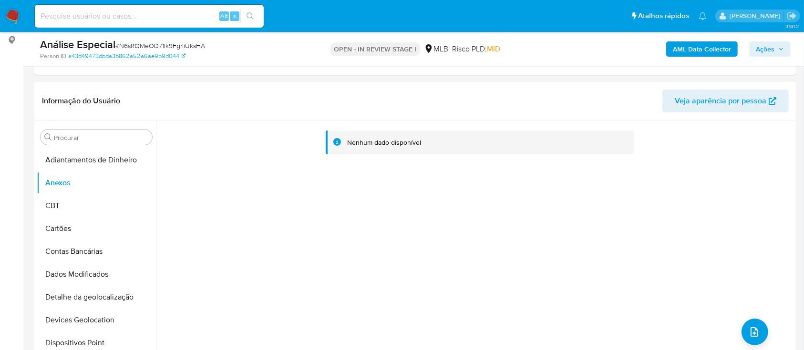
click at [670, 46] on button "AML Data Collector" at bounding box center [702, 48] width 72 height 15
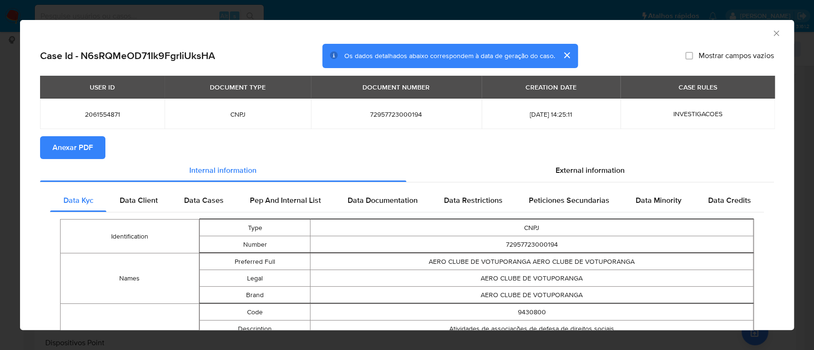
click at [78, 149] on span "Anexar PDF" at bounding box center [72, 147] width 41 height 21
click at [146, 21] on div "AML Data Collector" at bounding box center [407, 32] width 774 height 24
click at [140, 16] on div "AML Data Collector Case Id - N6sRQMeOD71Ik9FgrIiUksHA Os dados detalhados abaix…" at bounding box center [407, 175] width 814 height 350
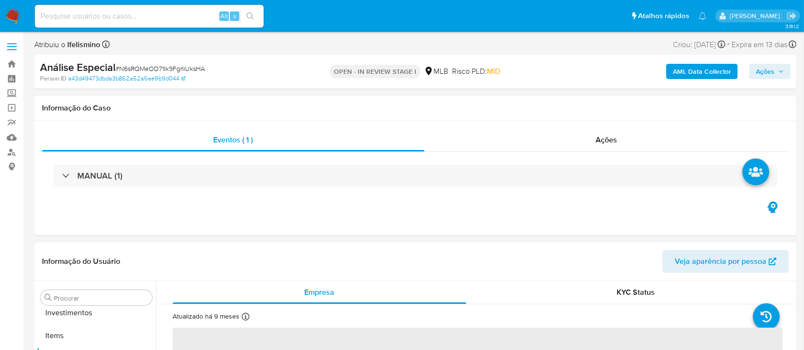
scroll to position [494, 0]
select select "10"
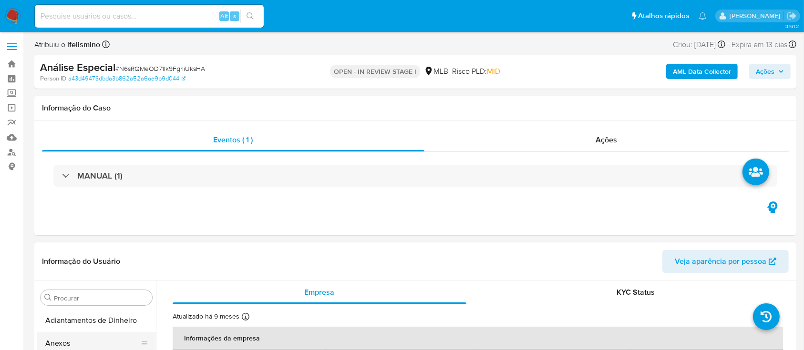
click at [85, 349] on button "Anexos" at bounding box center [93, 343] width 112 height 23
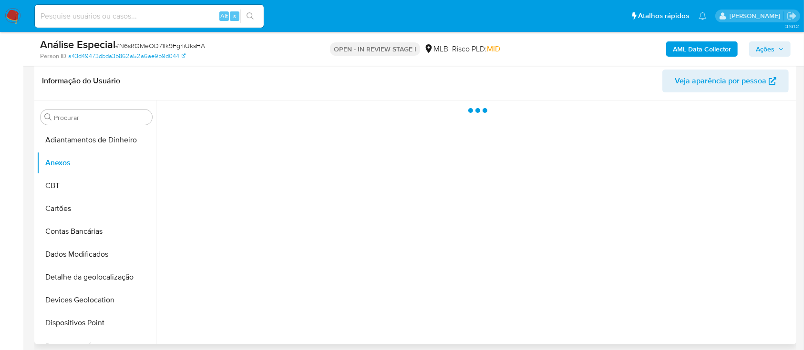
scroll to position [127, 0]
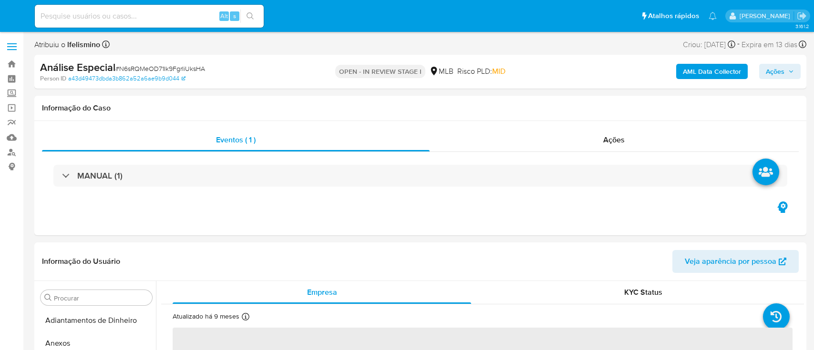
select select "10"
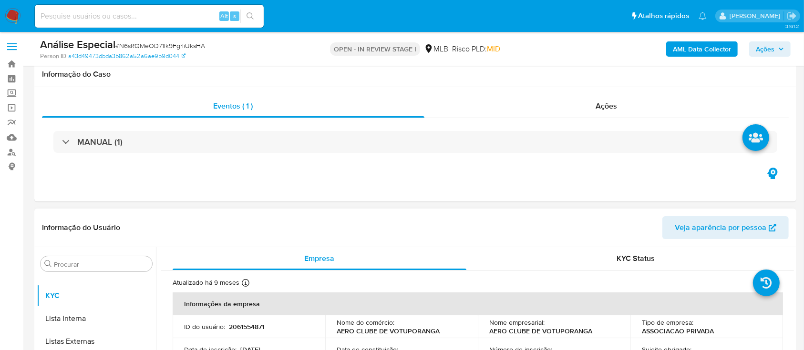
scroll to position [191, 0]
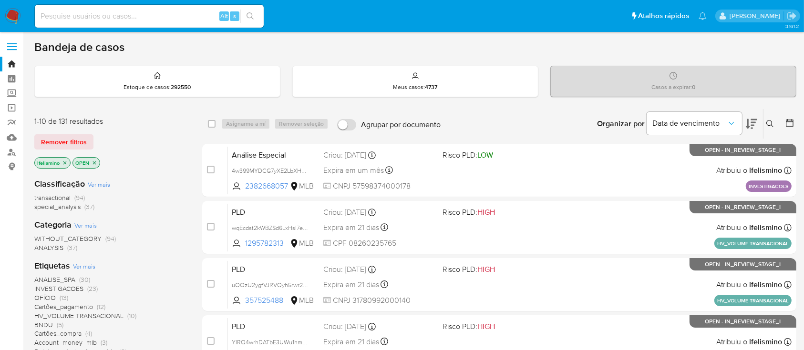
click at [83, 13] on input at bounding box center [149, 16] width 229 height 12
click at [11, 149] on link "Localizador de pessoas" at bounding box center [56, 152] width 113 height 15
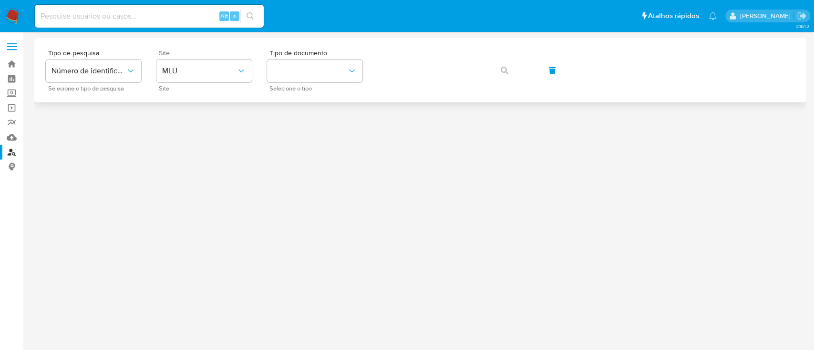
click at [220, 58] on div "Site MLU Site" at bounding box center [203, 70] width 95 height 41
click at [228, 78] on button "MLU" at bounding box center [203, 71] width 95 height 23
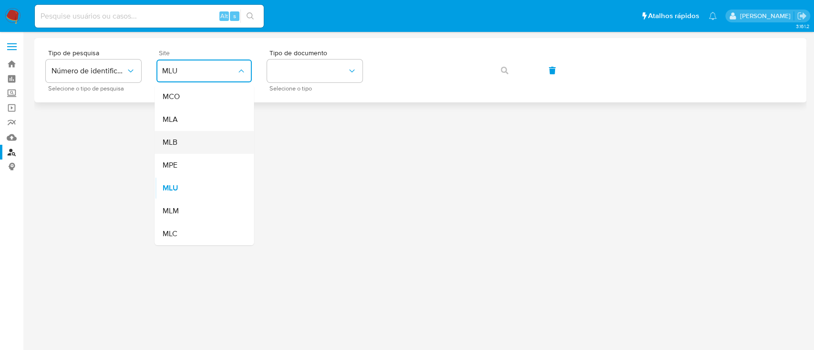
click at [221, 146] on div "MLB" at bounding box center [201, 142] width 78 height 23
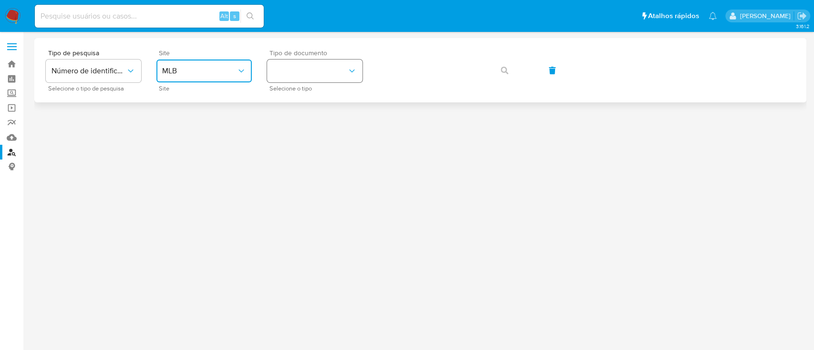
click at [329, 77] on button "identificationType" at bounding box center [314, 71] width 95 height 23
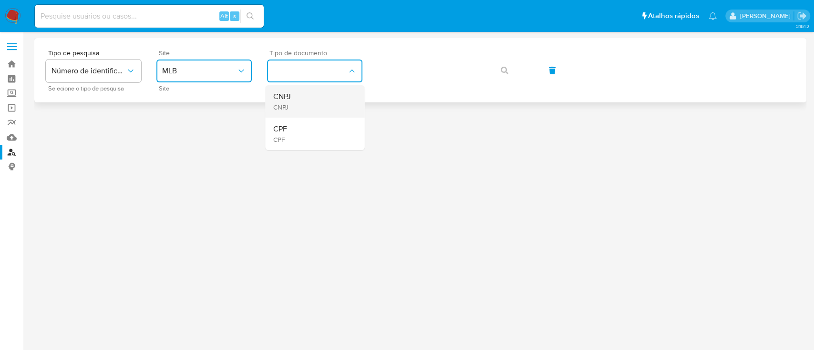
click at [333, 107] on div "CNPJ CNPJ" at bounding box center [312, 101] width 78 height 32
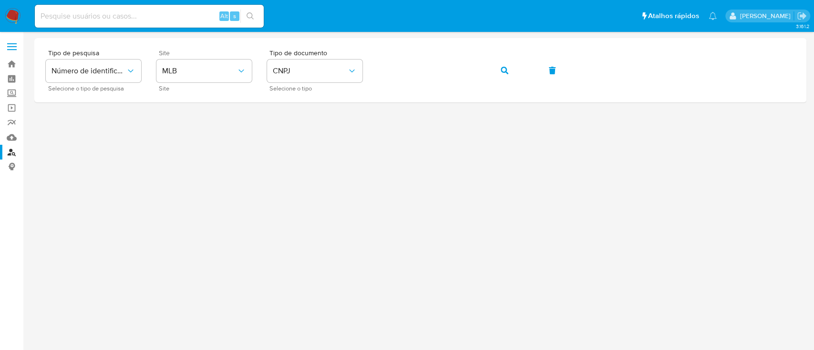
drag, startPoint x: 188, startPoint y: 14, endPoint x: 196, endPoint y: 17, distance: 8.6
click at [188, 15] on input at bounding box center [149, 16] width 229 height 12
paste input "oHTMVRUNGZNhHyNdPlvDBWhh"
type input "oHTMVRUNGZNhHyNdPlvDBWhh"
click at [248, 17] on icon "search-icon" at bounding box center [250, 15] width 7 height 7
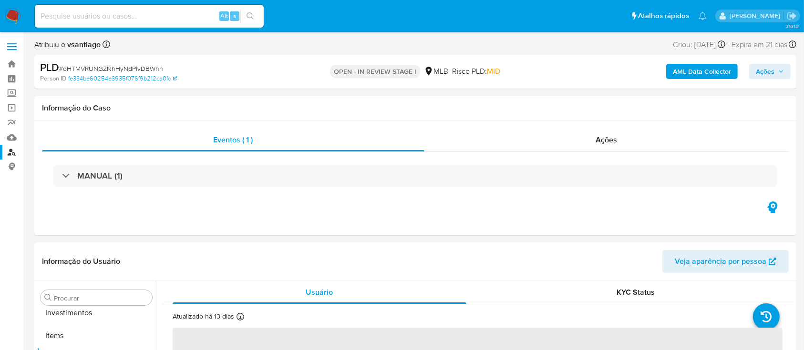
scroll to position [494, 0]
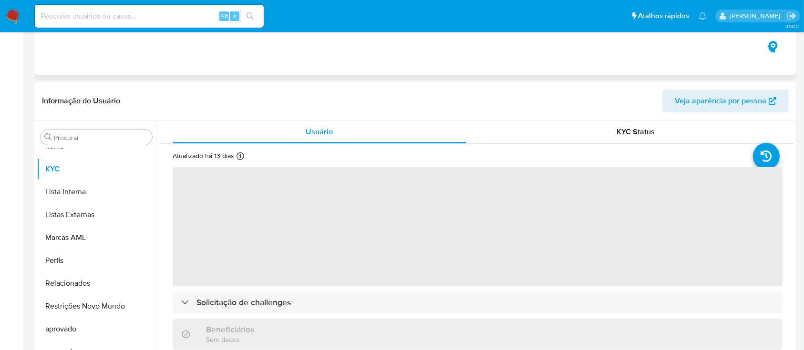
select select "10"
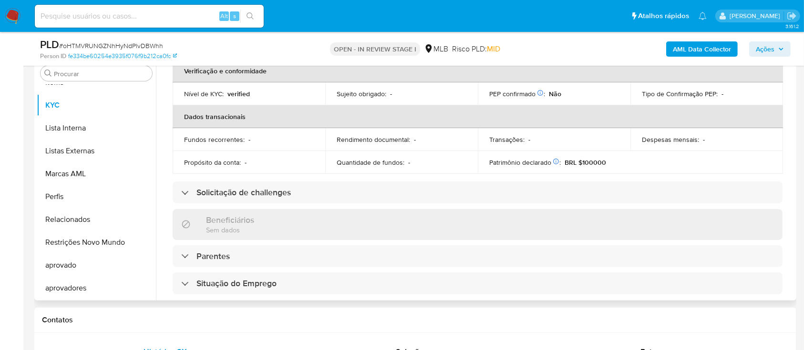
scroll to position [63, 0]
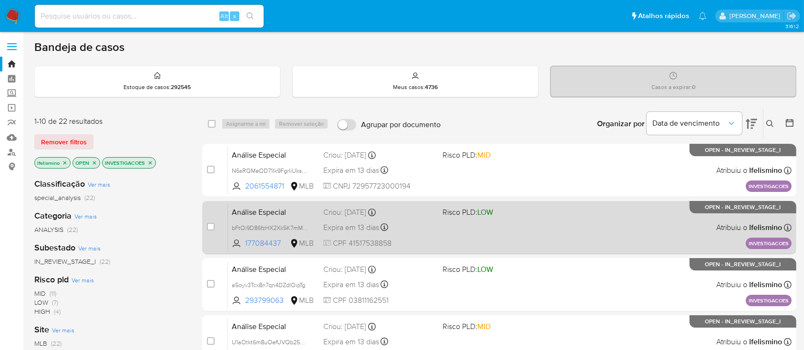
click at [500, 226] on span at bounding box center [497, 227] width 111 height 2
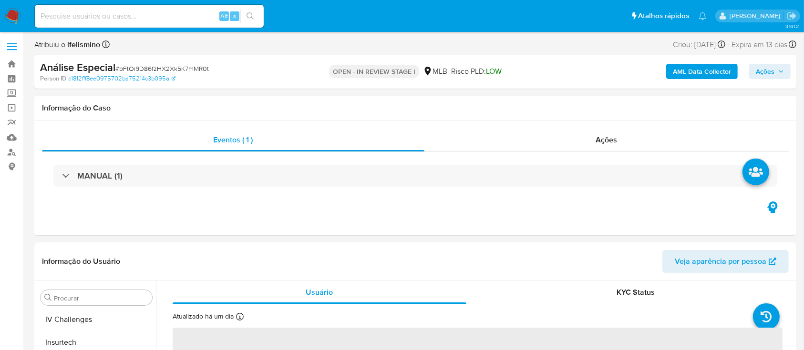
scroll to position [488, 0]
select select "10"
click at [184, 71] on span "# bFtOi9D86fzHX2Xk5K7mMR0t" at bounding box center [161, 69] width 93 height 10
click at [185, 70] on span "# bFtOi9D86fzHX2Xk5K7mMR0t" at bounding box center [161, 69] width 93 height 10
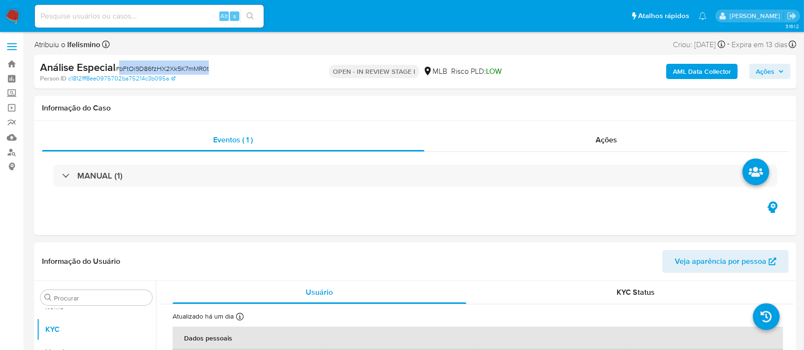
copy span "bFtOi9D86fzHX2Xk5K7mMR0t"
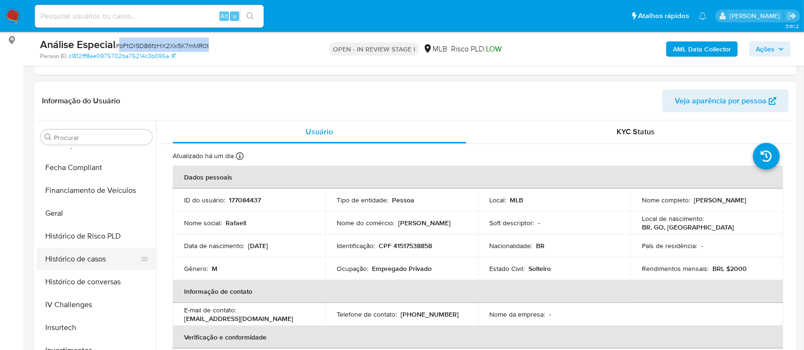
scroll to position [240, 0]
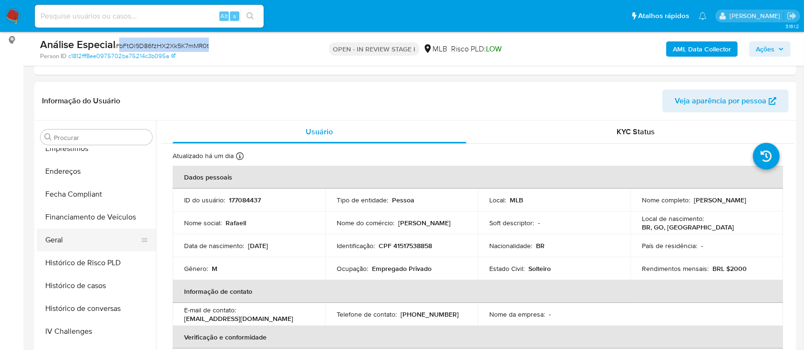
click at [58, 232] on button "Geral" at bounding box center [93, 240] width 112 height 23
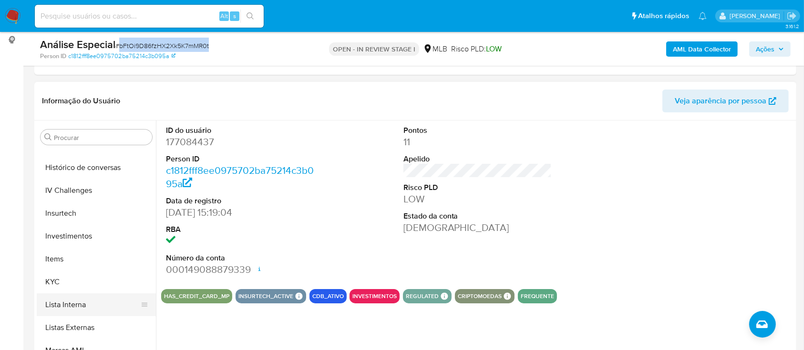
scroll to position [431, 0]
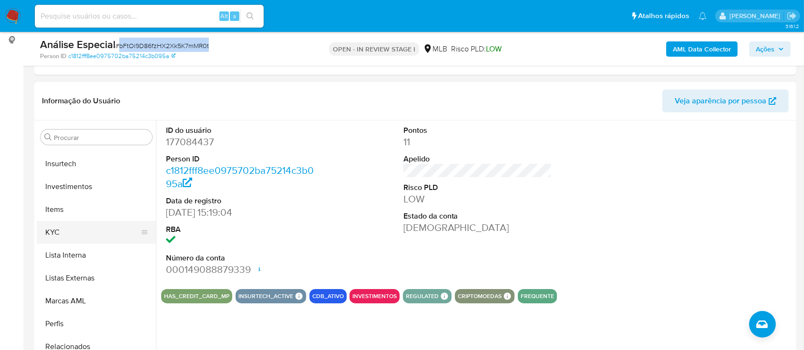
click at [94, 233] on button "KYC" at bounding box center [93, 232] width 112 height 23
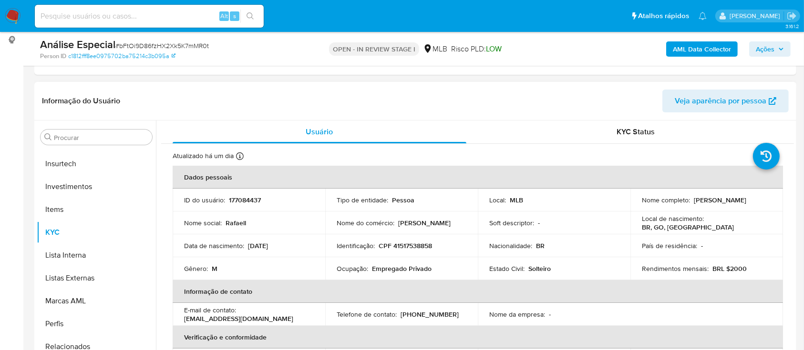
click at [413, 236] on td "Identificação : CPF 41517538858" at bounding box center [401, 246] width 153 height 23
click at [413, 242] on p "CPF 41517538858" at bounding box center [405, 246] width 53 height 9
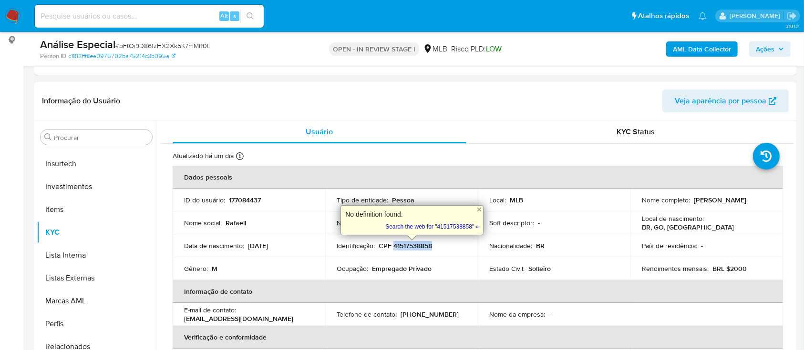
copy p "41517538858"
copy div "Empregado Privado"
drag, startPoint x: 434, startPoint y: 273, endPoint x: 368, endPoint y: 272, distance: 66.8
click at [369, 272] on div "Ocupação : Empregado Privado" at bounding box center [402, 269] width 130 height 9
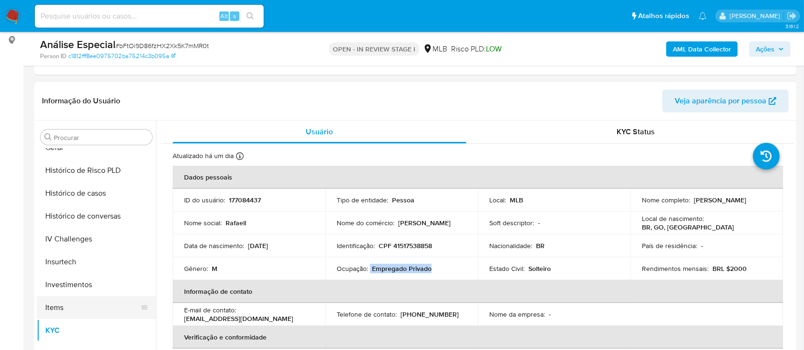
scroll to position [176, 0]
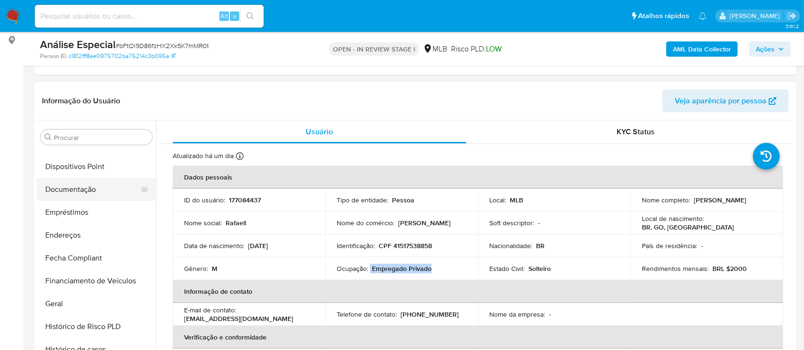
click at [119, 189] on button "Documentação" at bounding box center [93, 189] width 112 height 23
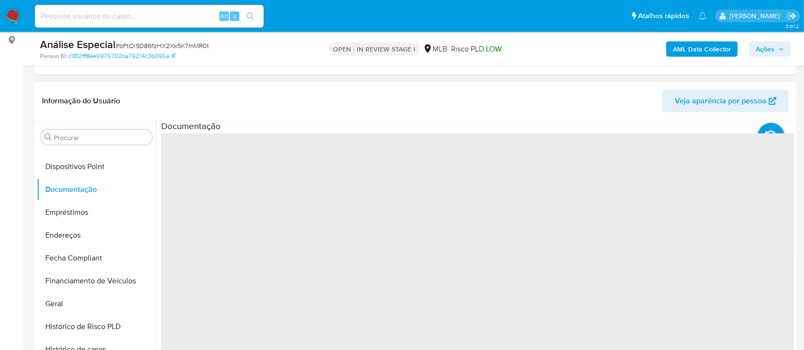
click at [240, 162] on span "‌" at bounding box center [477, 286] width 633 height 305
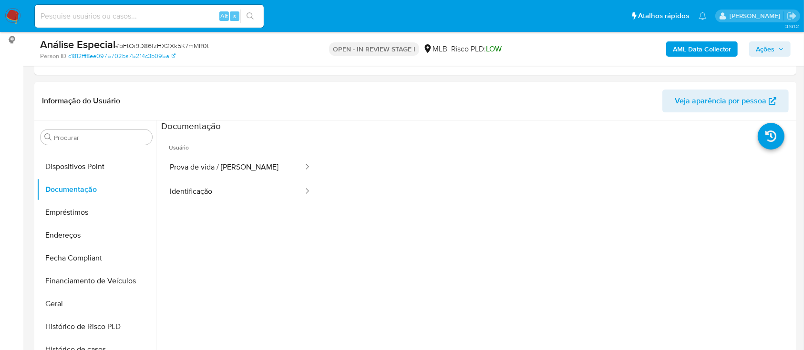
click at [240, 162] on button "Prova de vida / Selfie" at bounding box center [232, 167] width 143 height 24
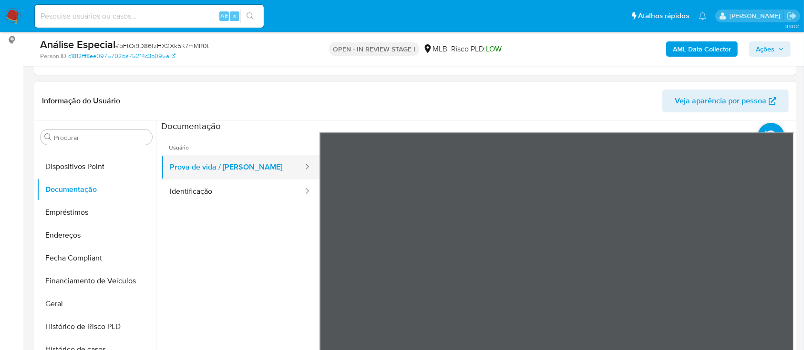
click at [219, 177] on button "Prova de vida / Selfie" at bounding box center [232, 167] width 143 height 24
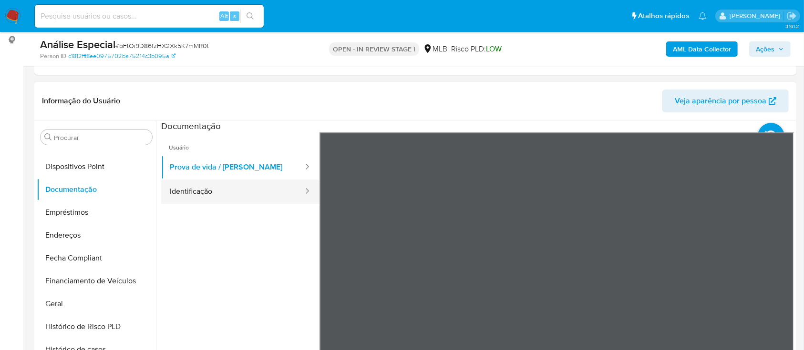
click at [215, 186] on button "Identificação" at bounding box center [232, 192] width 143 height 24
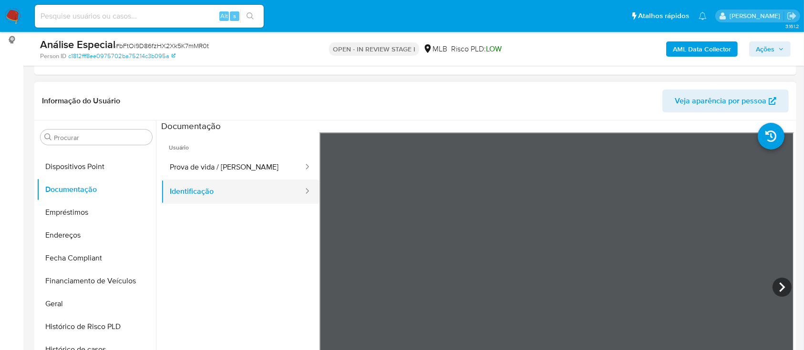
scroll to position [63, 0]
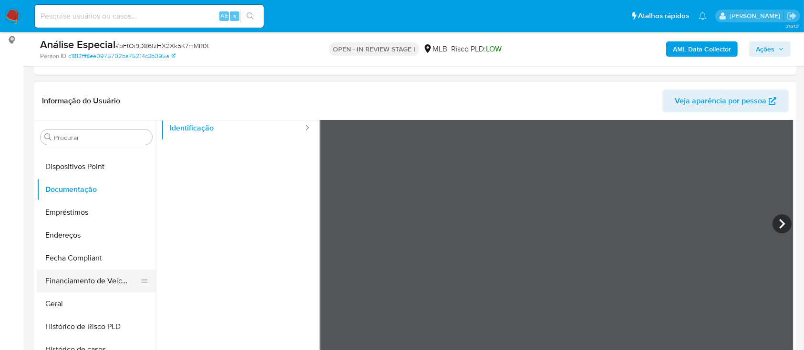
click at [104, 289] on button "Financiamento de Veículos" at bounding box center [93, 281] width 112 height 23
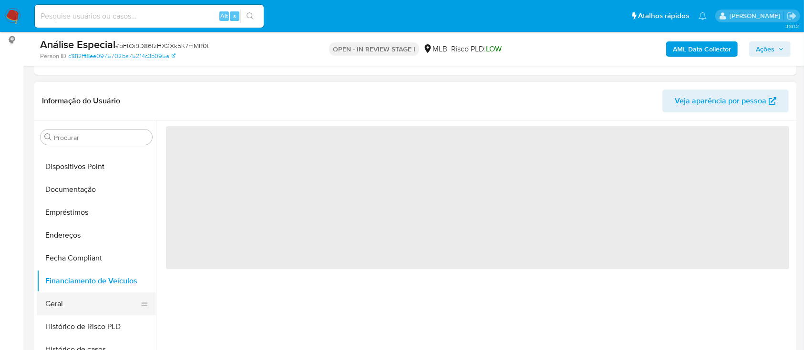
click at [103, 305] on button "Geral" at bounding box center [93, 304] width 112 height 23
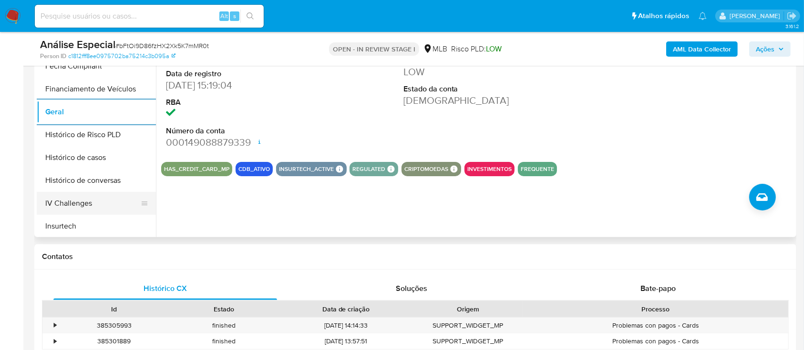
scroll to position [304, 0]
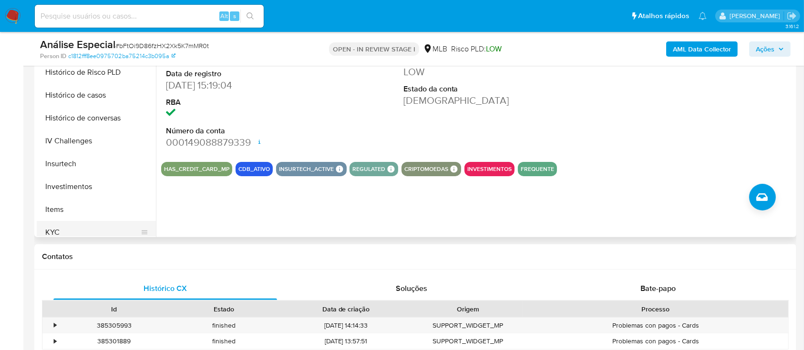
drag, startPoint x: 101, startPoint y: 226, endPoint x: 146, endPoint y: 226, distance: 45.8
click at [101, 226] on button "KYC" at bounding box center [93, 232] width 112 height 23
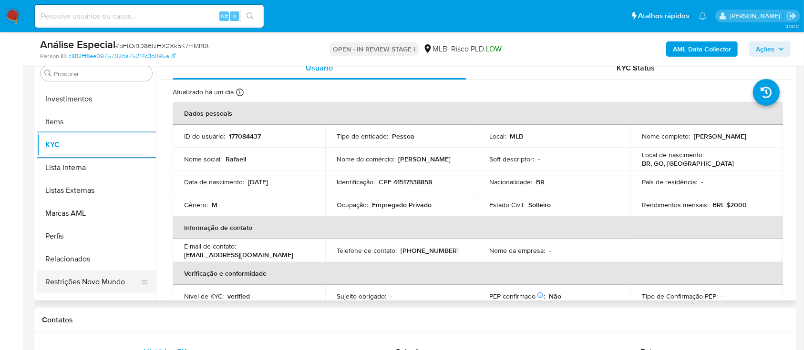
scroll to position [494, 0]
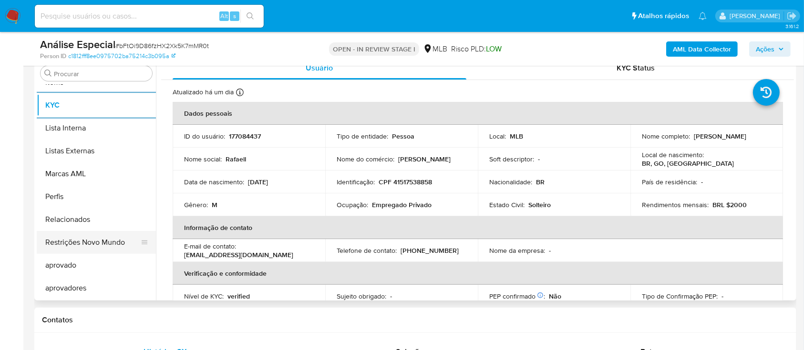
click at [92, 239] on button "Restrições Novo Mundo" at bounding box center [93, 242] width 112 height 23
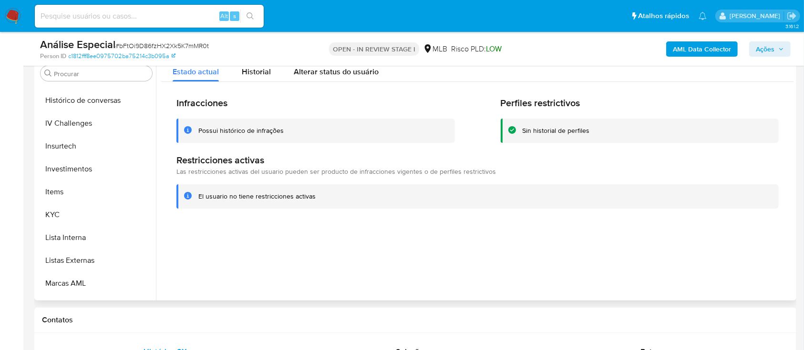
scroll to position [113, 0]
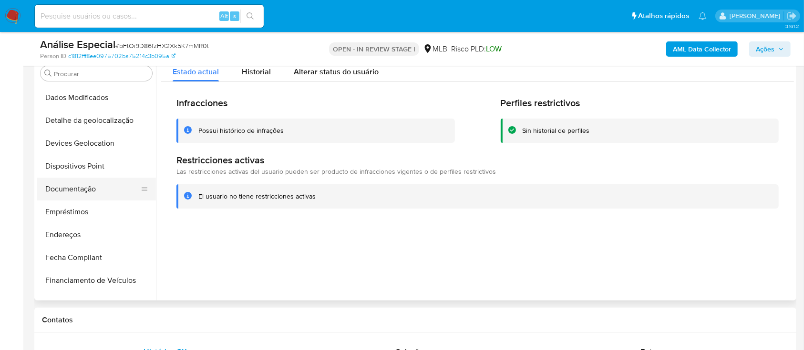
click at [102, 178] on button "Documentação" at bounding box center [93, 189] width 112 height 23
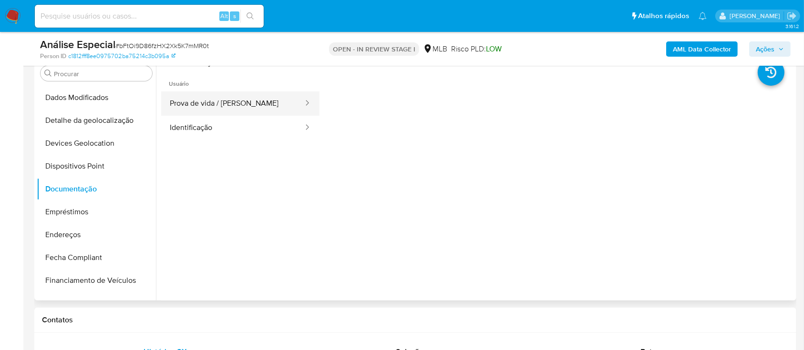
click at [240, 100] on button "Prova de vida / Selfie" at bounding box center [232, 104] width 143 height 24
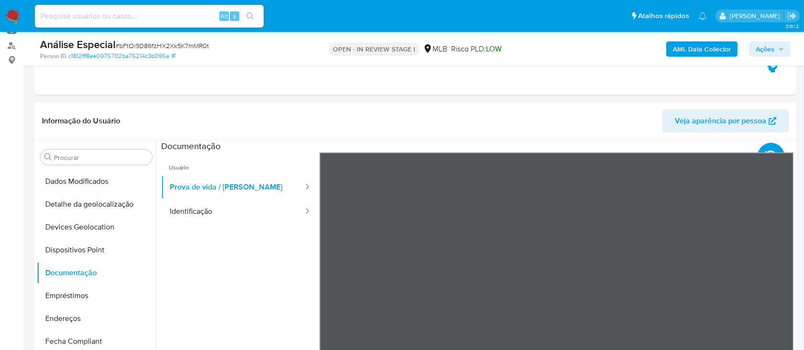
scroll to position [127, 0]
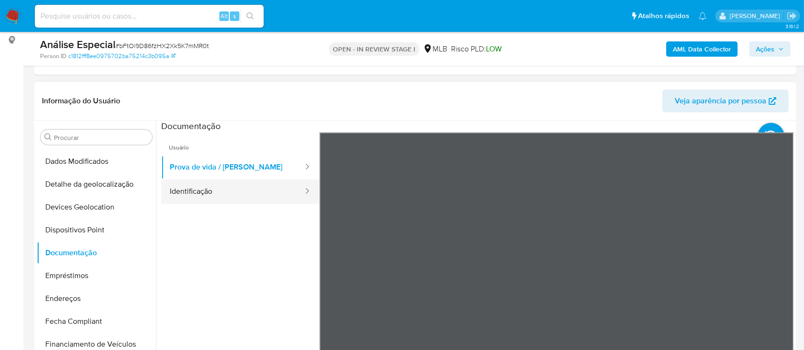
click at [260, 198] on button "Identificação" at bounding box center [232, 192] width 143 height 24
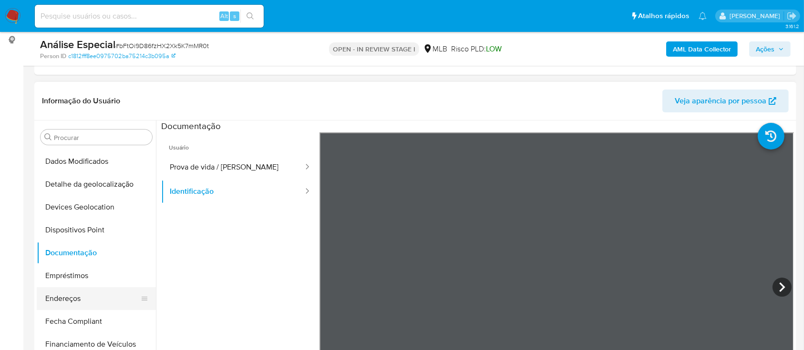
click at [90, 299] on button "Endereços" at bounding box center [93, 299] width 112 height 23
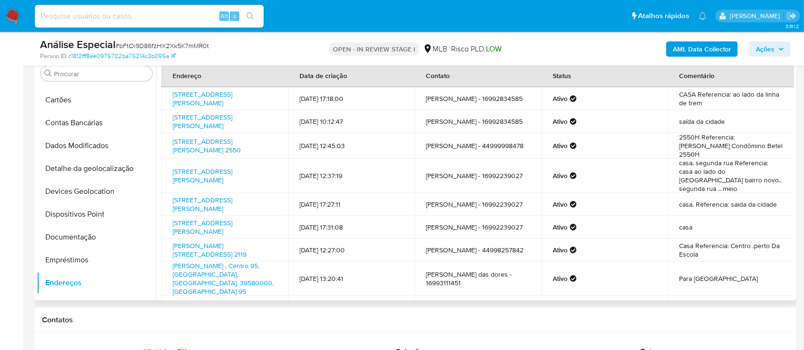
scroll to position [191, 0]
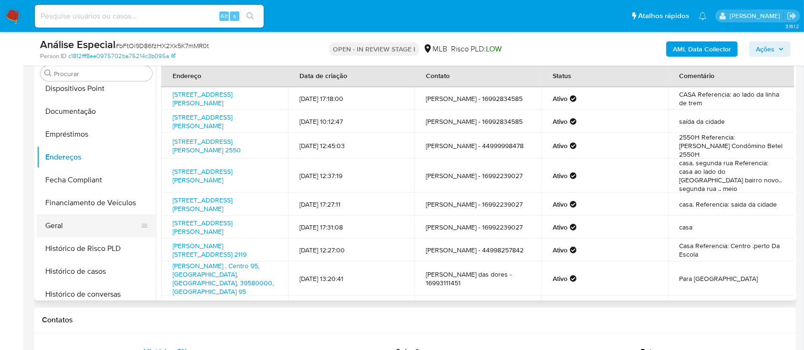
click at [94, 223] on button "Geral" at bounding box center [93, 226] width 112 height 23
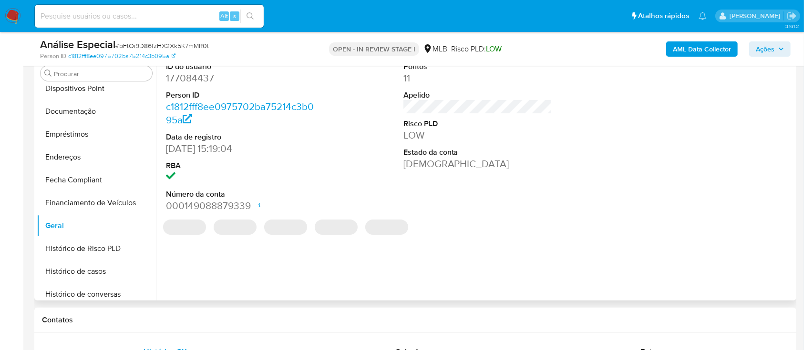
click at [197, 73] on dd "177084437" at bounding box center [240, 78] width 149 height 13
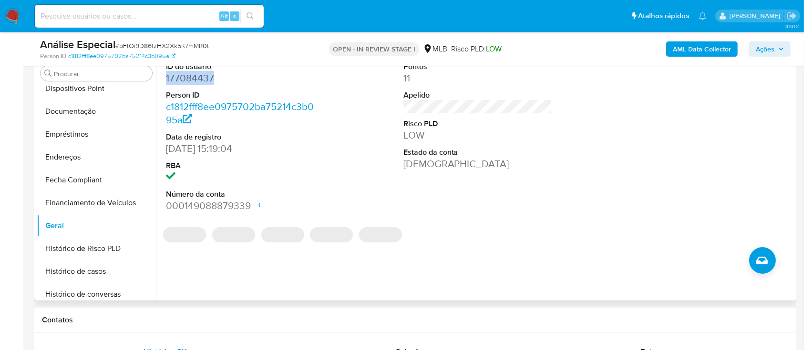
copy dd "177084437"
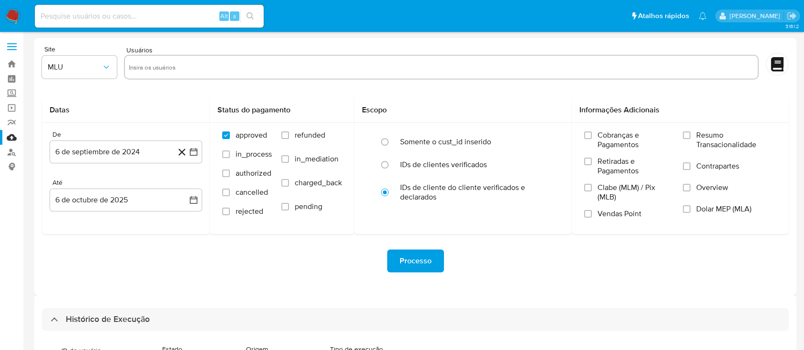
select select "25"
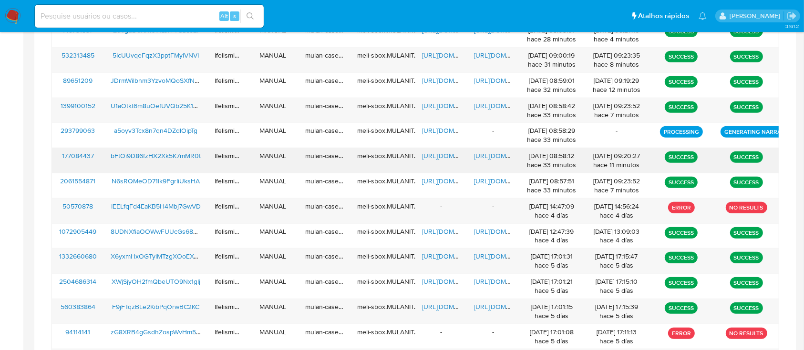
click at [503, 158] on span "[URL][DOMAIN_NAME]" at bounding box center [507, 156] width 66 height 10
click at [449, 161] on div "[URL][DOMAIN_NAME]" at bounding box center [441, 160] width 52 height 25
click at [443, 155] on span "[URL][DOMAIN_NAME]" at bounding box center [455, 156] width 66 height 10
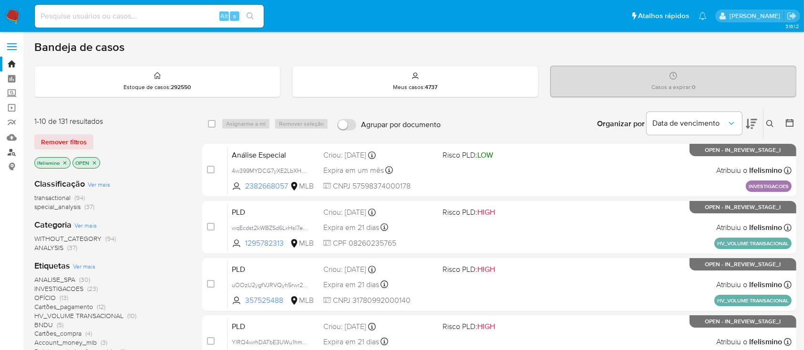
click at [5, 152] on link "Localizador de pessoas" at bounding box center [56, 152] width 113 height 15
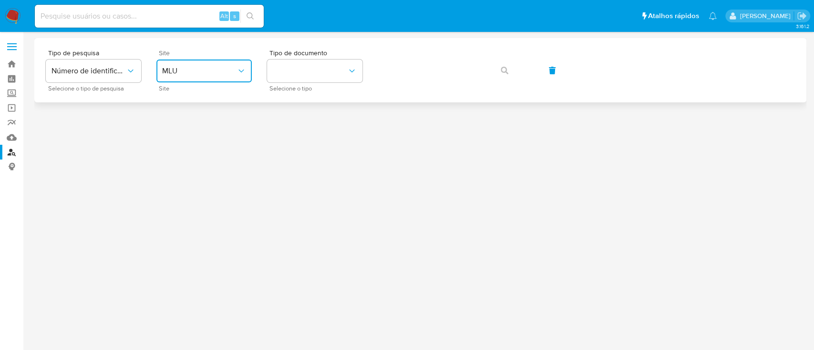
click at [209, 71] on span "MLU" at bounding box center [199, 71] width 74 height 10
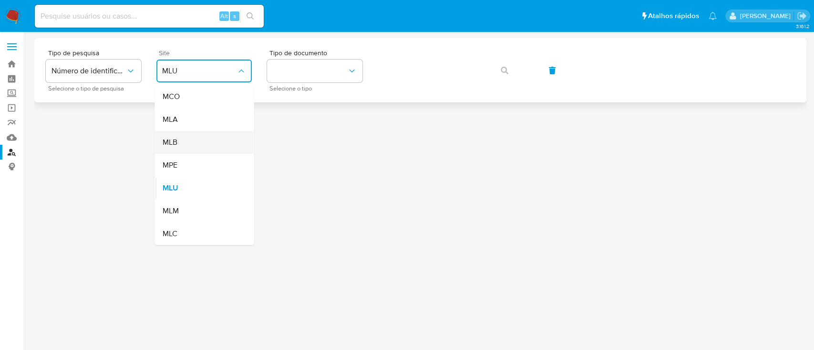
click at [229, 143] on div "MLB" at bounding box center [201, 142] width 78 height 23
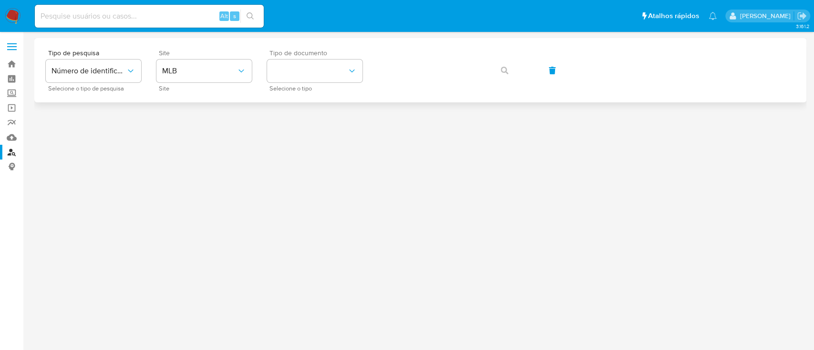
click at [290, 87] on span "Selecione o tipo" at bounding box center [316, 88] width 95 height 5
click at [327, 78] on button "identificationType" at bounding box center [314, 71] width 95 height 23
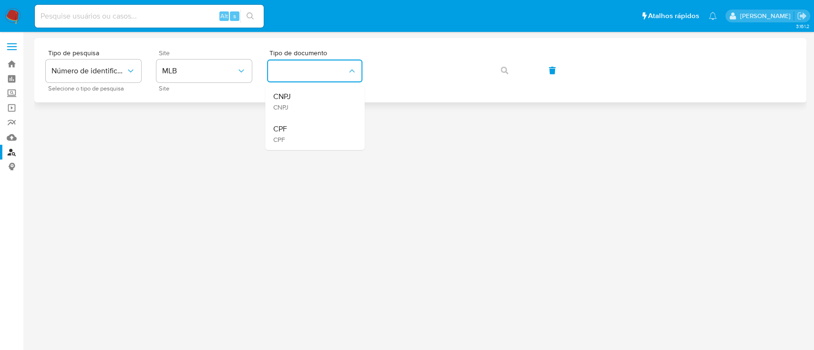
drag, startPoint x: 323, startPoint y: 103, endPoint x: 366, endPoint y: 95, distance: 44.1
click at [322, 104] on div "CNPJ CNPJ" at bounding box center [312, 101] width 78 height 32
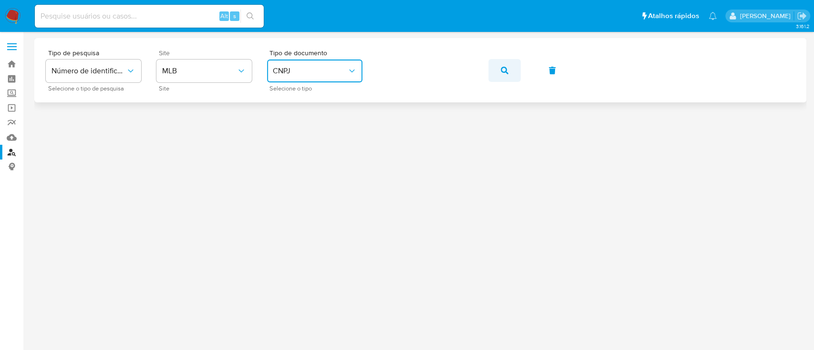
click at [504, 72] on icon "button" at bounding box center [505, 71] width 8 height 8
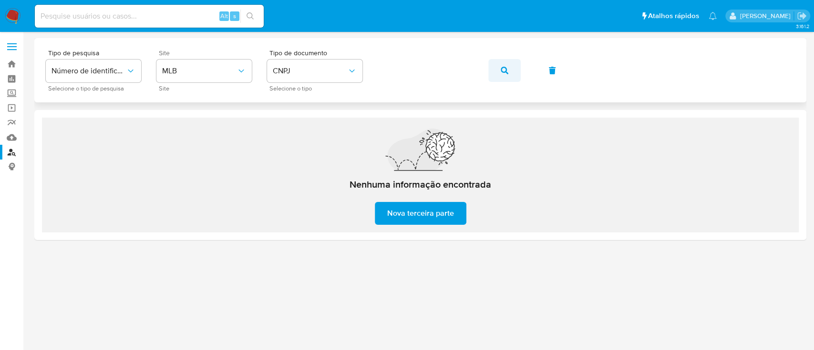
click at [503, 69] on icon "button" at bounding box center [505, 71] width 8 height 8
